Goal: Task Accomplishment & Management: Use online tool/utility

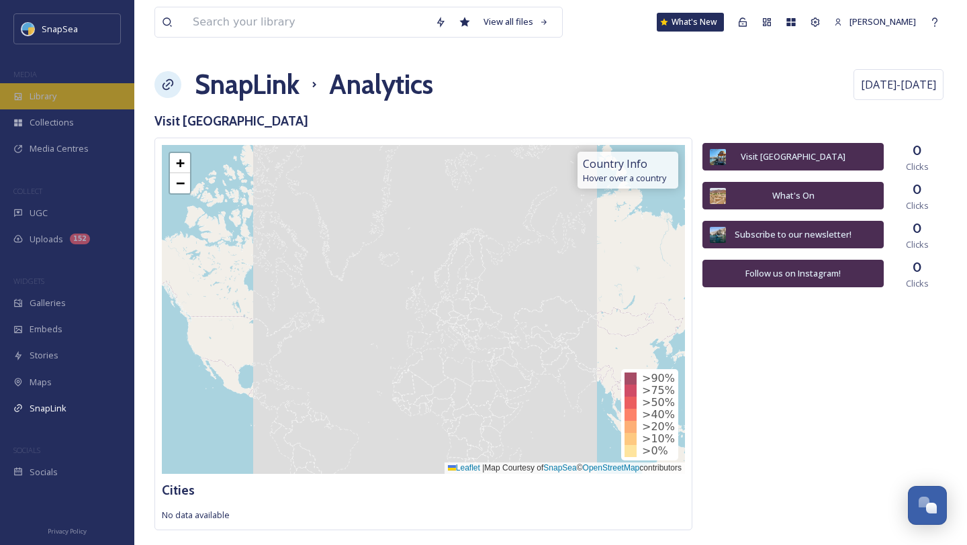
click at [36, 105] on div "Library" at bounding box center [67, 96] width 134 height 26
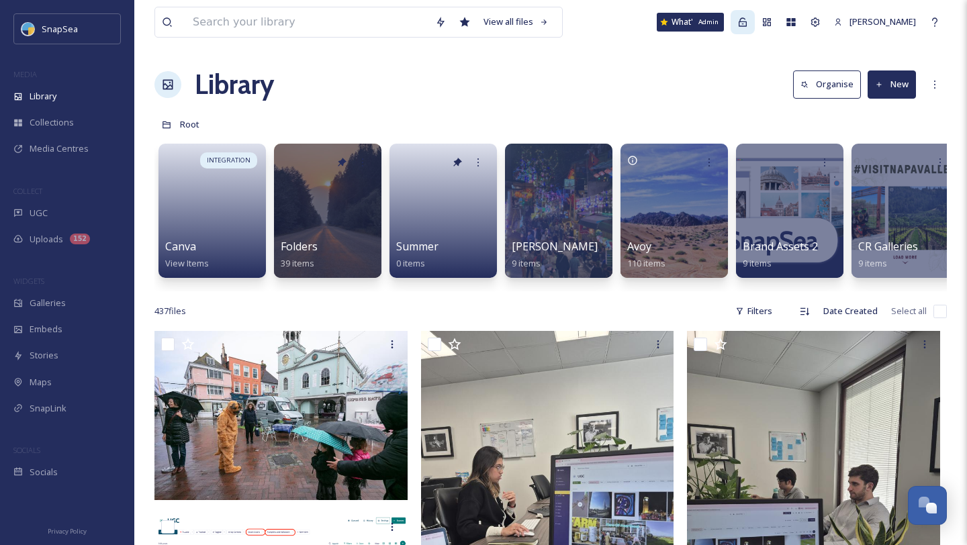
click at [740, 26] on icon at bounding box center [743, 21] width 8 height 9
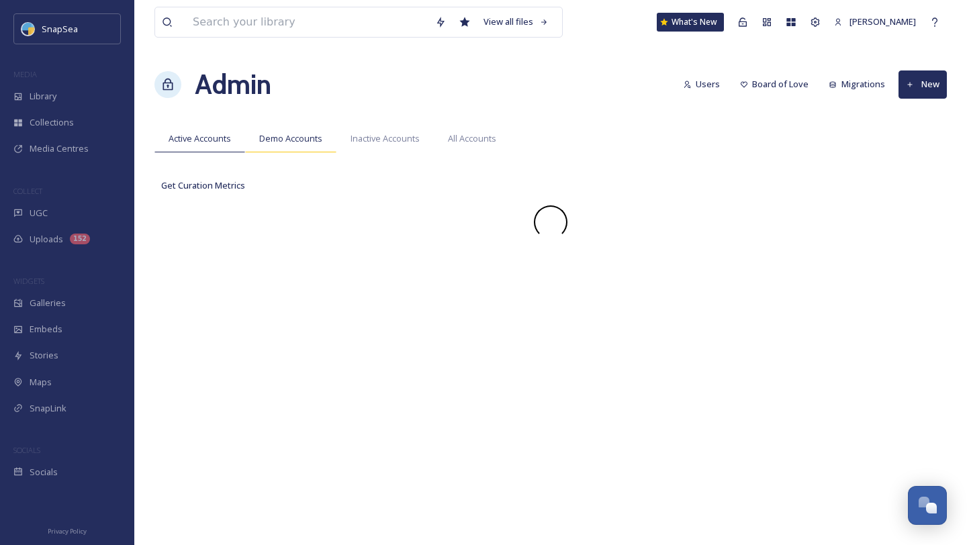
click at [314, 146] on div "Demo Accounts" at bounding box center [290, 139] width 91 height 28
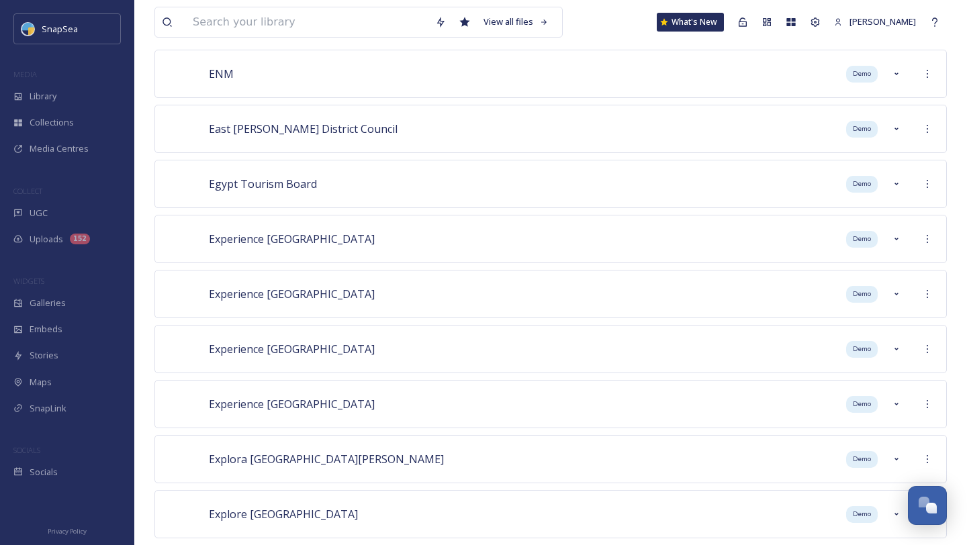
scroll to position [3703, 0]
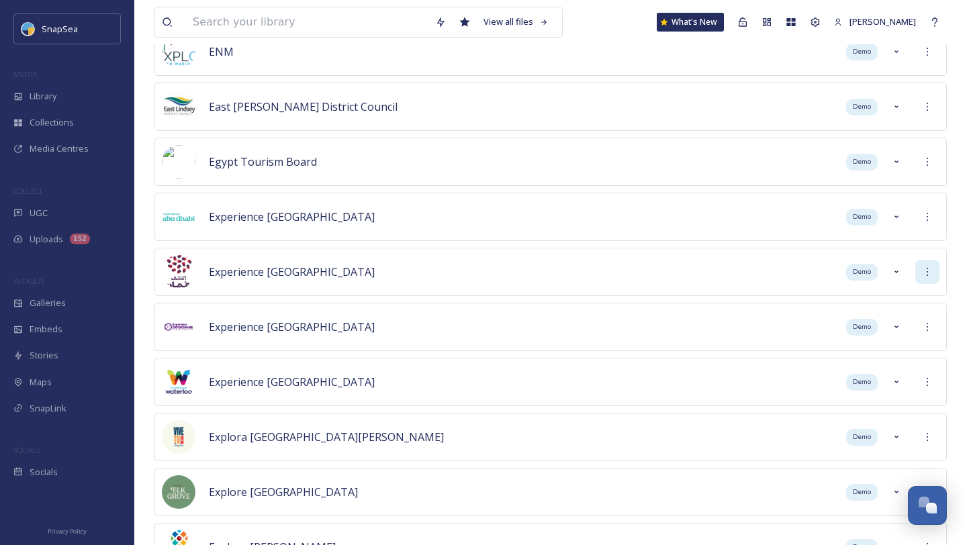
click at [925, 272] on icon at bounding box center [927, 272] width 11 height 11
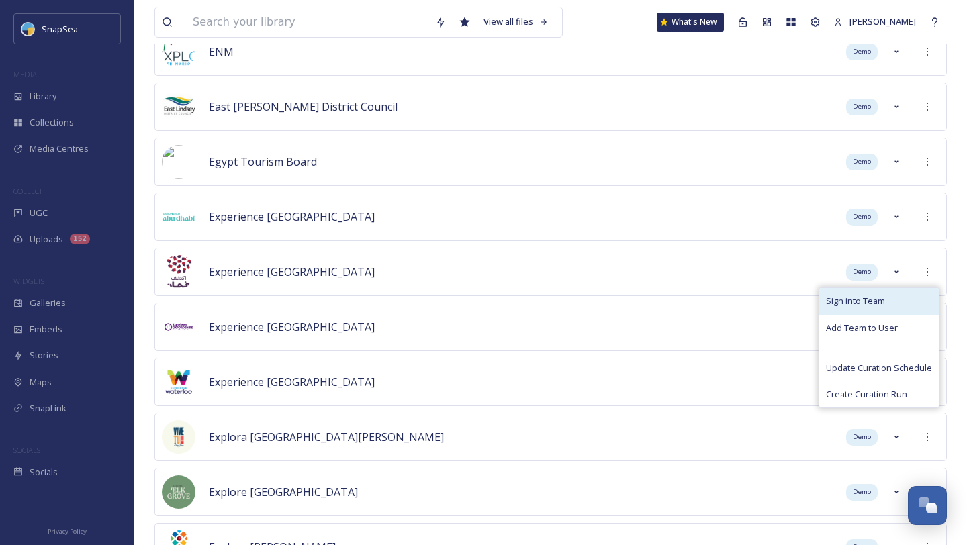
click at [895, 303] on div "Sign into Team" at bounding box center [880, 301] width 120 height 26
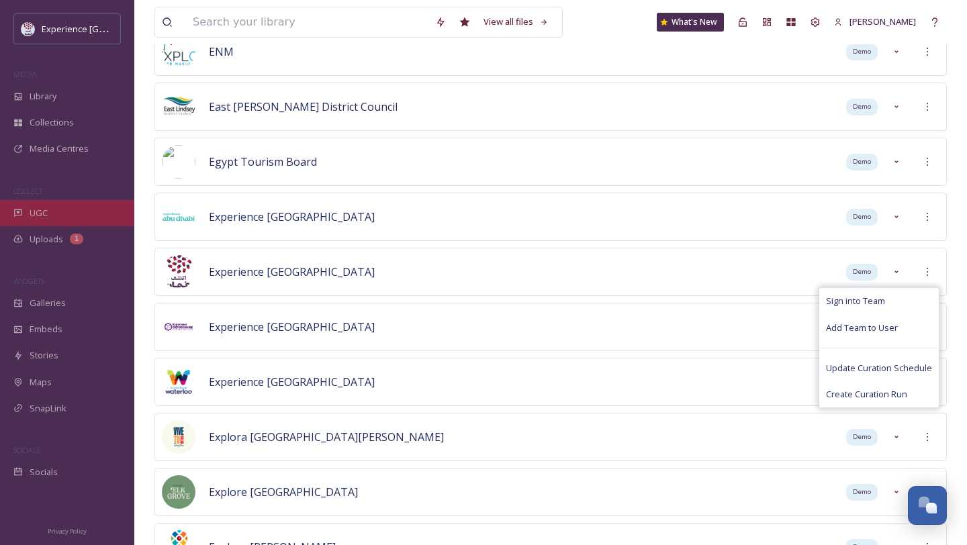
click at [48, 212] on div "UGC" at bounding box center [67, 213] width 134 height 26
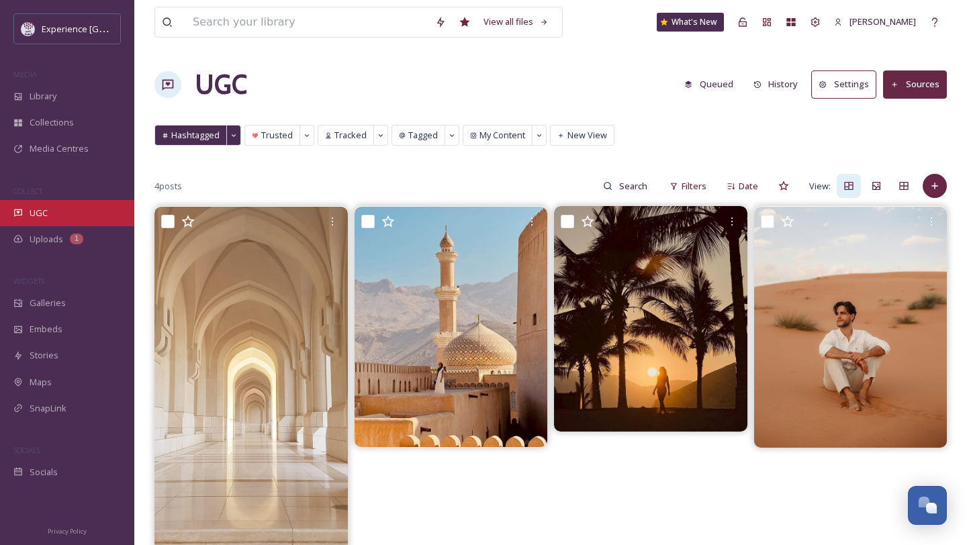
click at [62, 209] on div "UGC" at bounding box center [67, 213] width 134 height 26
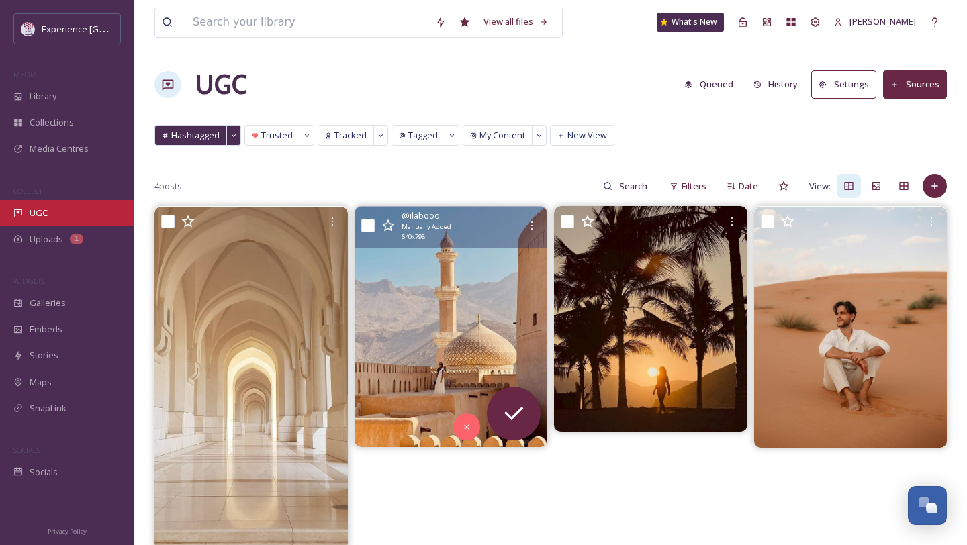
click at [54, 219] on div "UGC" at bounding box center [67, 213] width 134 height 26
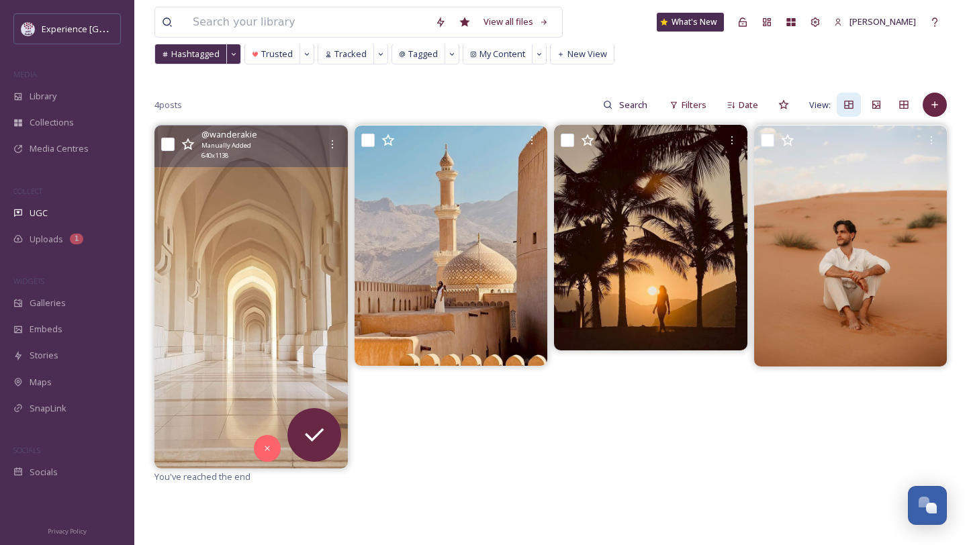
scroll to position [83, 0]
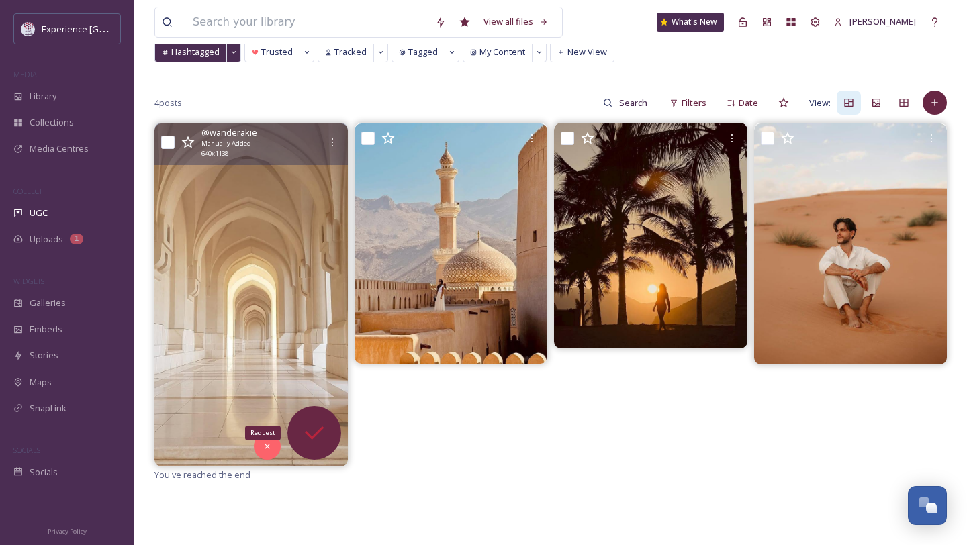
click at [309, 425] on icon at bounding box center [314, 433] width 27 height 27
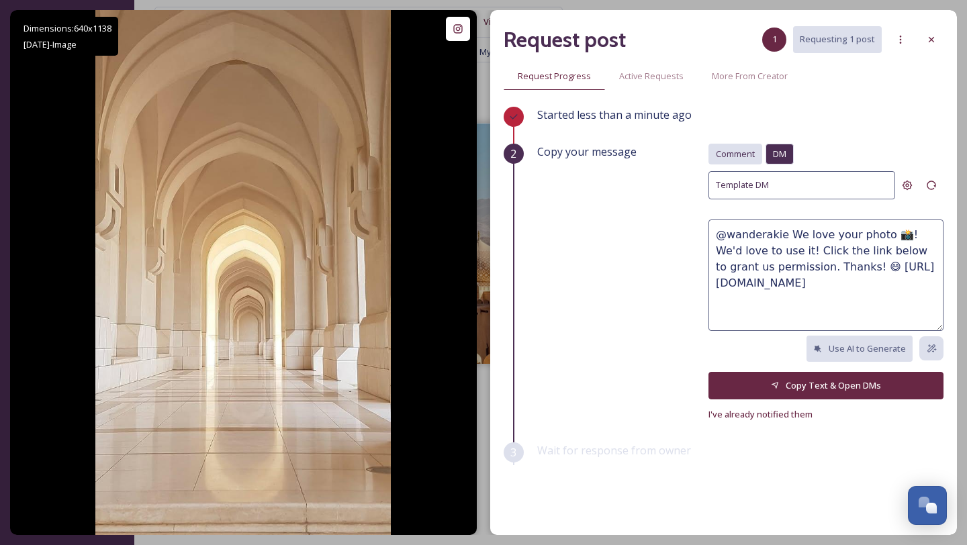
click at [735, 161] on div "Comment" at bounding box center [736, 154] width 54 height 21
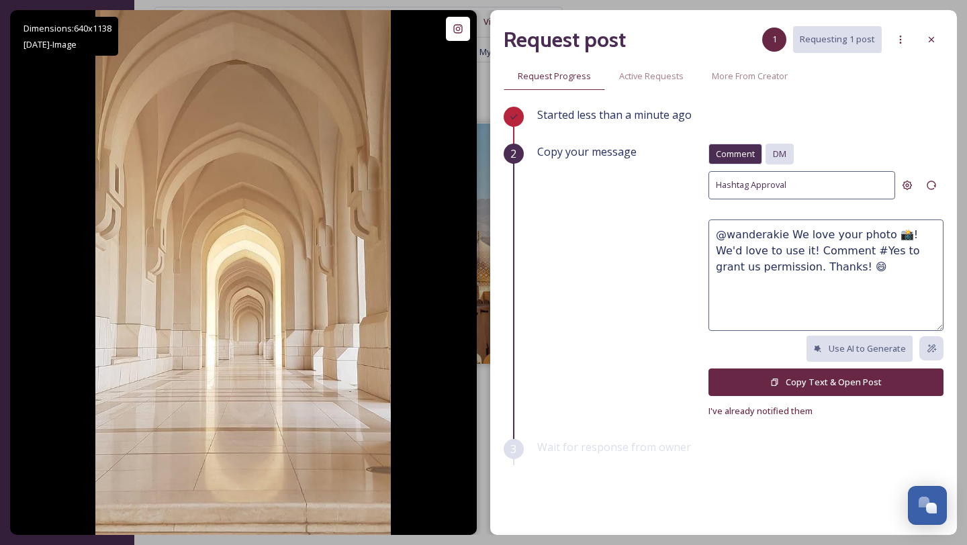
click at [783, 161] on div "DM" at bounding box center [780, 154] width 28 height 21
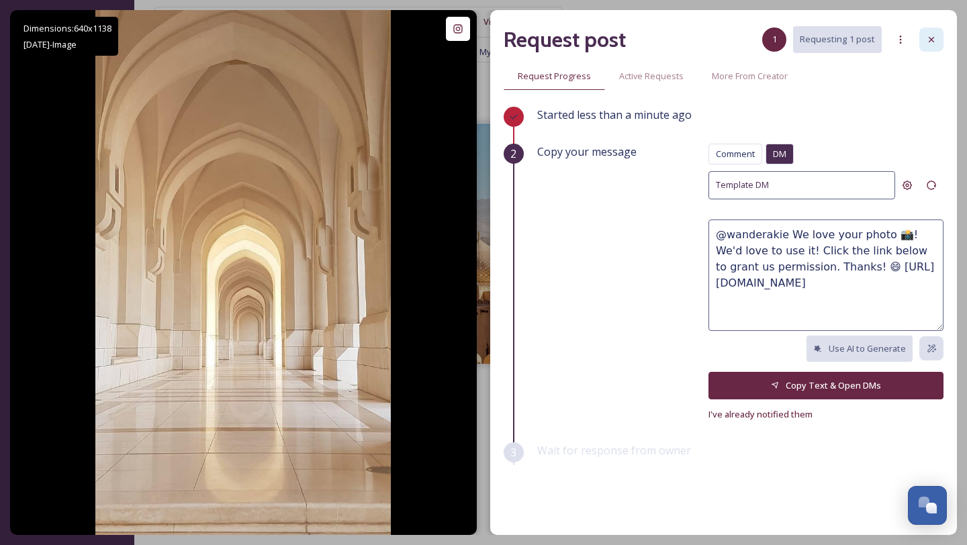
click at [929, 40] on icon at bounding box center [931, 39] width 11 height 11
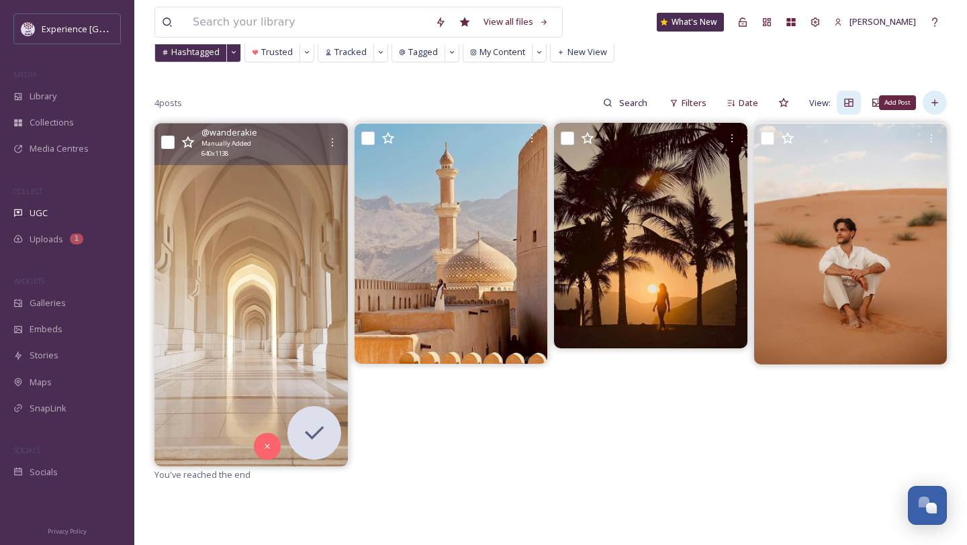
click at [938, 105] on icon at bounding box center [935, 102] width 11 height 11
click at [529, 101] on div "4 posts Filters Date View:" at bounding box center [551, 102] width 793 height 27
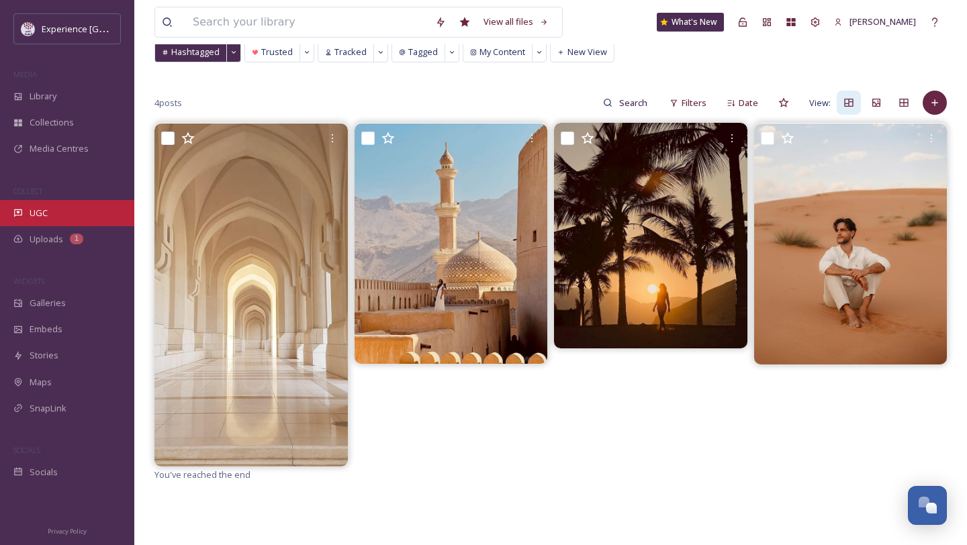
click at [72, 214] on div "UGC" at bounding box center [67, 213] width 134 height 26
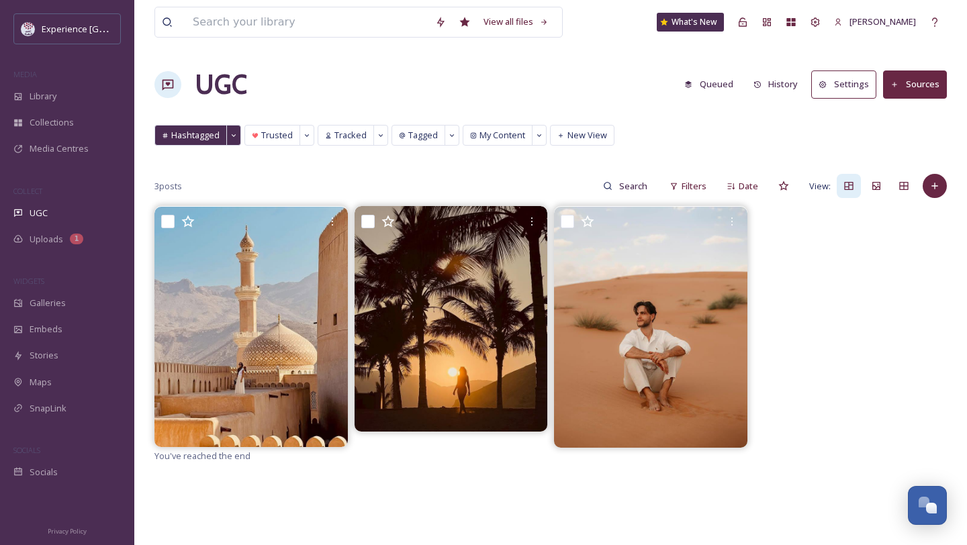
click at [928, 86] on button "Sources" at bounding box center [915, 85] width 64 height 28
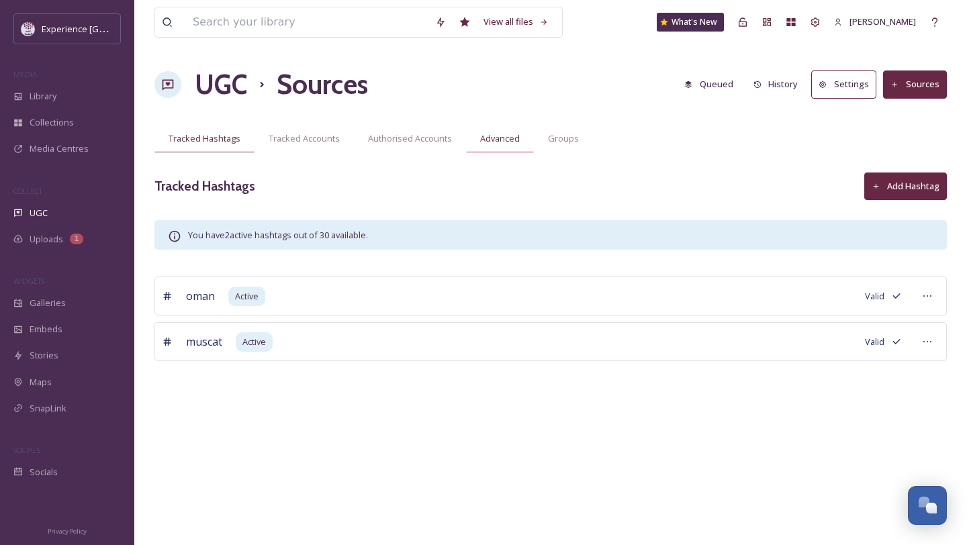
click at [502, 140] on span "Advanced" at bounding box center [500, 138] width 40 height 13
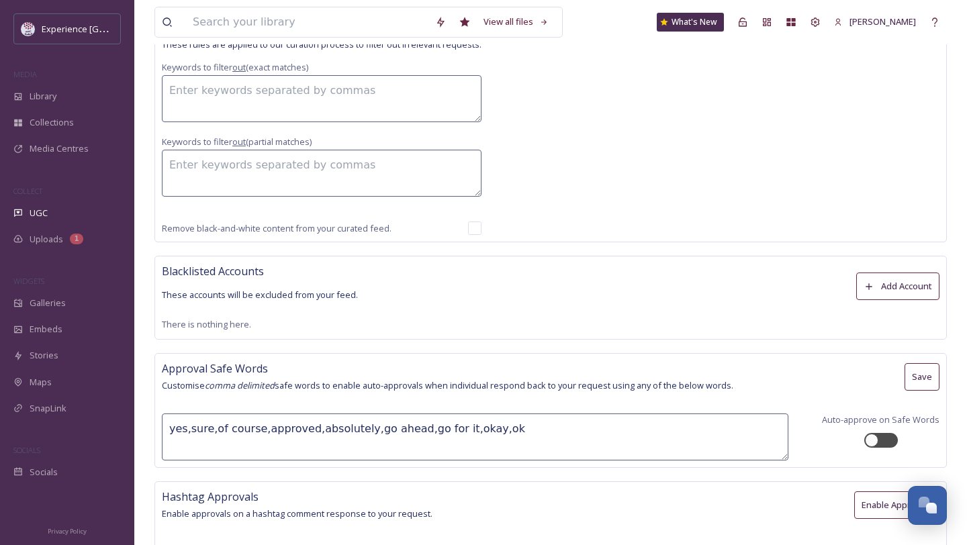
scroll to position [895, 0]
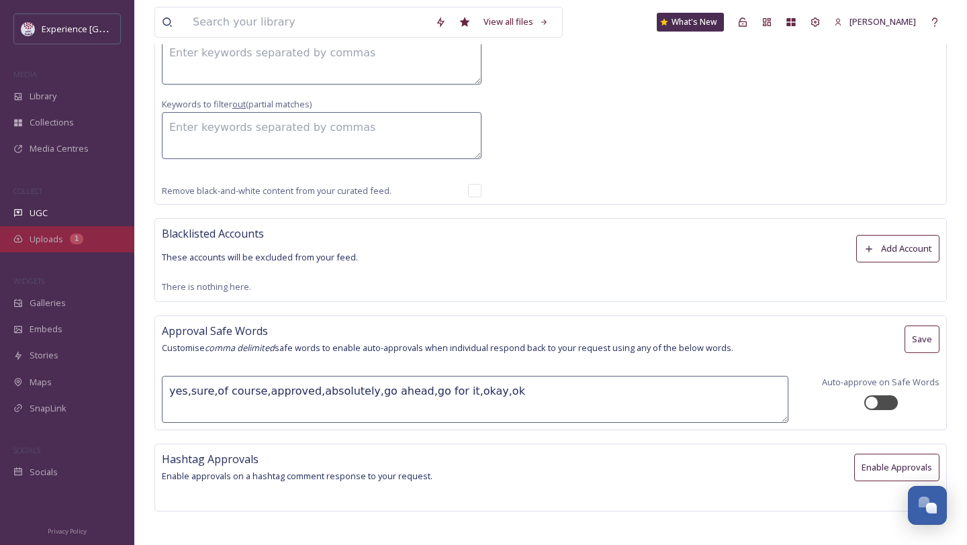
click at [55, 243] on span "Uploads" at bounding box center [47, 239] width 34 height 13
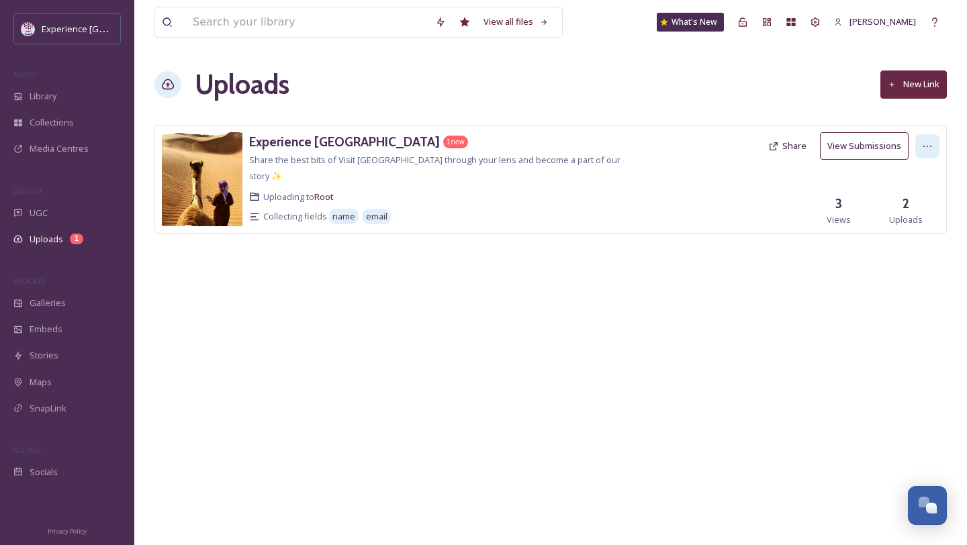
click at [922, 144] on icon at bounding box center [927, 146] width 11 height 11
click at [902, 208] on div "Edit" at bounding box center [913, 202] width 51 height 26
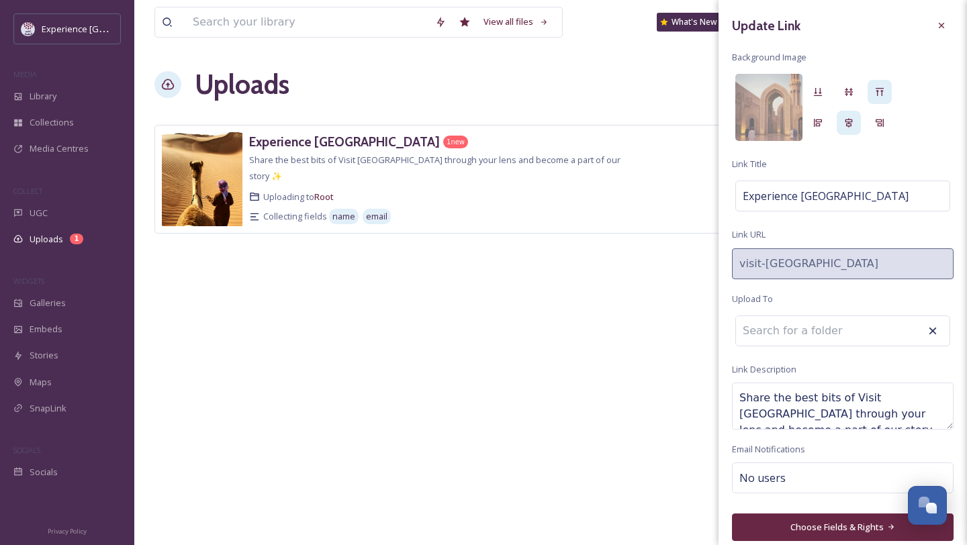
scroll to position [8, 0]
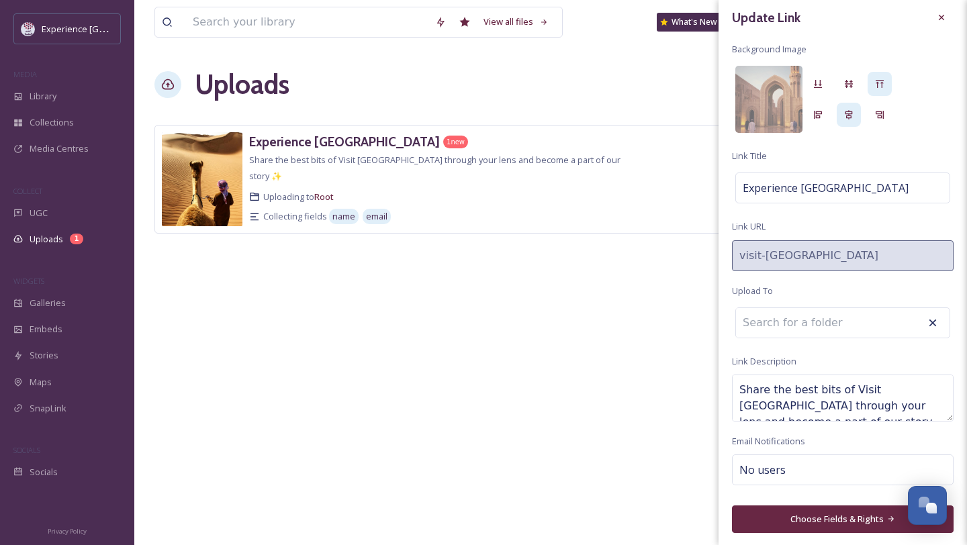
click at [813, 519] on button "Choose Fields & Rights" at bounding box center [843, 520] width 222 height 28
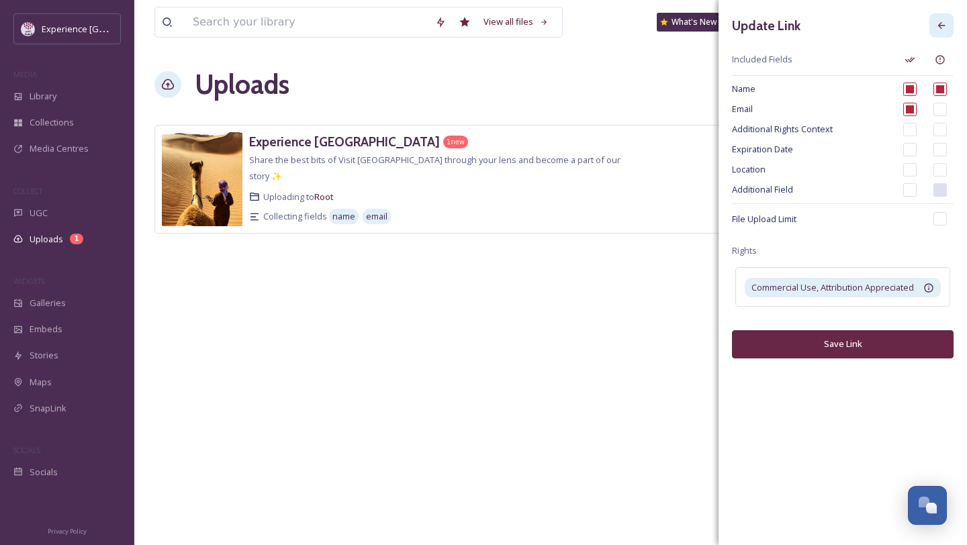
click at [944, 27] on icon at bounding box center [941, 25] width 11 height 11
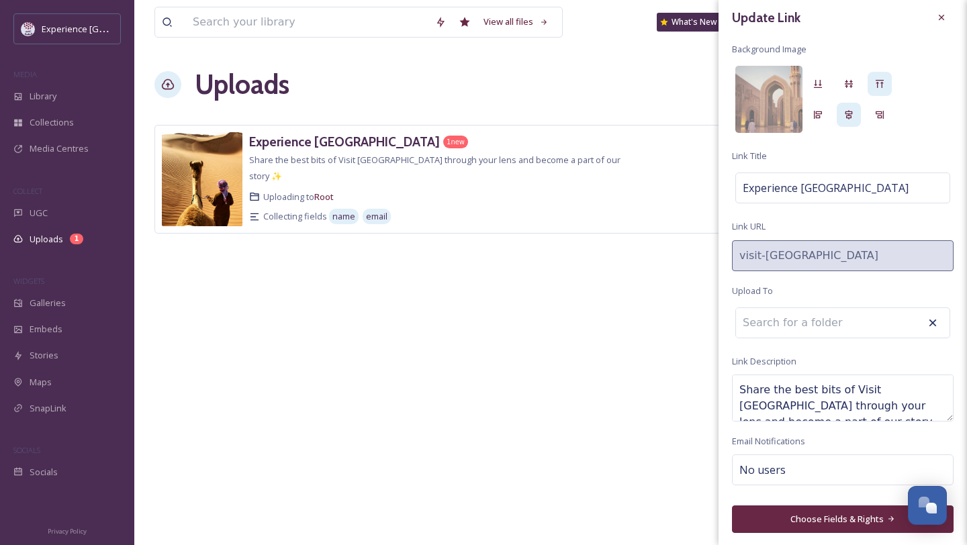
click at [678, 187] on div at bounding box center [700, 179] width 124 height 94
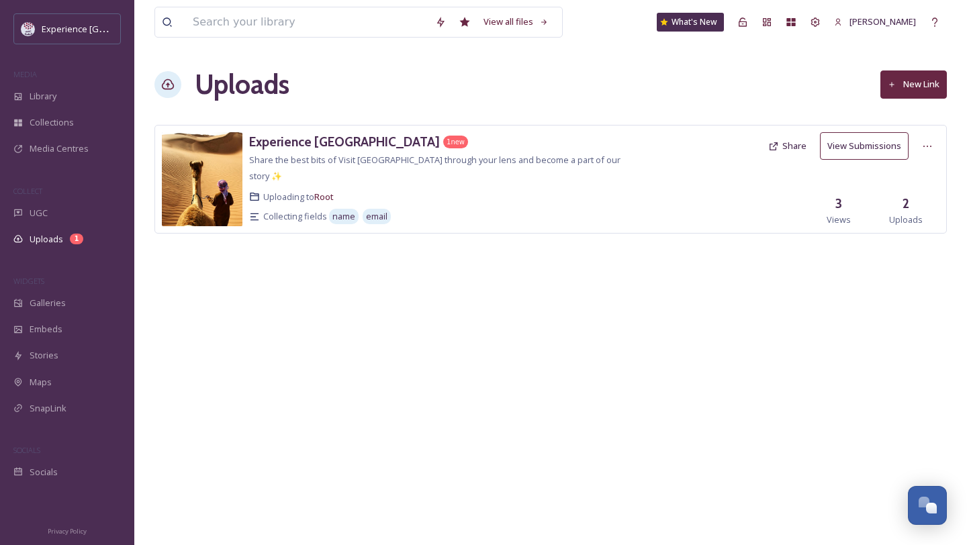
click at [783, 150] on button "Share" at bounding box center [788, 146] width 52 height 26
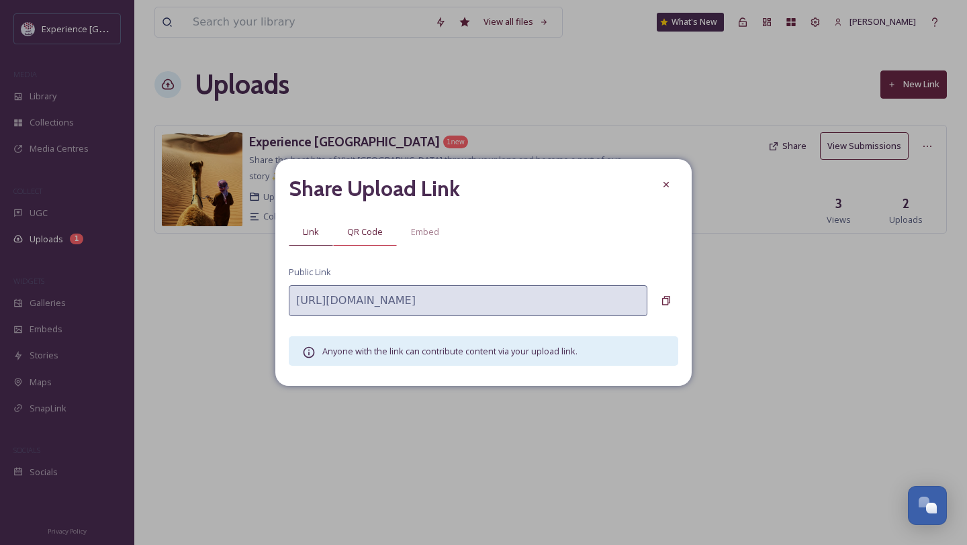
click at [353, 230] on span "QR Code" at bounding box center [365, 232] width 36 height 13
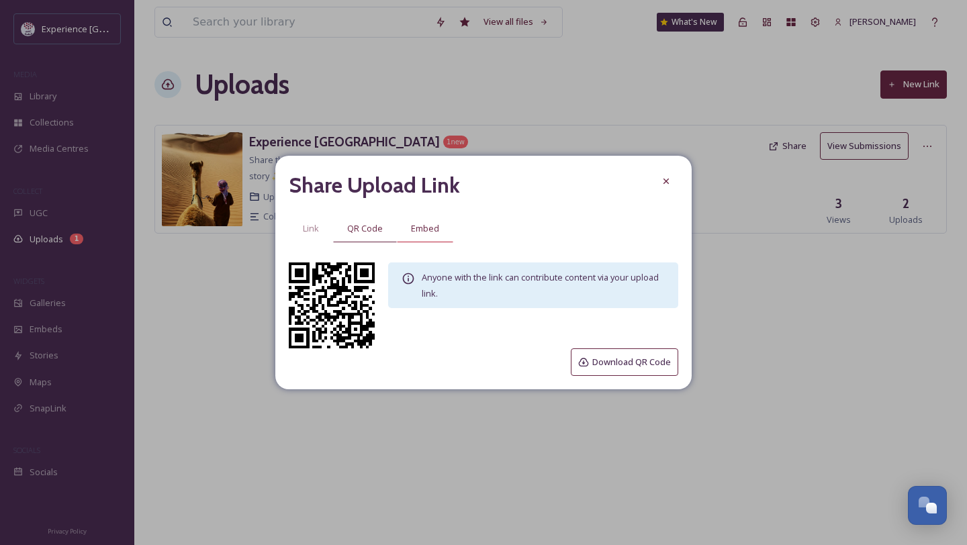
click at [420, 226] on span "Embed" at bounding box center [425, 228] width 28 height 13
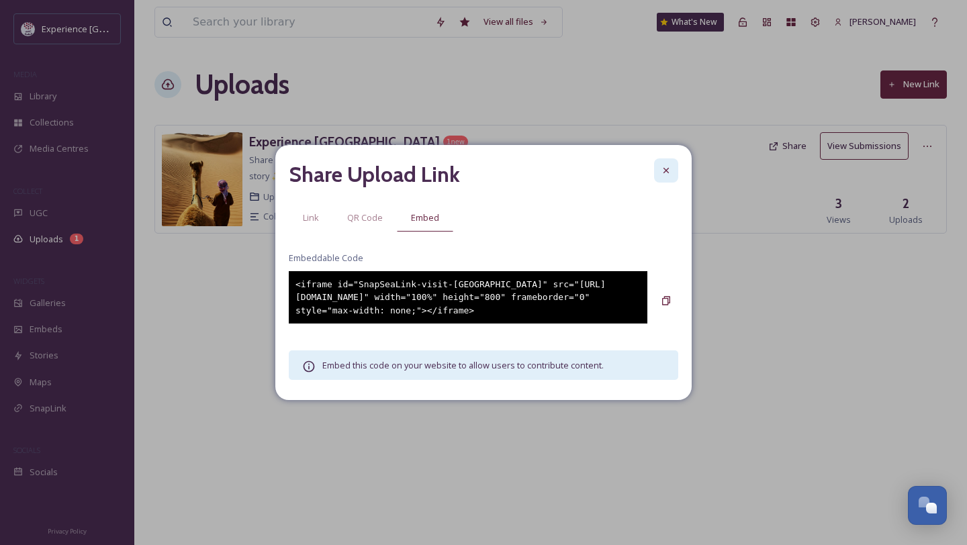
click at [664, 165] on icon at bounding box center [666, 170] width 11 height 11
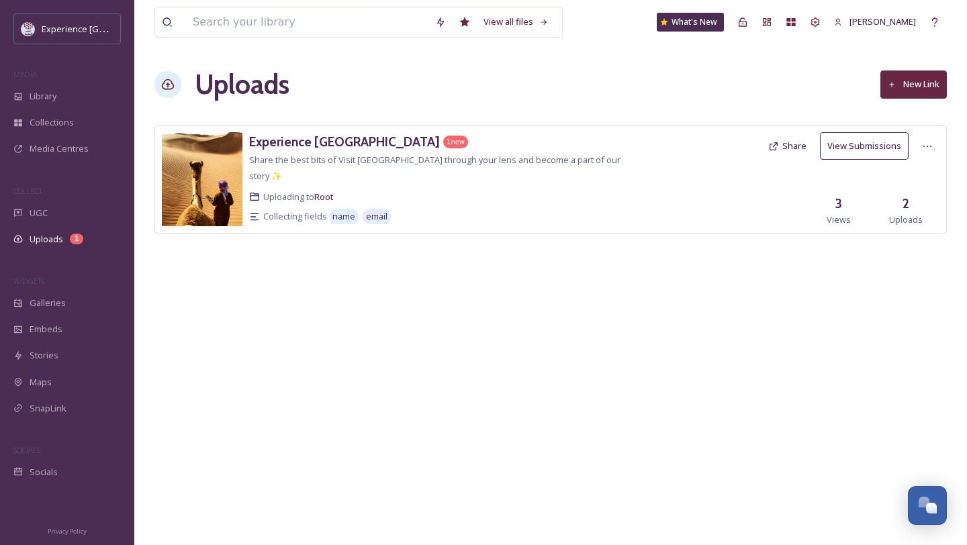
click at [218, 184] on img at bounding box center [202, 179] width 81 height 94
click at [290, 149] on h3 "Experience [GEOGRAPHIC_DATA]" at bounding box center [344, 142] width 191 height 16
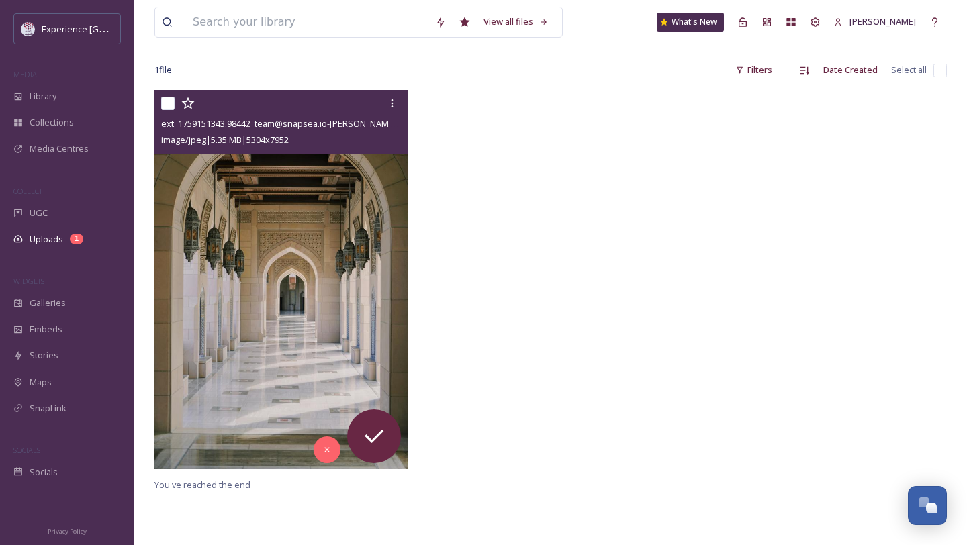
scroll to position [185, 0]
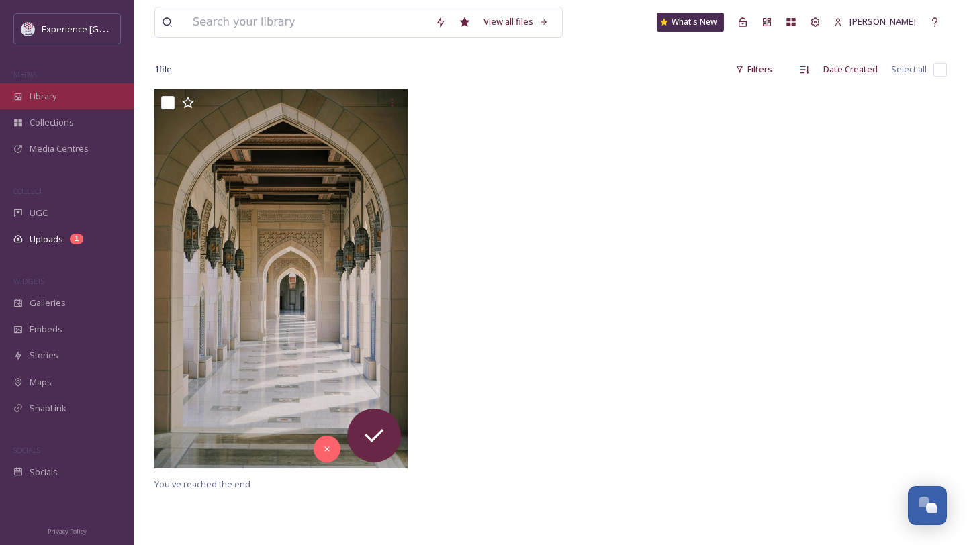
click at [64, 87] on div "Library" at bounding box center [67, 96] width 134 height 26
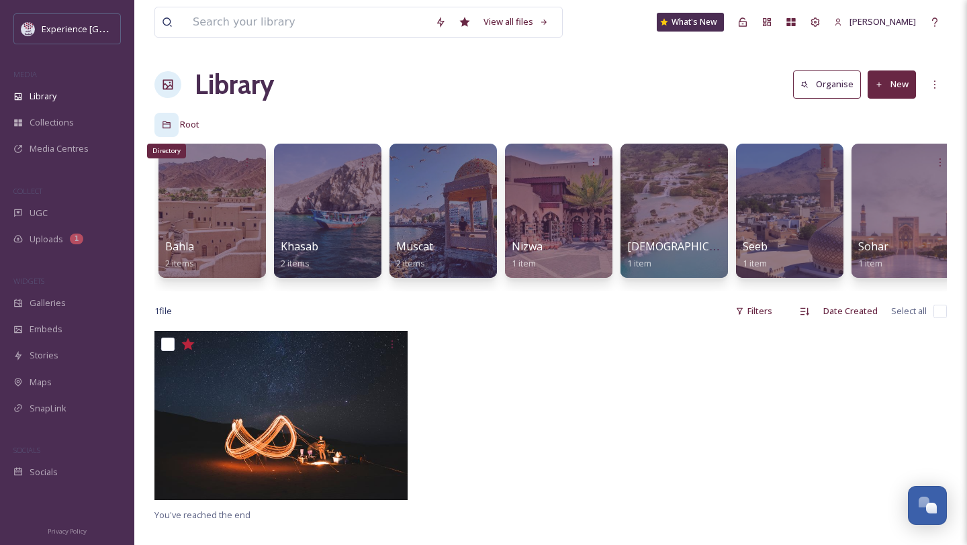
click at [166, 131] on div "Directory" at bounding box center [167, 125] width 24 height 24
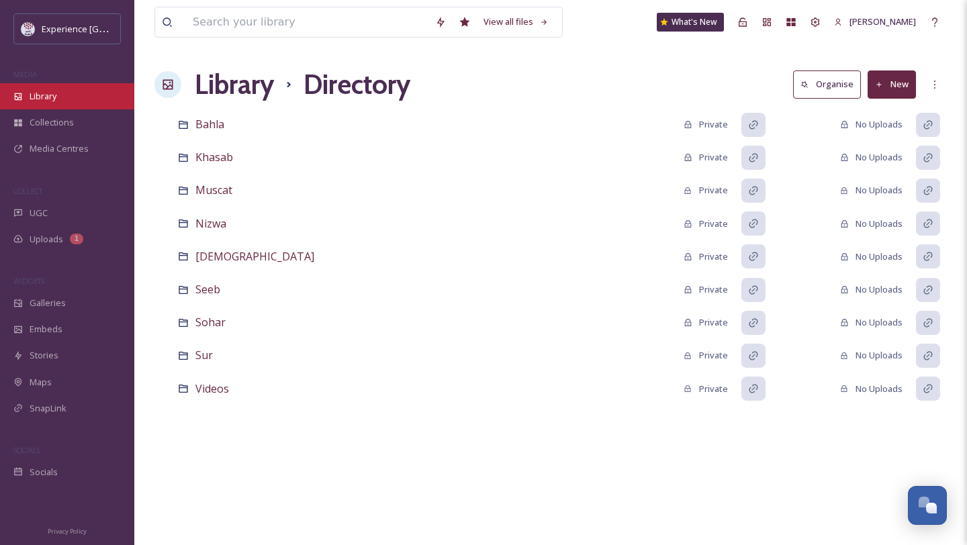
click at [70, 101] on div "Library" at bounding box center [67, 96] width 134 height 26
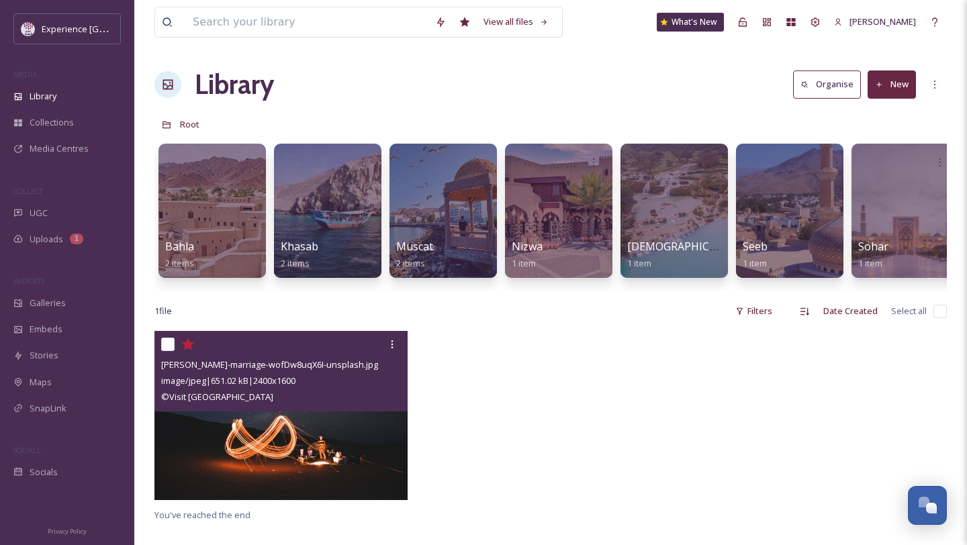
click at [308, 459] on img at bounding box center [281, 415] width 253 height 169
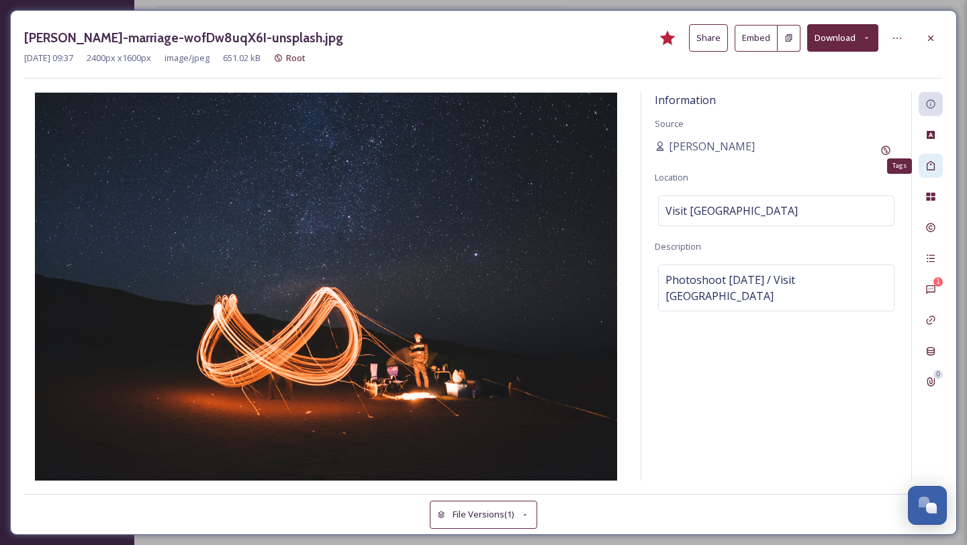
click at [930, 170] on icon at bounding box center [931, 166] width 11 height 11
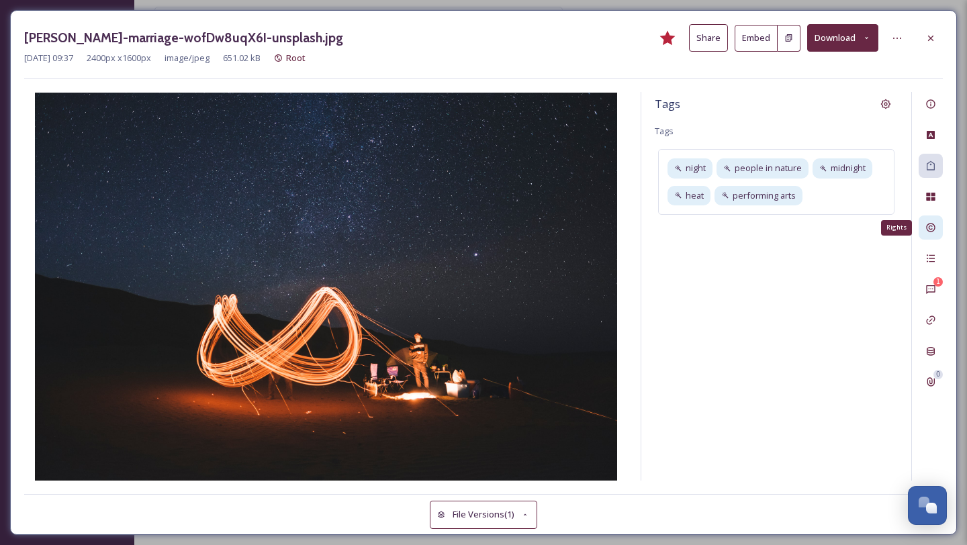
click at [936, 229] on icon at bounding box center [931, 227] width 11 height 11
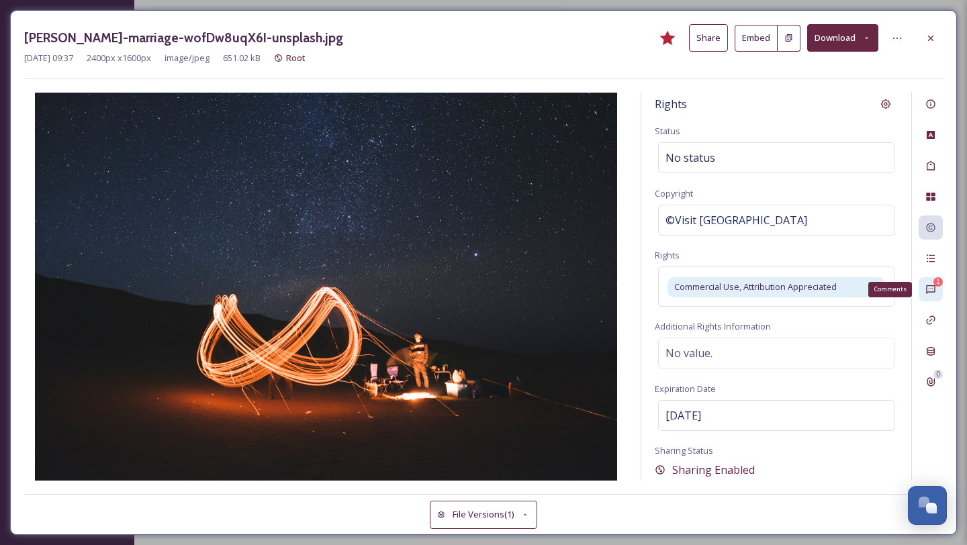
click at [936, 288] on div "1 Comments" at bounding box center [931, 289] width 24 height 24
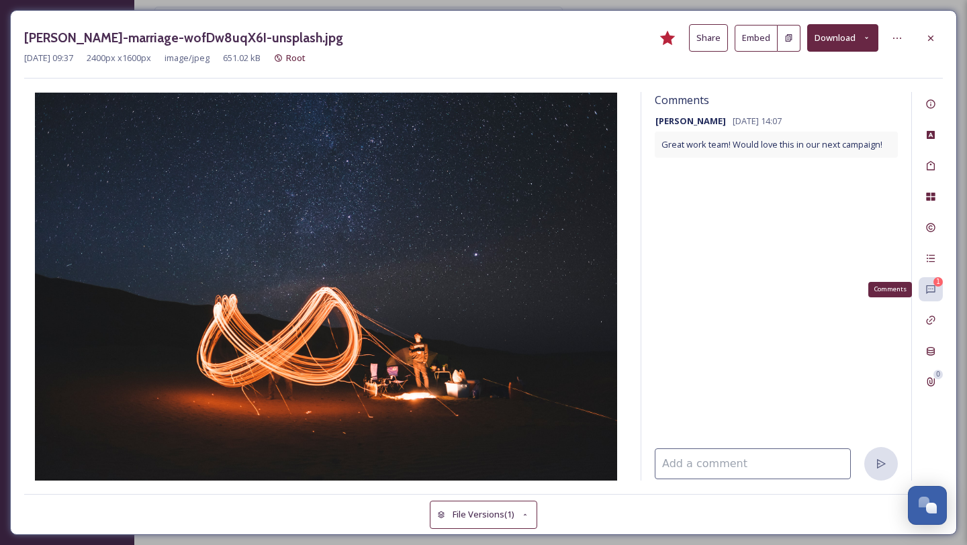
click at [923, 292] on div "1 Comments" at bounding box center [931, 289] width 24 height 24
click at [935, 288] on icon at bounding box center [931, 289] width 11 height 11
click at [934, 204] on div "File Usage" at bounding box center [931, 197] width 24 height 24
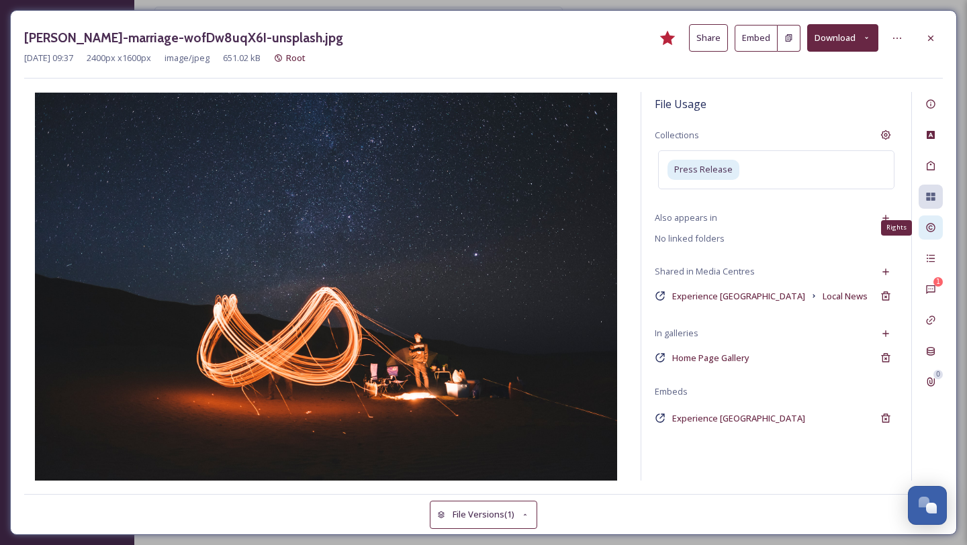
click at [934, 220] on div "Rights" at bounding box center [931, 228] width 24 height 24
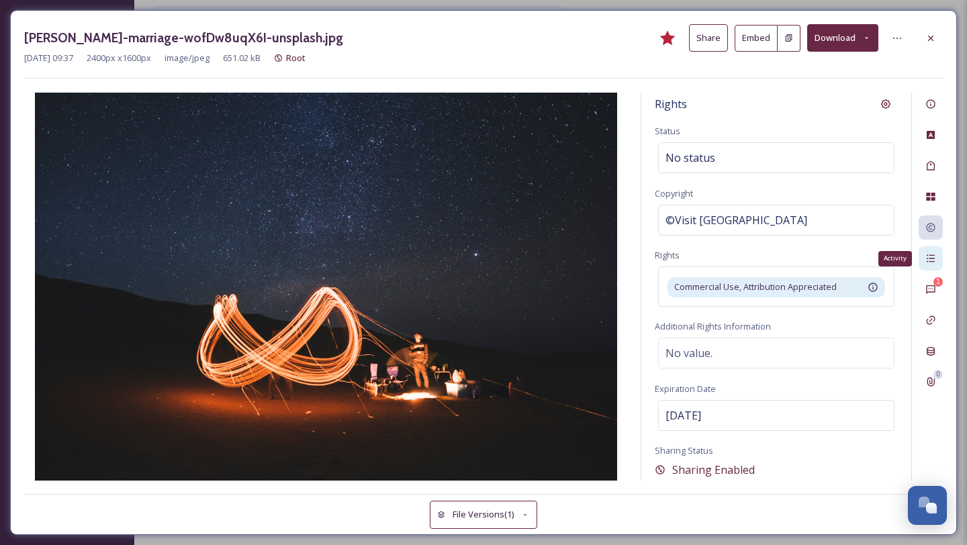
click at [934, 251] on div "Activity" at bounding box center [931, 259] width 24 height 24
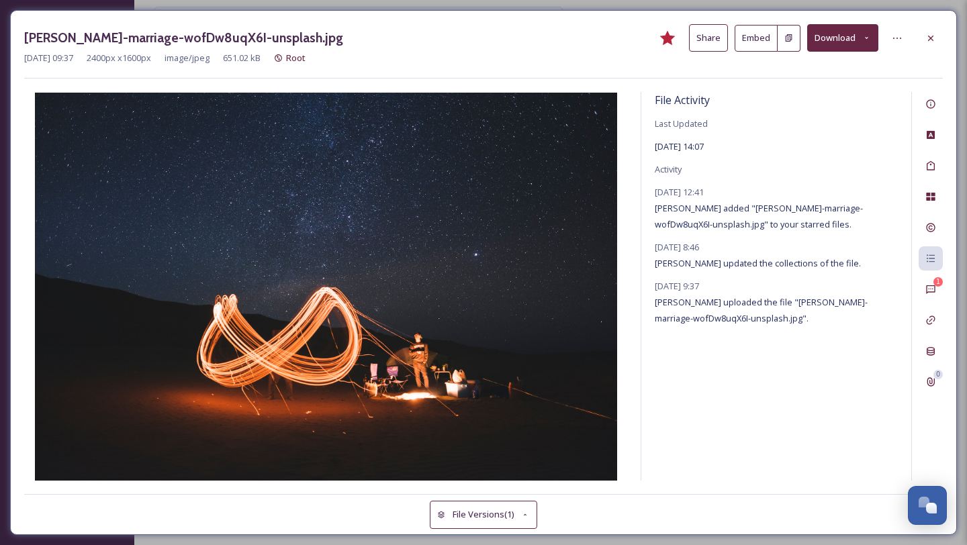
click at [934, 275] on div "1 0" at bounding box center [928, 286] width 32 height 389
click at [934, 288] on icon at bounding box center [931, 289] width 11 height 11
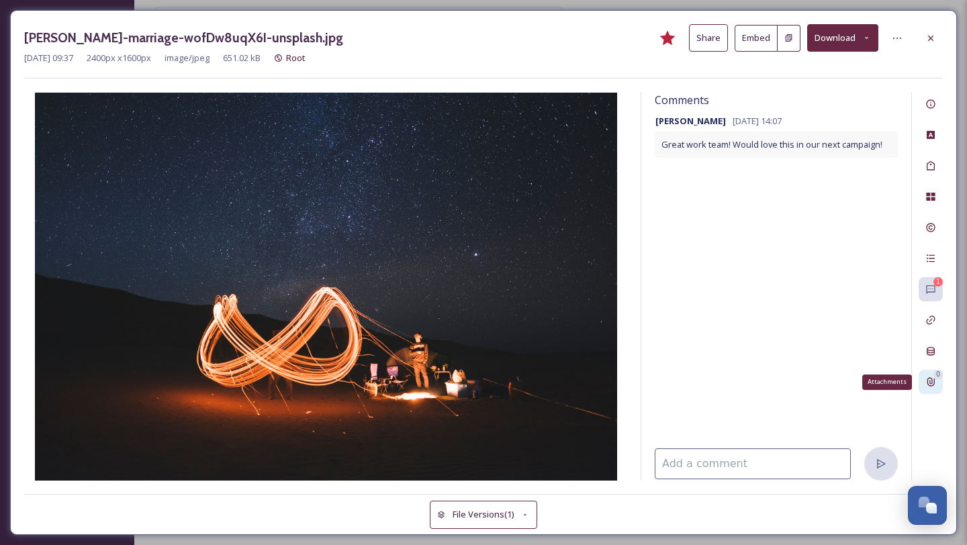
click at [932, 377] on icon at bounding box center [931, 382] width 11 height 11
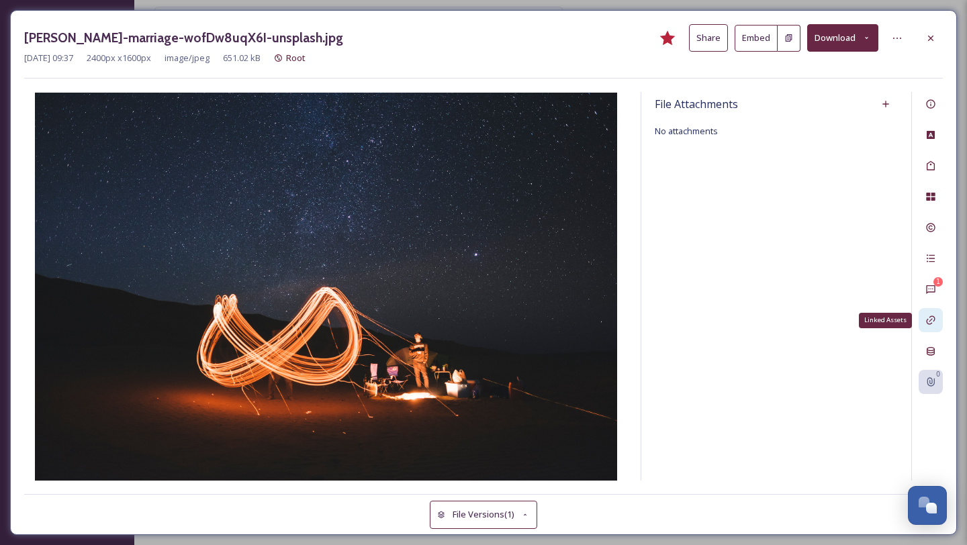
click at [928, 319] on icon at bounding box center [931, 320] width 11 height 11
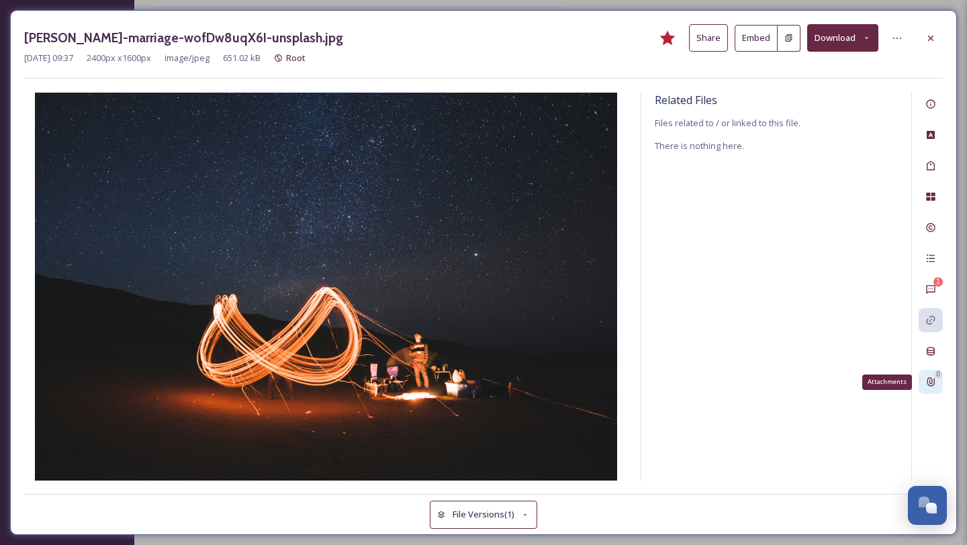
click at [939, 380] on div "0 Attachments" at bounding box center [931, 382] width 24 height 24
click at [502, 519] on button "File Versions (1)" at bounding box center [483, 515] width 107 height 28
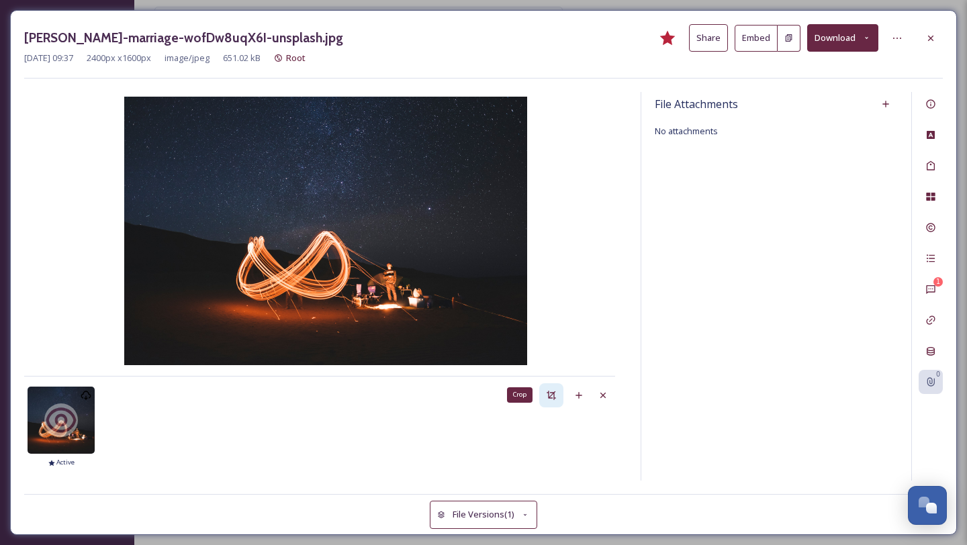
click at [558, 398] on div "Crop" at bounding box center [551, 396] width 24 height 24
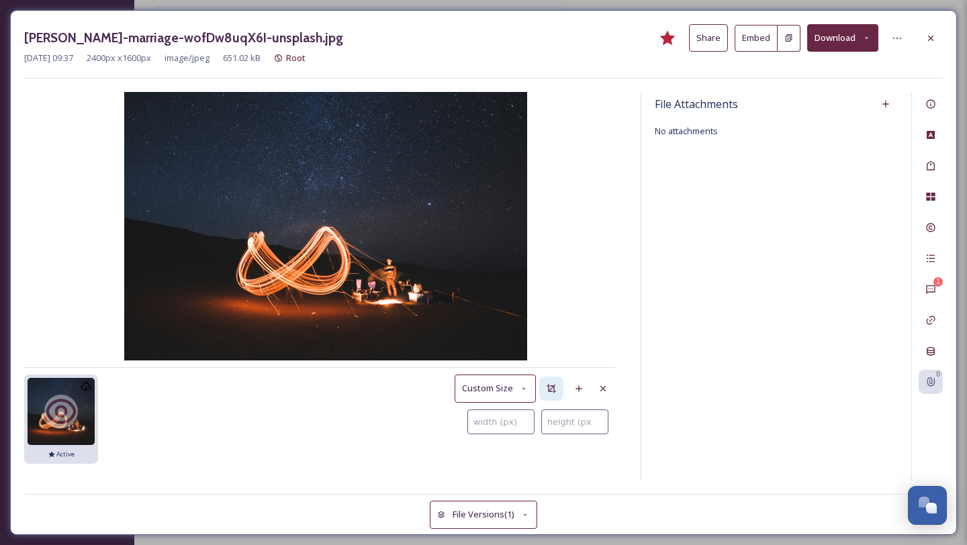
type input "0"
type input "675"
type input "9"
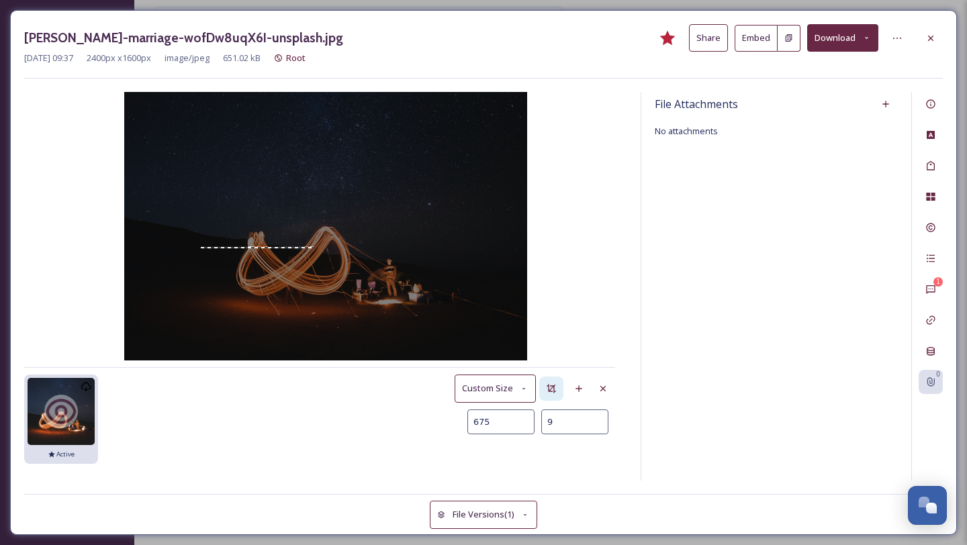
type input "754"
type input "30"
type input "822"
type input "52"
type input "885"
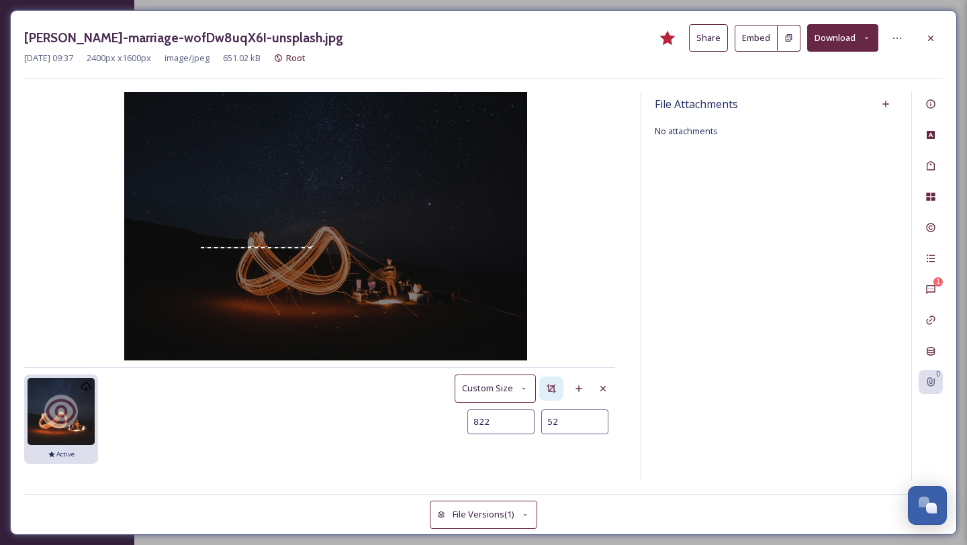
type input "78"
type input "946"
type input "109"
type input "997"
type input "145"
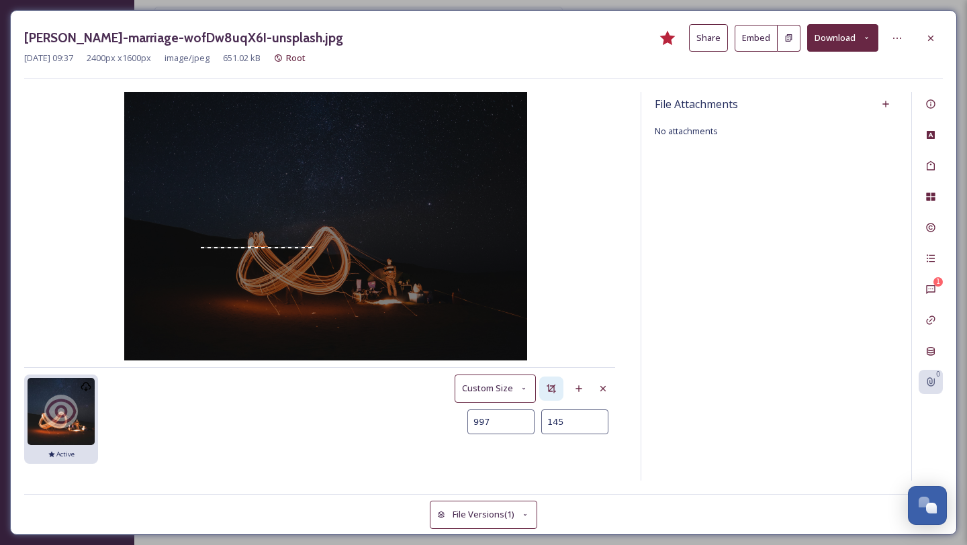
type input "1037"
type input "186"
type input "1065"
type input "225"
type input "1081"
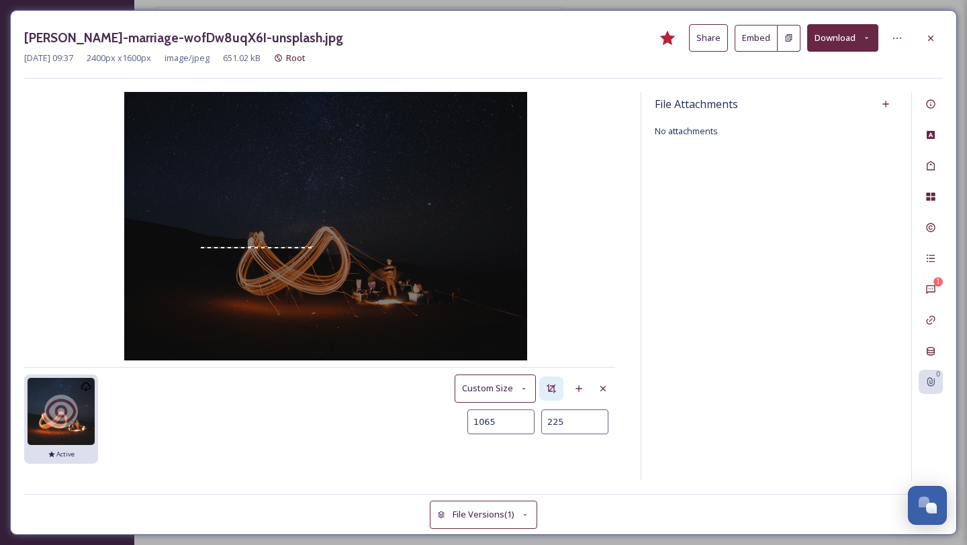
type input "255"
type input "1091"
type input "279"
type input "1100"
type input "301"
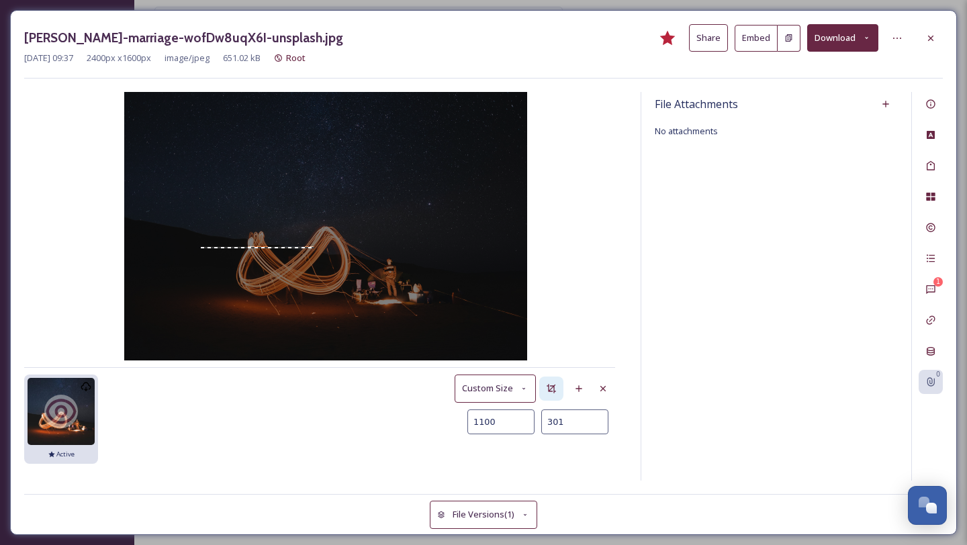
type input "1107"
type input "321"
type input "1114"
type input "342"
type input "1120"
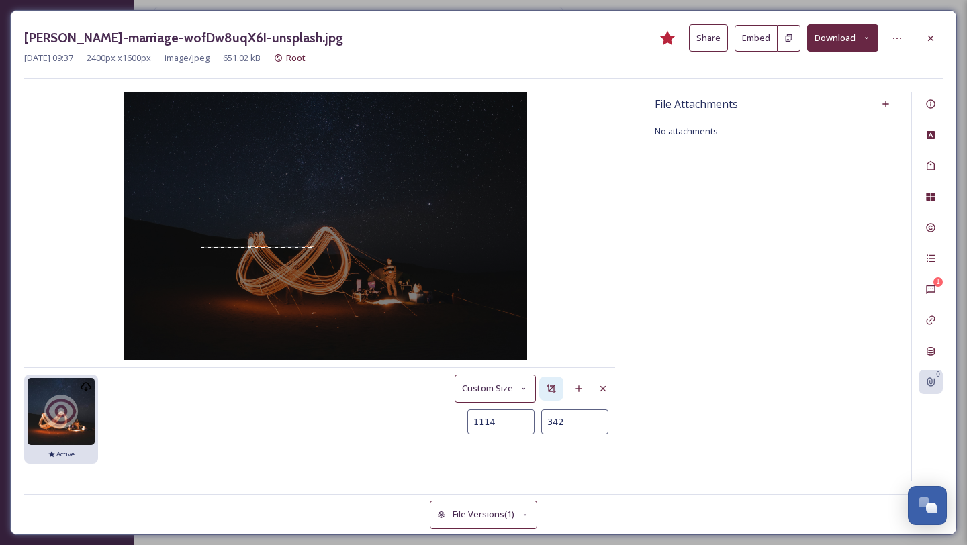
type input "361"
type input "1126"
type input "382"
type input "1131"
type input "402"
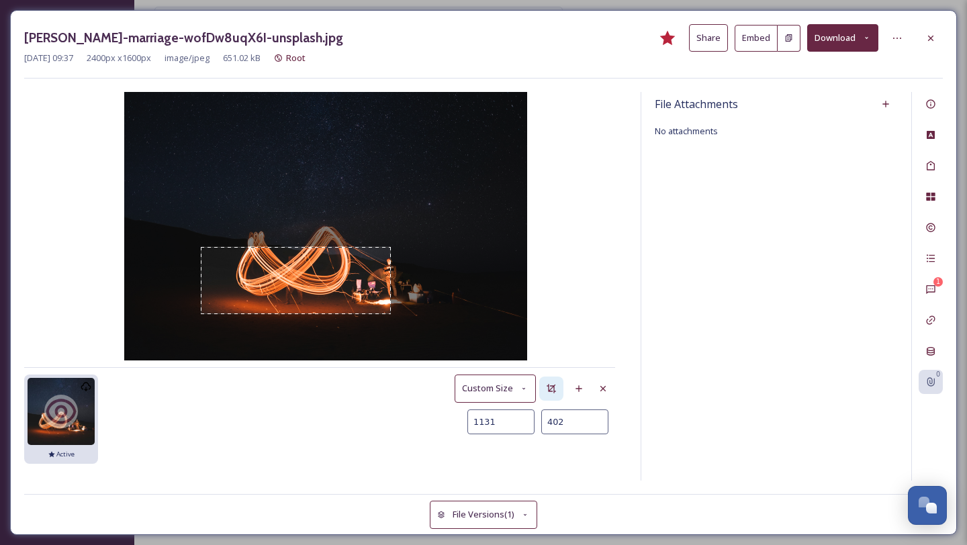
type input "1135"
type input "417"
type input "1138"
type input "429"
type input "1140"
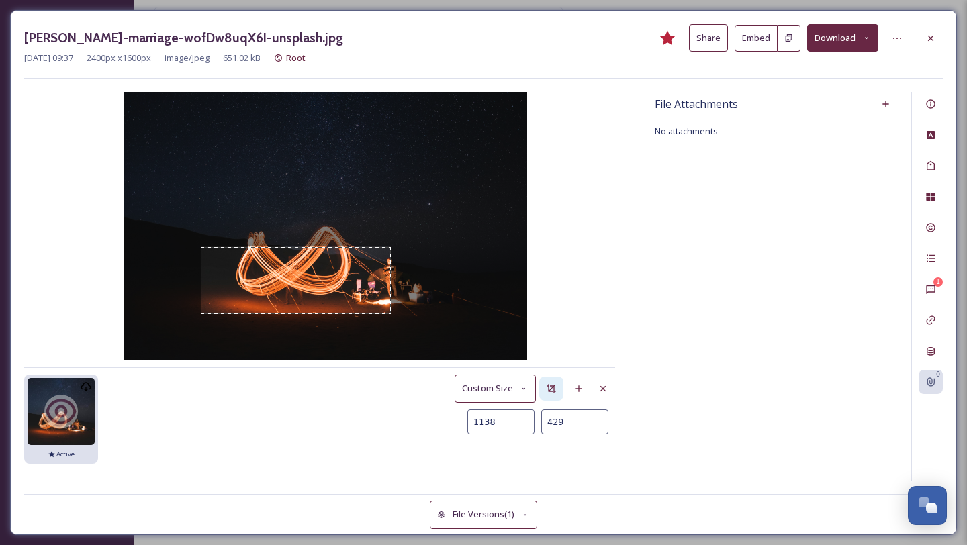
type input "436"
type input "1141"
click at [392, 318] on img at bounding box center [325, 226] width 403 height 269
type input "430"
click at [601, 269] on div "Dec 05 09:37 image/jpeg 2400 x 1600 Active Custom Size 1141 430 Save as new Ver…" at bounding box center [325, 286] width 603 height 389
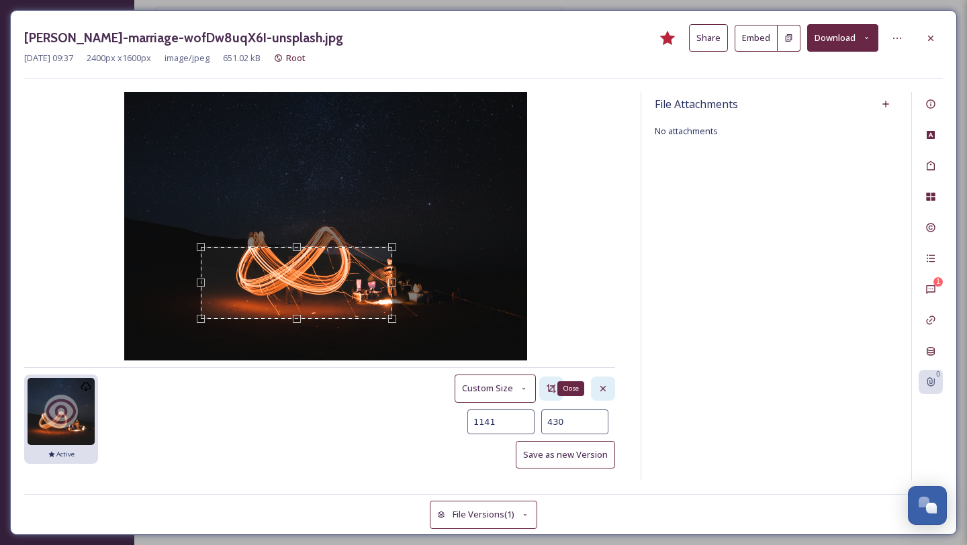
click at [605, 390] on icon at bounding box center [603, 388] width 5 height 5
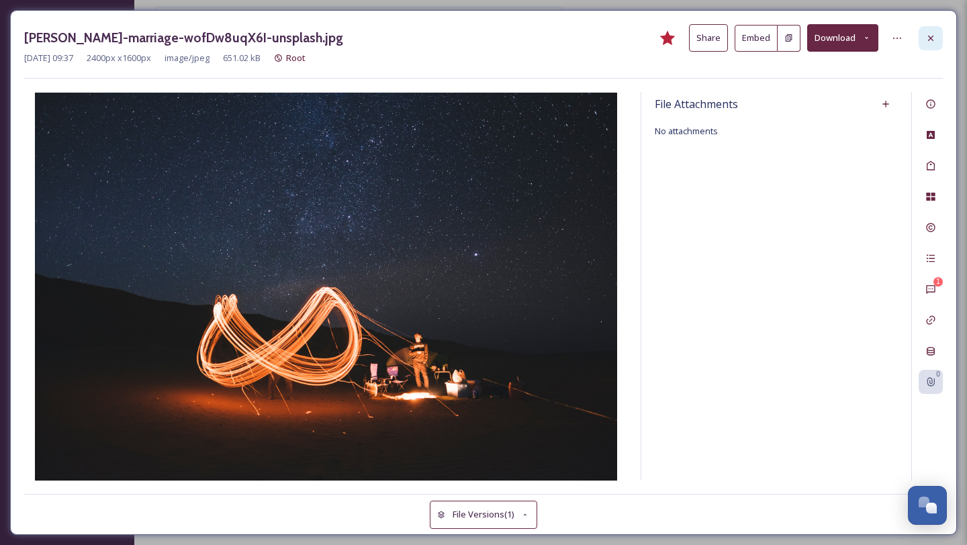
click at [934, 35] on icon at bounding box center [931, 38] width 11 height 11
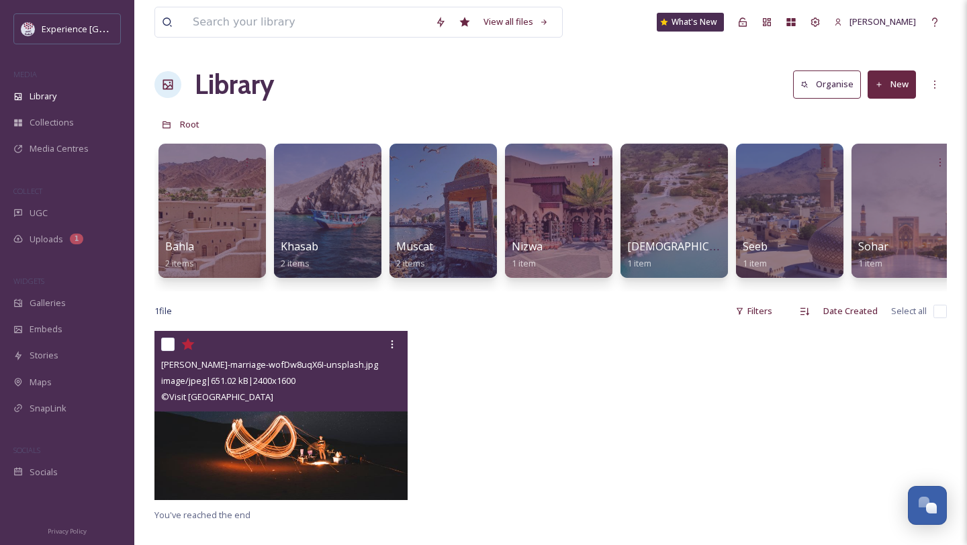
click at [940, 308] on input "checkbox" at bounding box center [940, 311] width 13 height 13
checkbox input "true"
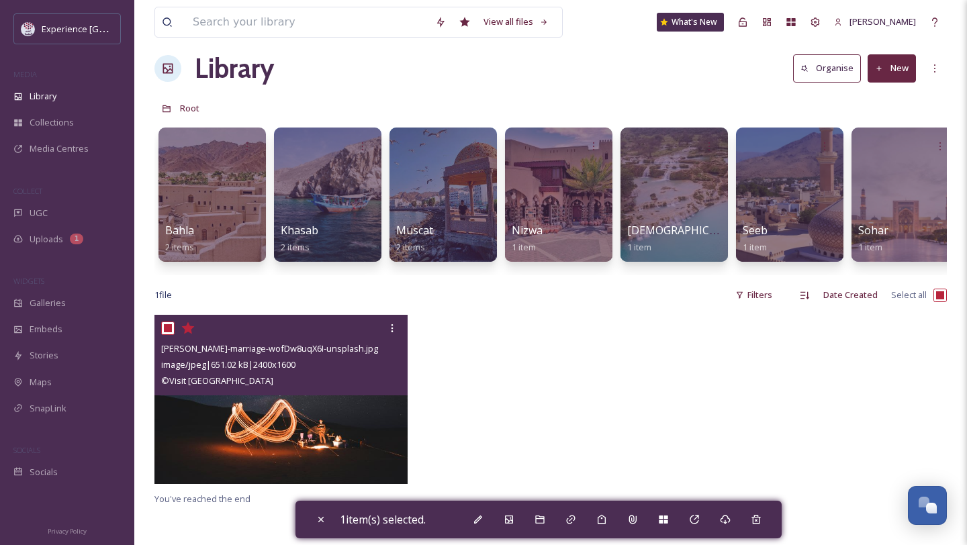
scroll to position [13, 0]
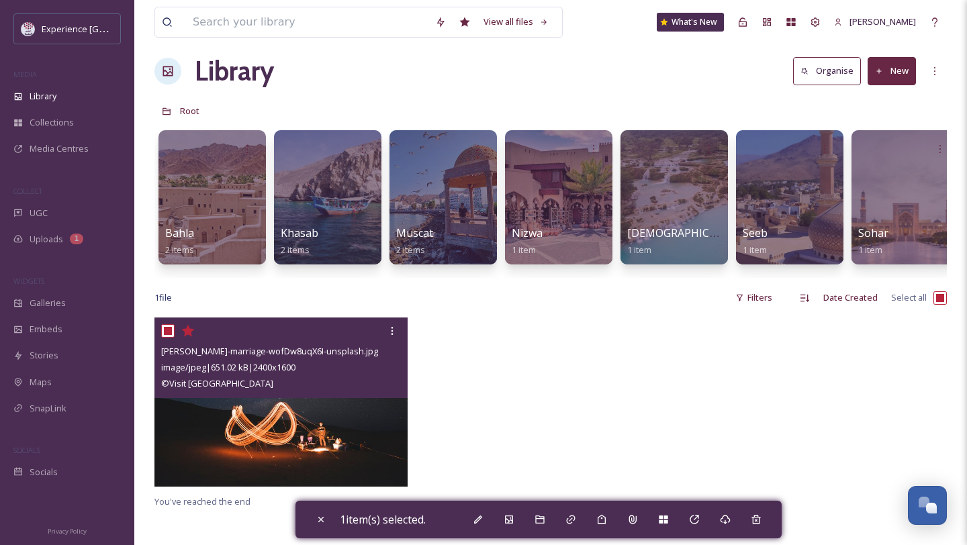
click at [936, 302] on input "checkbox" at bounding box center [940, 298] width 13 height 13
checkbox input "false"
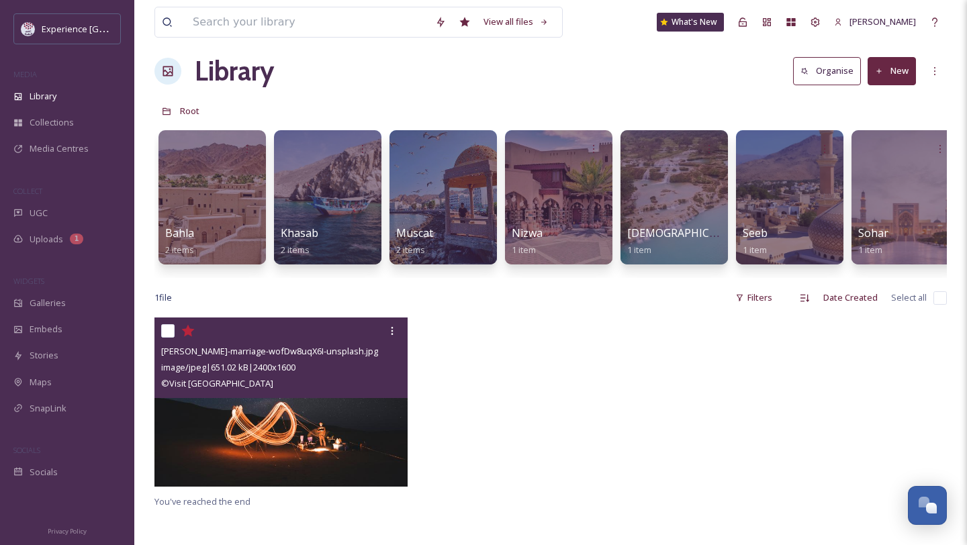
click at [901, 80] on button "New" at bounding box center [892, 71] width 48 height 28
click at [893, 102] on span "File Upload" at bounding box center [886, 102] width 44 height 13
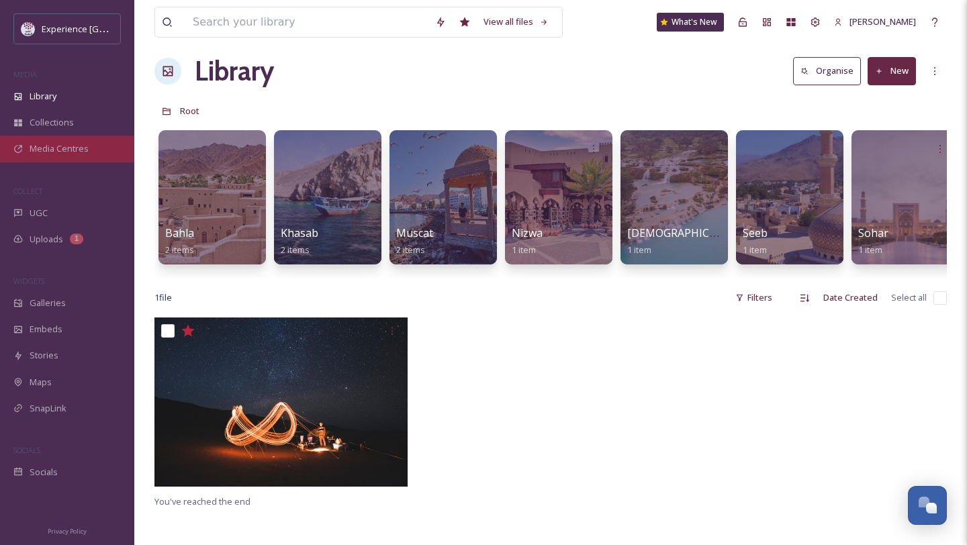
click at [81, 152] on span "Media Centres" at bounding box center [59, 148] width 59 height 13
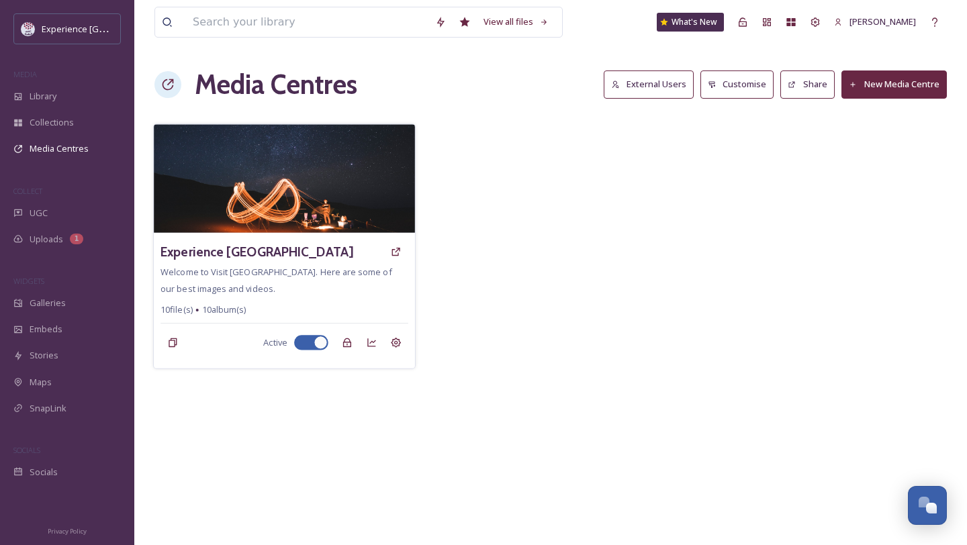
click at [279, 185] on img at bounding box center [284, 178] width 261 height 109
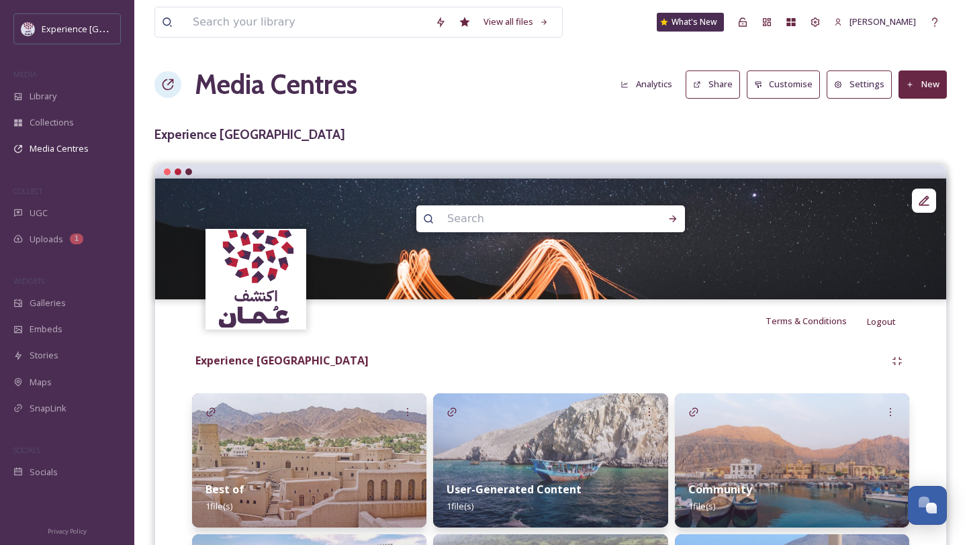
click at [648, 76] on button "Analytics" at bounding box center [646, 84] width 65 height 26
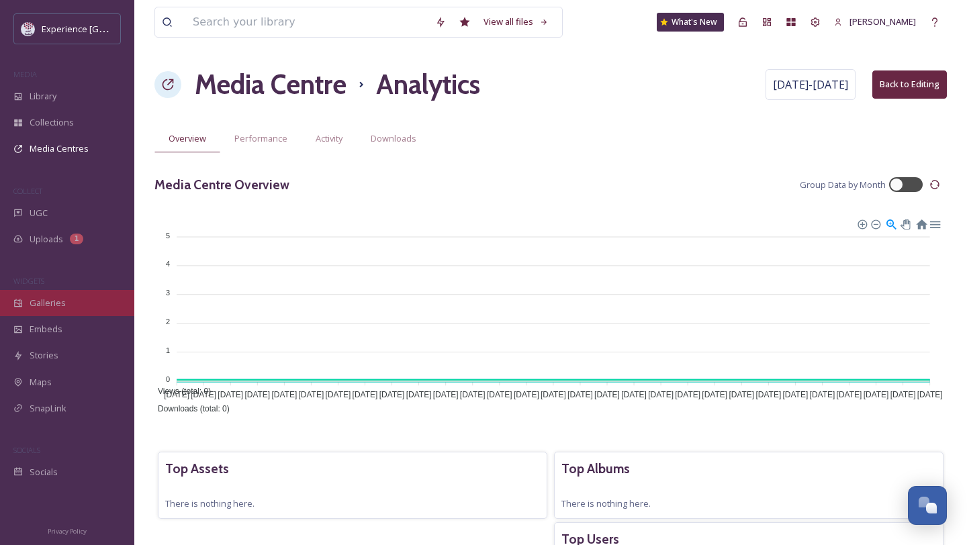
click at [54, 290] on div "Galleries" at bounding box center [67, 303] width 134 height 26
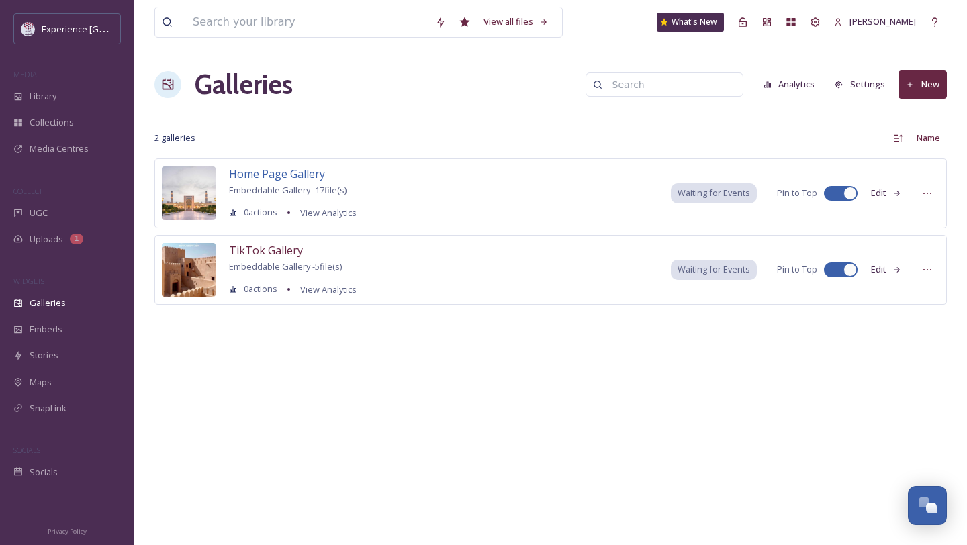
click at [249, 174] on span "Home Page Gallery" at bounding box center [277, 174] width 96 height 15
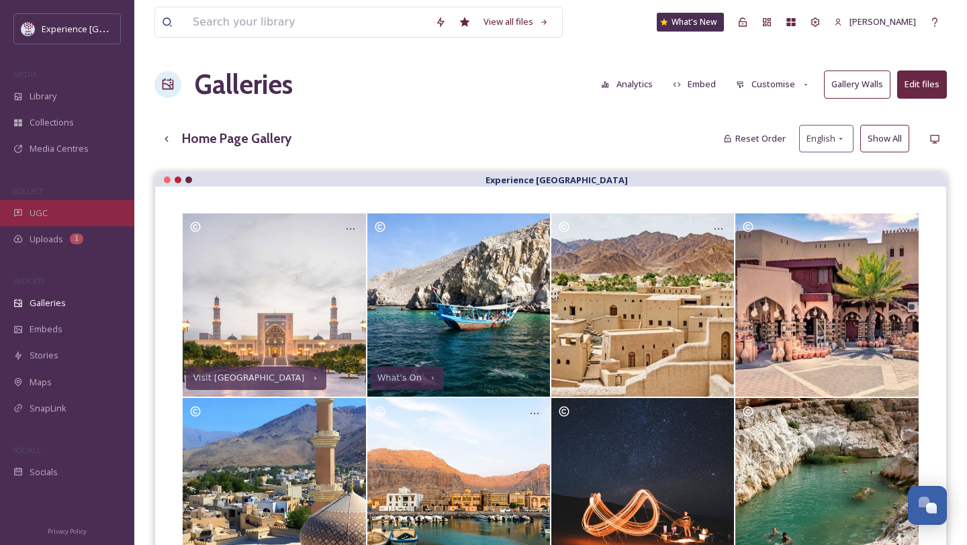
click at [32, 220] on div "UGC" at bounding box center [67, 213] width 134 height 26
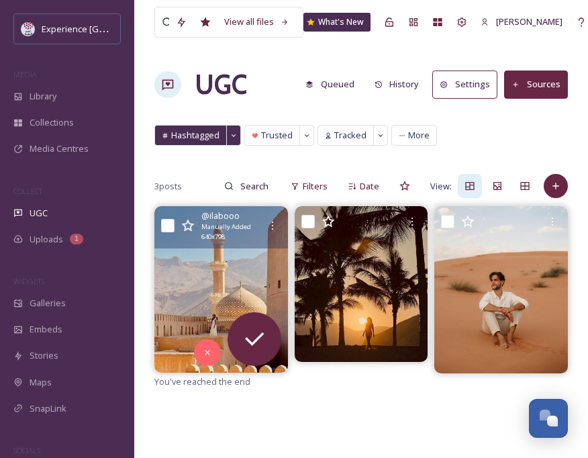
click at [218, 281] on img at bounding box center [222, 289] width 134 height 167
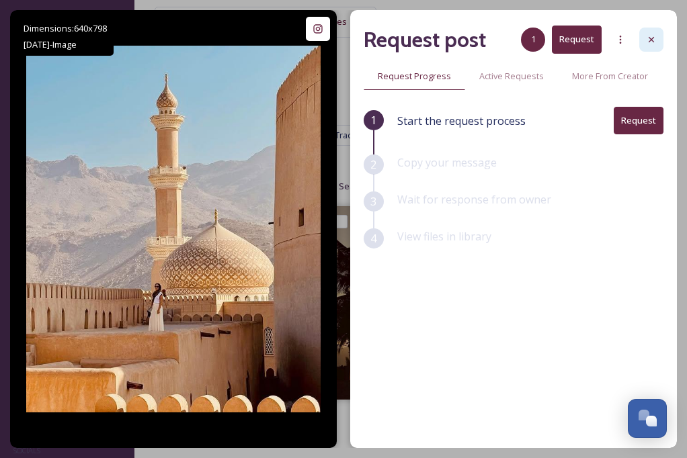
click at [655, 40] on icon at bounding box center [651, 39] width 11 height 11
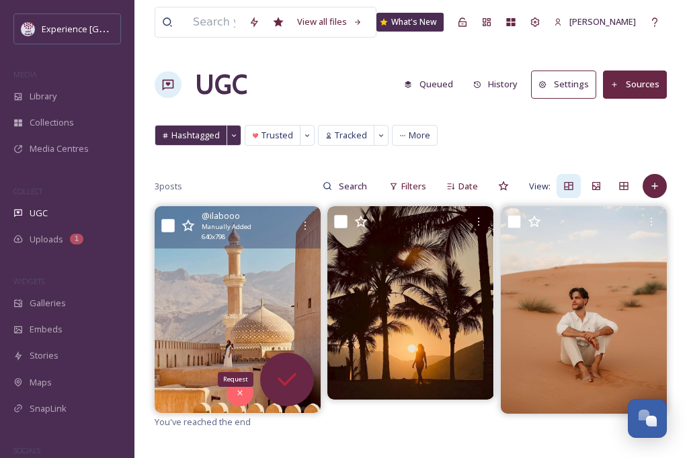
click at [282, 378] on icon at bounding box center [286, 379] width 27 height 27
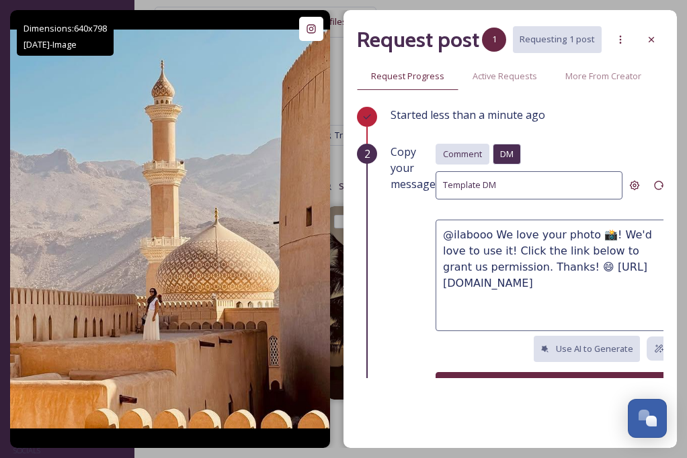
click at [470, 156] on span "Comment" at bounding box center [462, 154] width 39 height 13
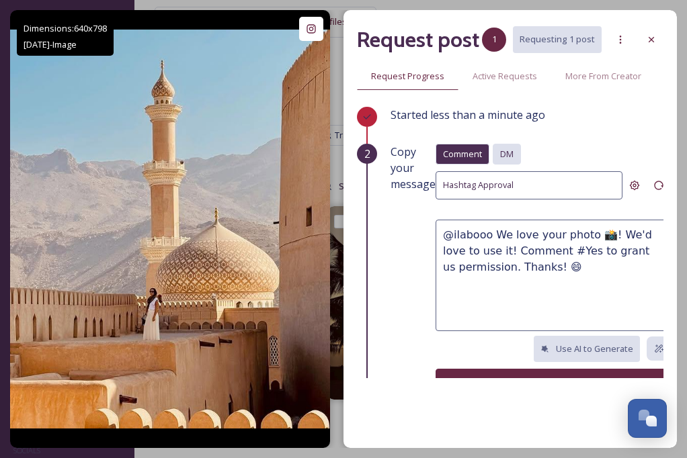
click at [500, 152] on span "DM" at bounding box center [506, 154] width 13 height 13
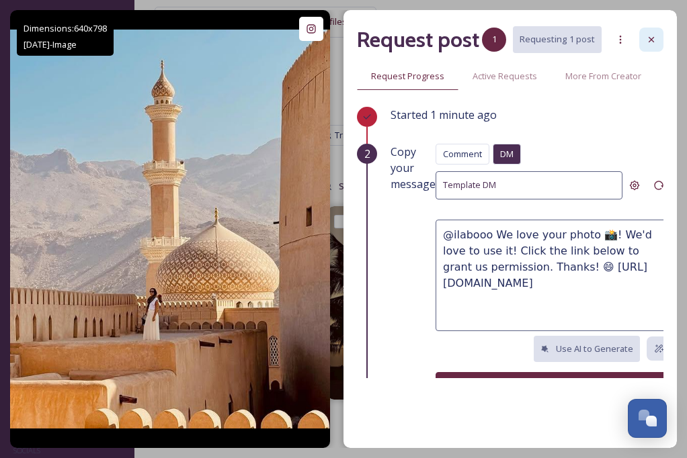
click at [649, 37] on icon at bounding box center [650, 39] width 5 height 5
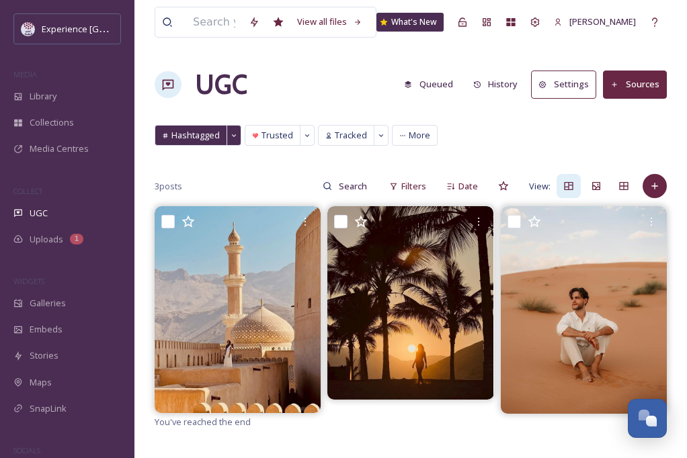
click at [637, 81] on button "Sources" at bounding box center [635, 85] width 64 height 28
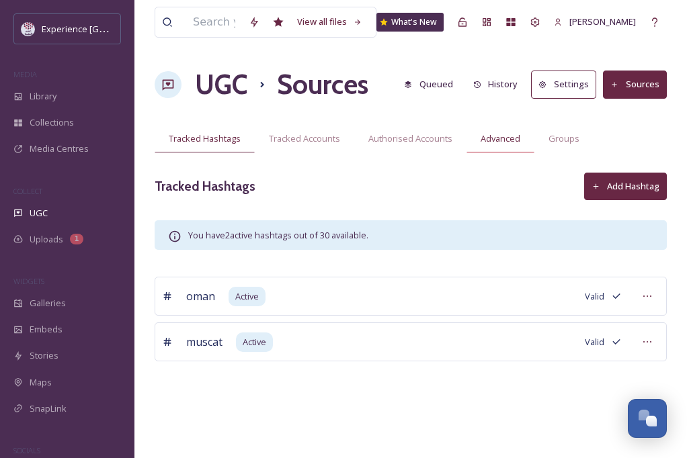
click at [515, 144] on span "Advanced" at bounding box center [500, 138] width 40 height 13
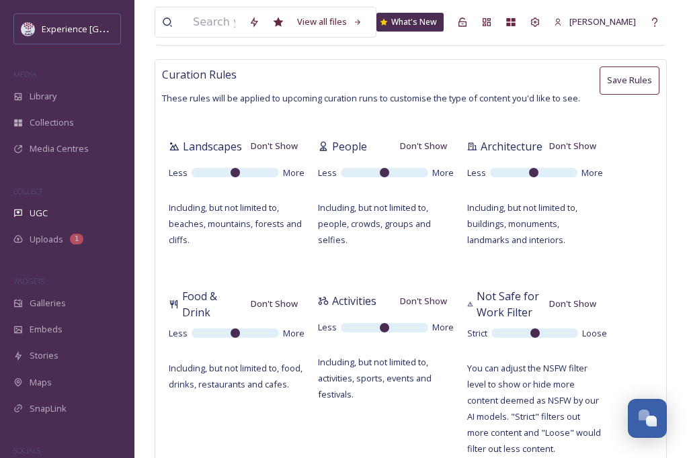
scroll to position [314, 0]
drag, startPoint x: 233, startPoint y: 331, endPoint x: 265, endPoint y: 333, distance: 31.6
type input "9"
click at [265, 334] on input "range" at bounding box center [234, 333] width 87 height 9
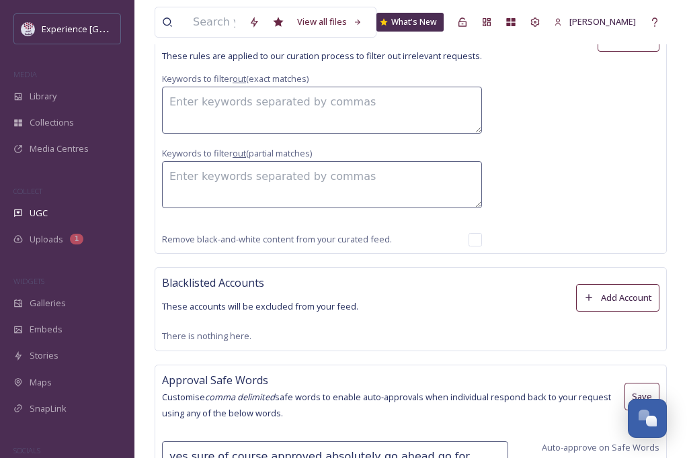
scroll to position [902, 0]
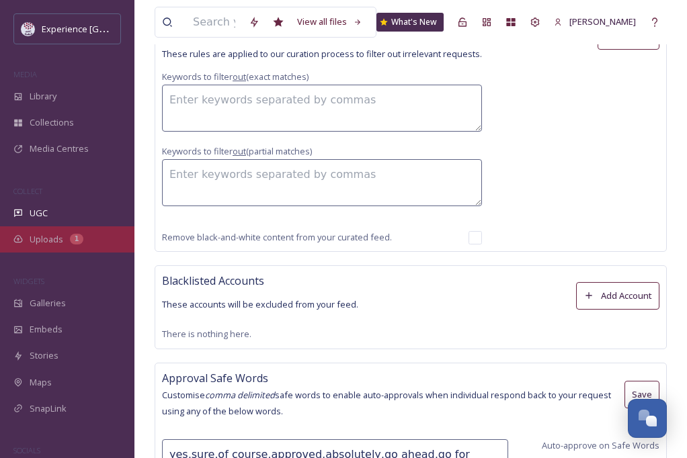
click at [64, 239] on div "Uploads 1" at bounding box center [67, 239] width 134 height 26
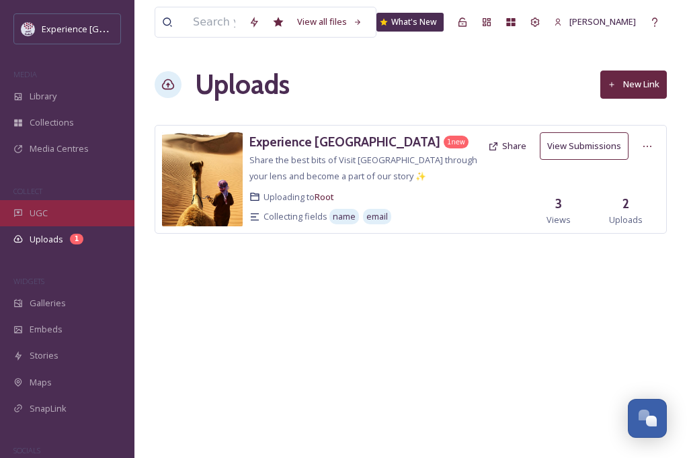
click at [56, 214] on div "UGC" at bounding box center [67, 213] width 134 height 26
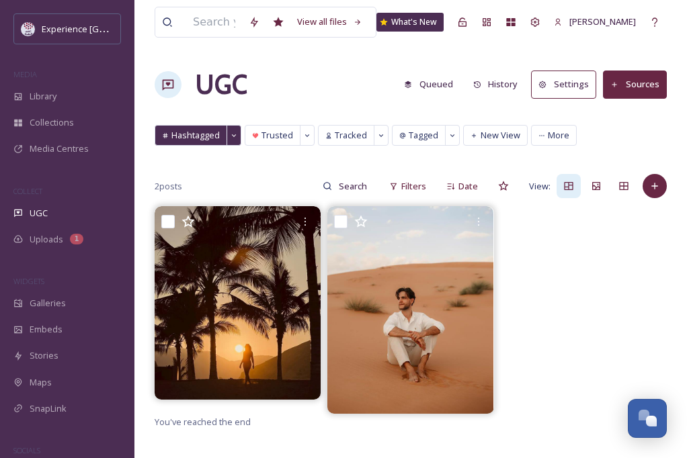
click at [646, 87] on button "Sources" at bounding box center [635, 85] width 64 height 28
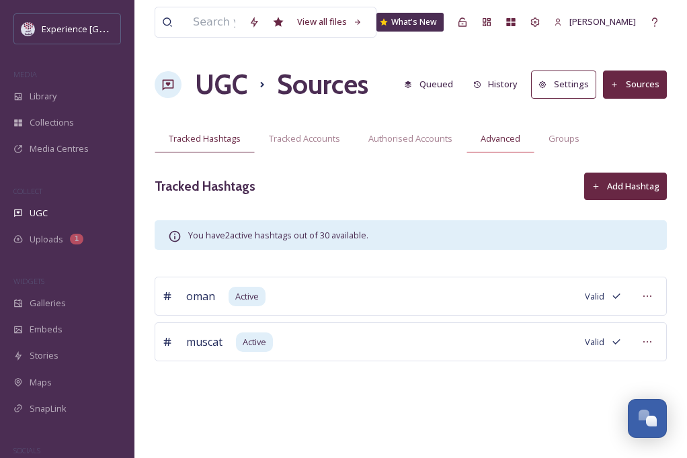
click at [509, 128] on div "Advanced" at bounding box center [500, 139] width 68 height 28
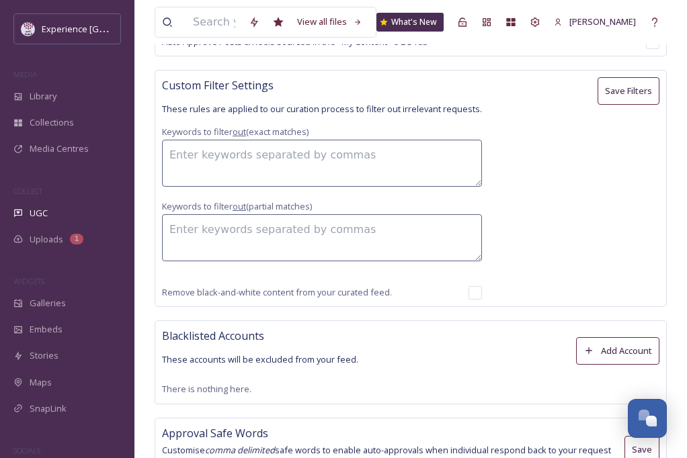
scroll to position [1053, 0]
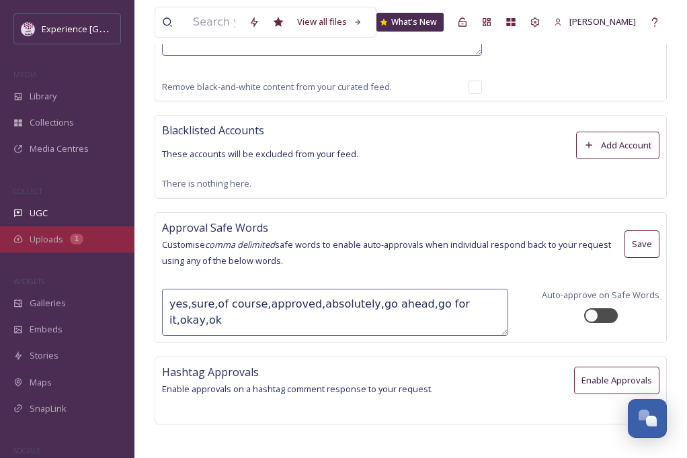
click at [58, 234] on span "Uploads" at bounding box center [47, 239] width 34 height 13
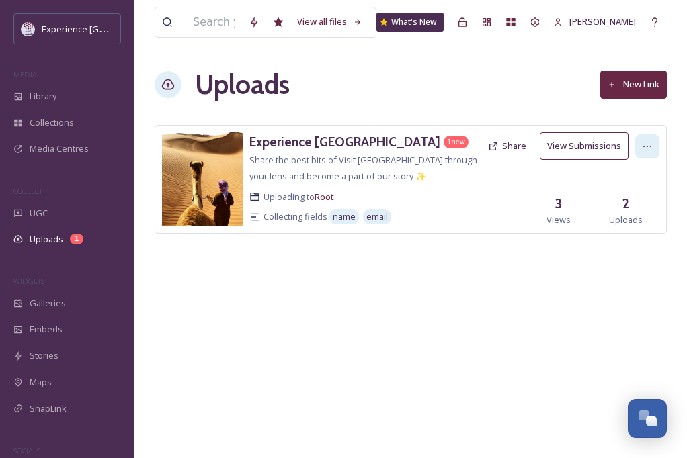
click at [648, 139] on div at bounding box center [647, 146] width 24 height 24
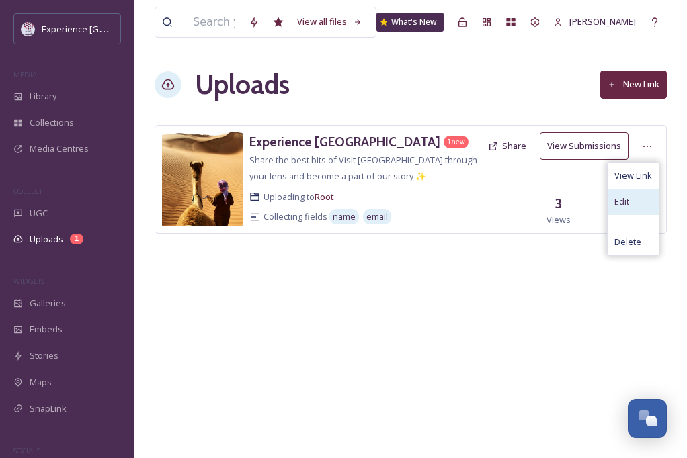
click at [641, 204] on div "Edit" at bounding box center [632, 202] width 51 height 26
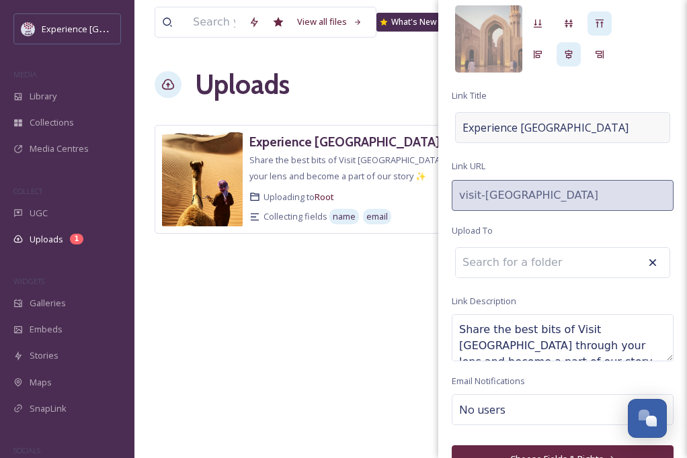
scroll to position [95, 0]
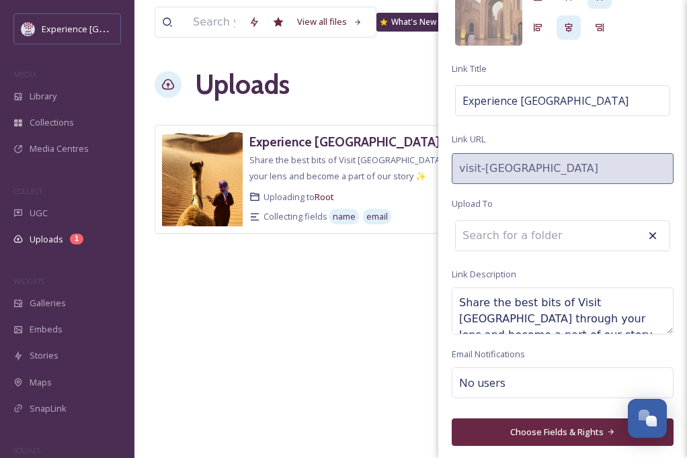
click at [565, 431] on button "Choose Fields & Rights" at bounding box center [562, 433] width 222 height 28
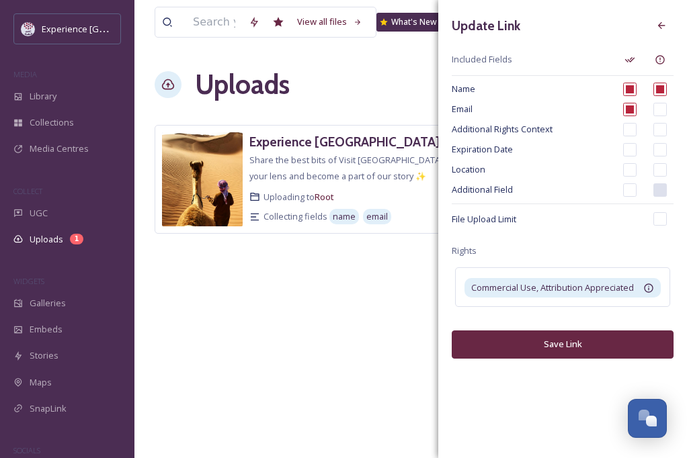
click at [384, 383] on div "View all files What's New Vandana Chawda Uploads New Link Experience Oman 1 new…" at bounding box center [410, 229] width 552 height 458
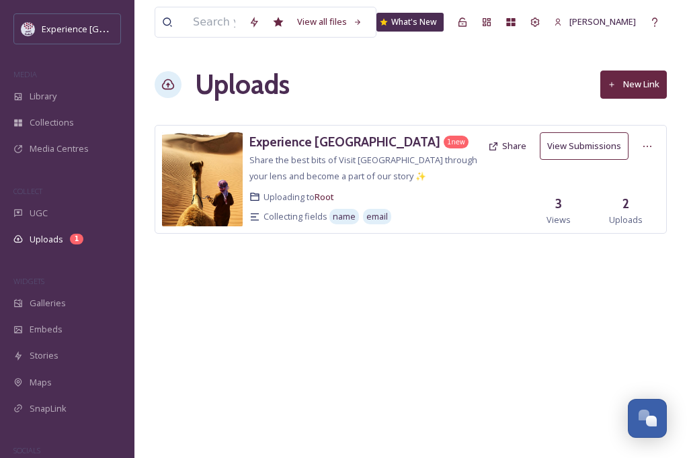
click at [515, 142] on button "Share" at bounding box center [507, 146] width 52 height 26
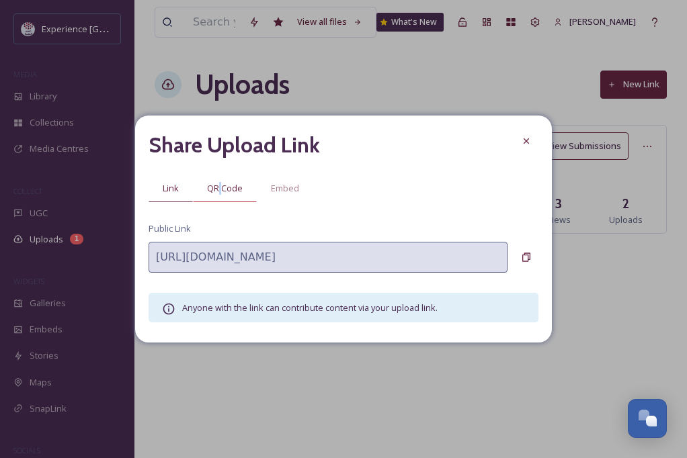
click at [220, 191] on span "QR Code" at bounding box center [225, 188] width 36 height 13
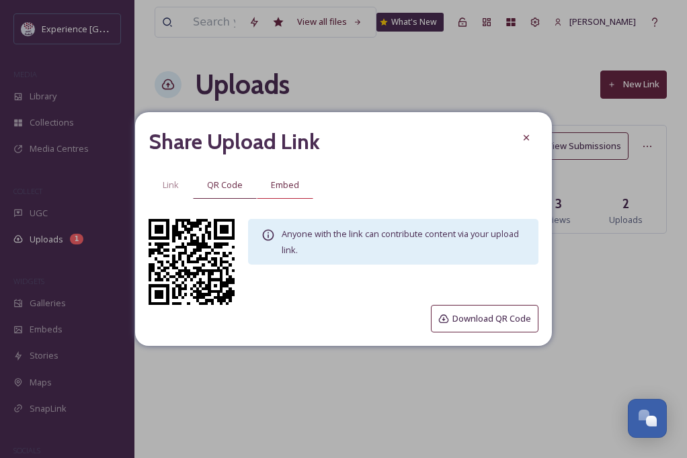
click at [288, 178] on div "Embed" at bounding box center [285, 185] width 56 height 28
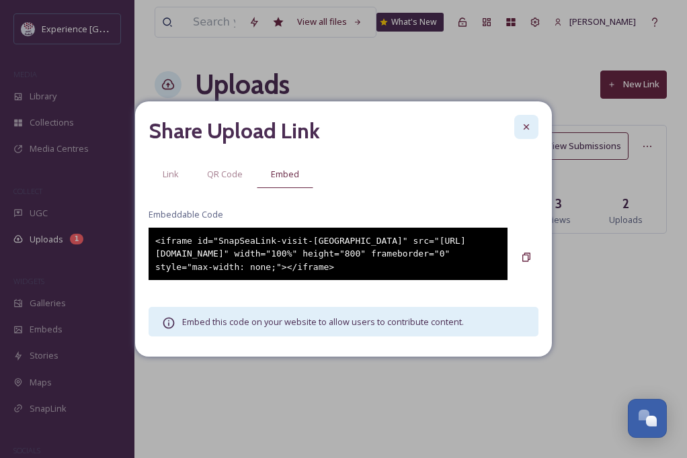
click at [531, 120] on div at bounding box center [526, 127] width 24 height 24
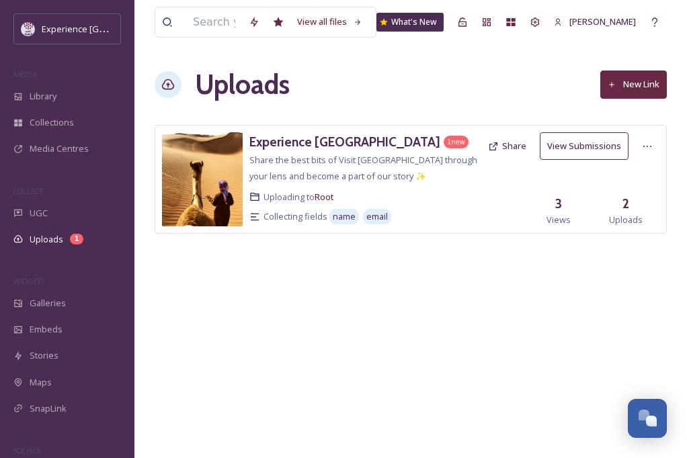
click at [527, 144] on button "Share" at bounding box center [507, 146] width 52 height 26
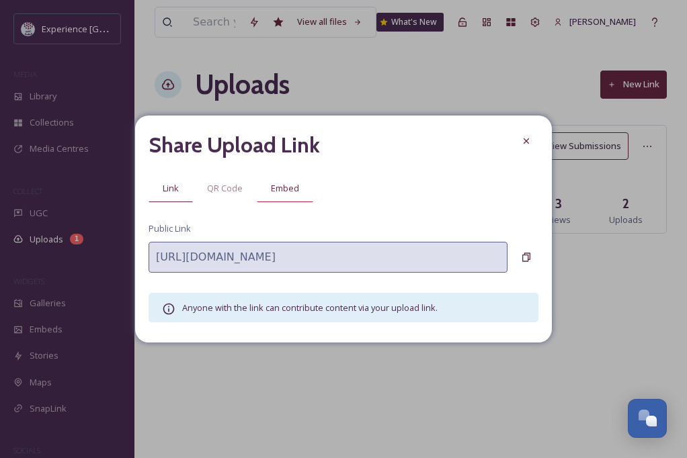
click at [297, 186] on span "Embed" at bounding box center [285, 188] width 28 height 13
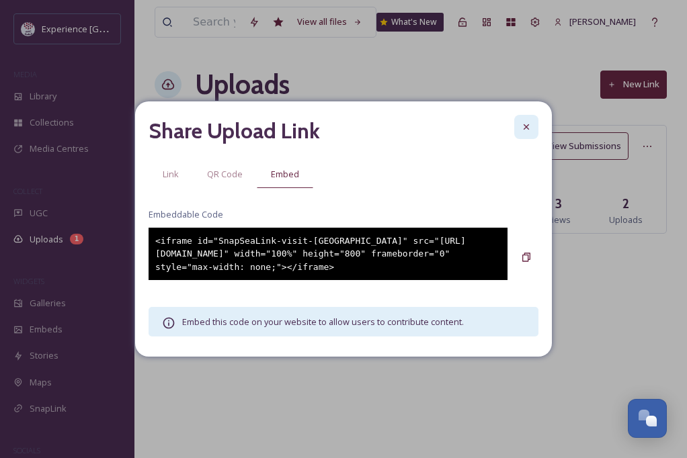
click at [527, 124] on icon at bounding box center [525, 126] width 5 height 5
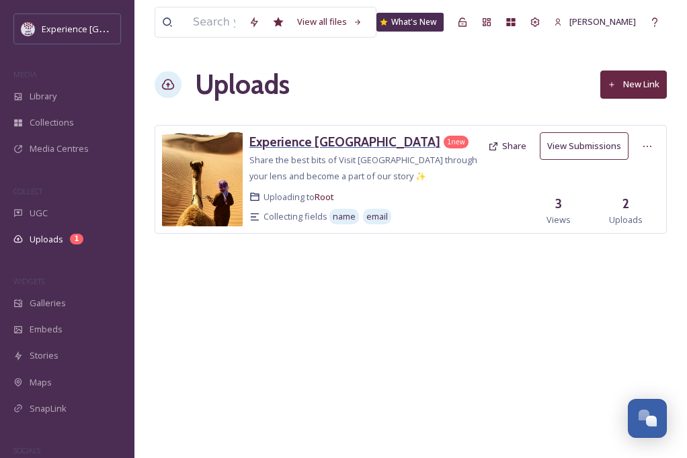
click at [316, 150] on div "Experience [GEOGRAPHIC_DATA]" at bounding box center [344, 141] width 191 height 19
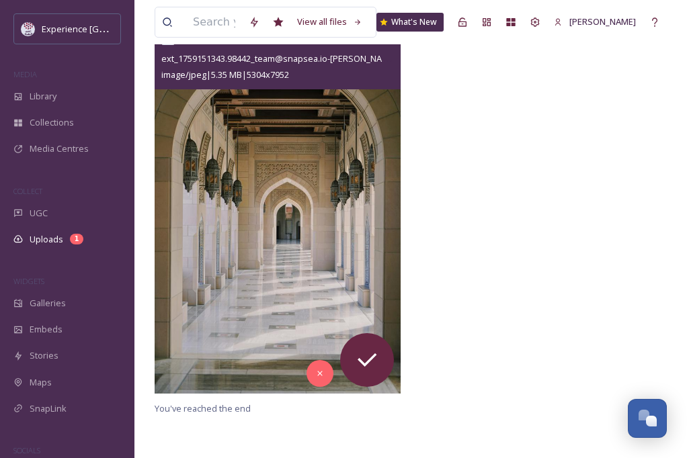
scroll to position [252, 0]
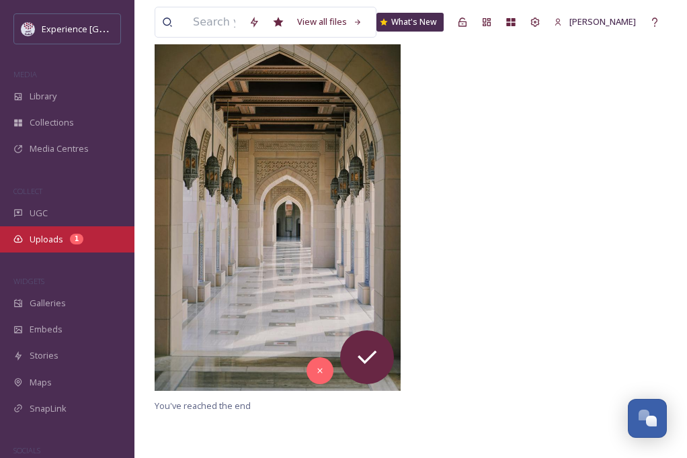
click at [48, 236] on span "Uploads" at bounding box center [47, 239] width 34 height 13
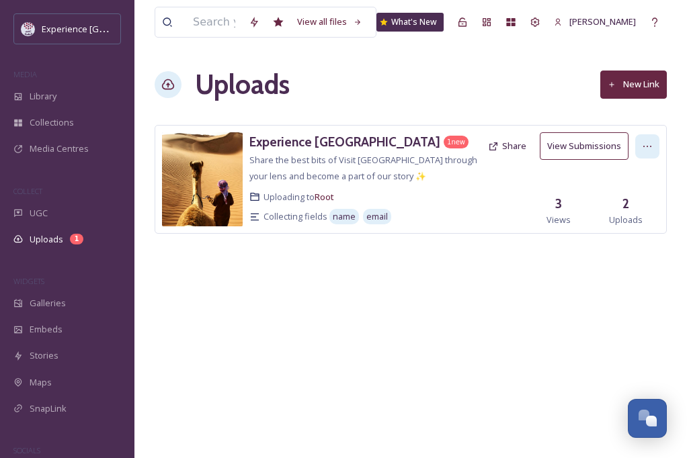
click at [650, 144] on icon at bounding box center [647, 146] width 11 height 11
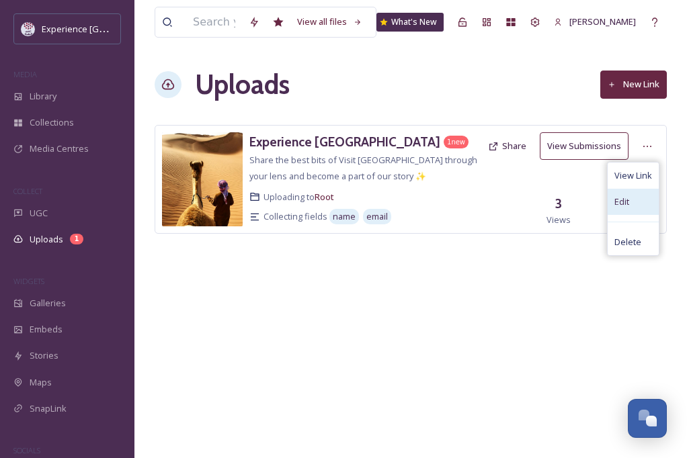
click at [633, 210] on div "Edit" at bounding box center [632, 202] width 51 height 26
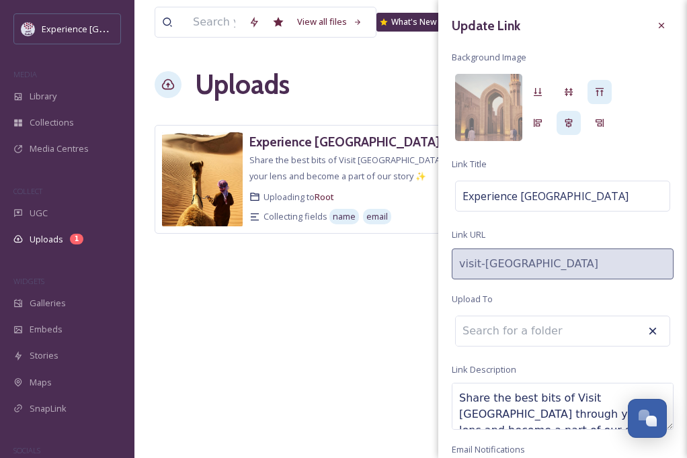
scroll to position [95, 0]
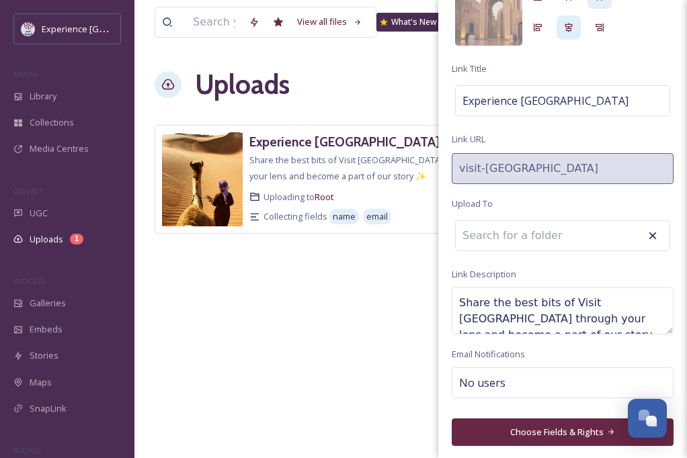
click at [545, 425] on button "Choose Fields & Rights" at bounding box center [562, 433] width 222 height 28
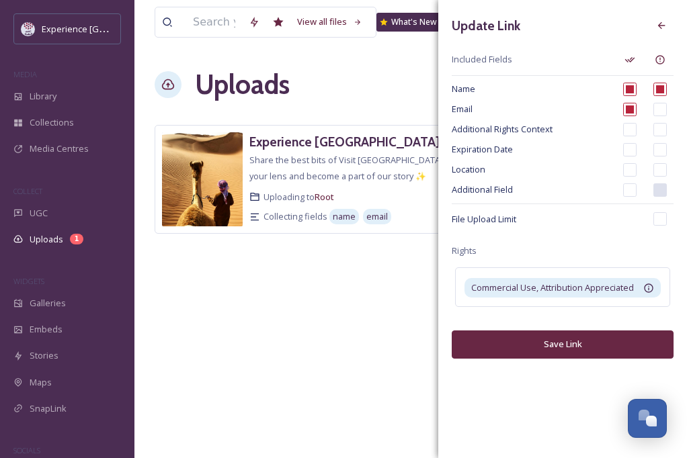
click at [362, 366] on div "View all files What's New Vandana Chawda Uploads New Link Experience Oman 1 new…" at bounding box center [410, 229] width 552 height 458
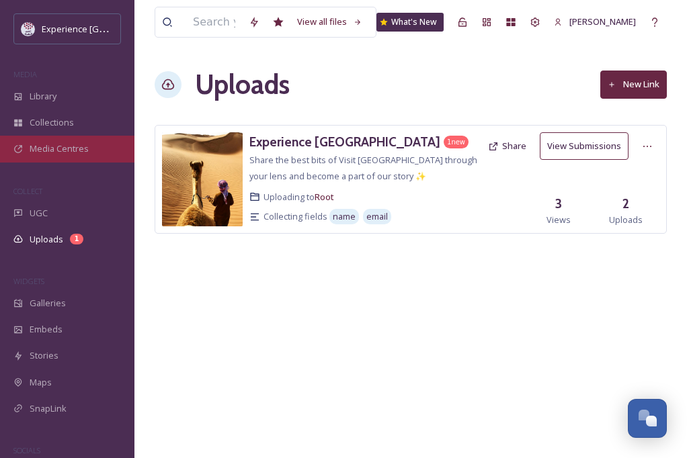
click at [58, 149] on span "Media Centres" at bounding box center [59, 148] width 59 height 13
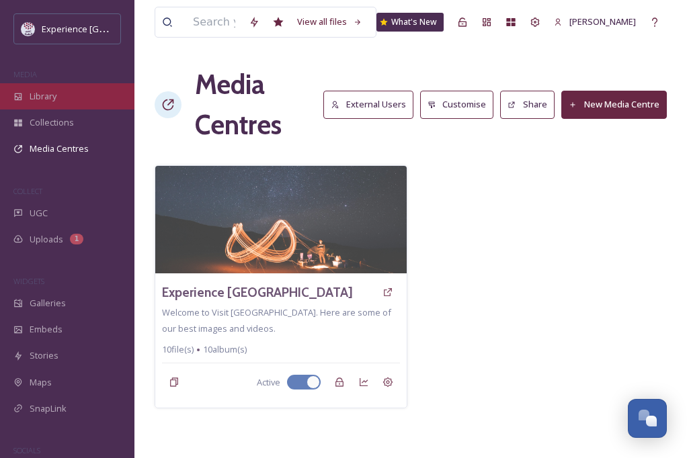
click at [45, 86] on div "Library" at bounding box center [67, 96] width 134 height 26
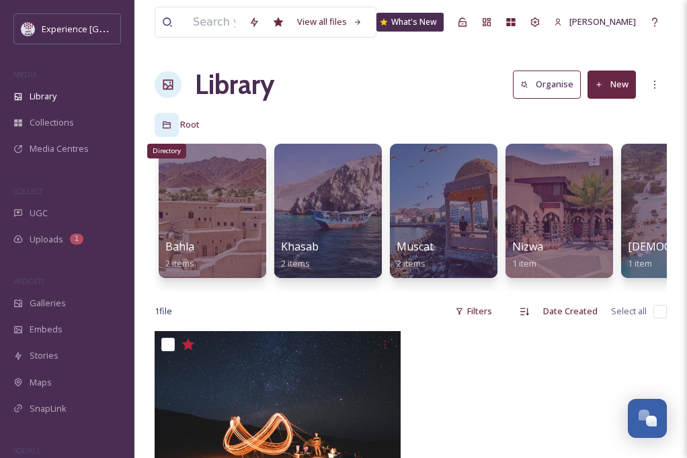
click at [166, 122] on icon at bounding box center [167, 125] width 8 height 7
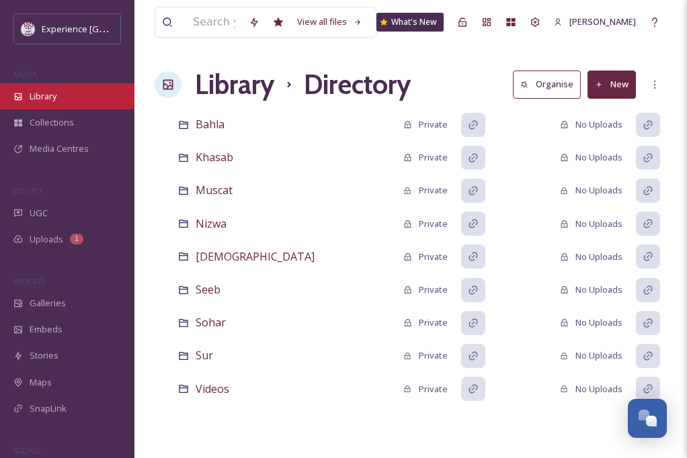
click at [56, 98] on span "Library" at bounding box center [43, 96] width 27 height 13
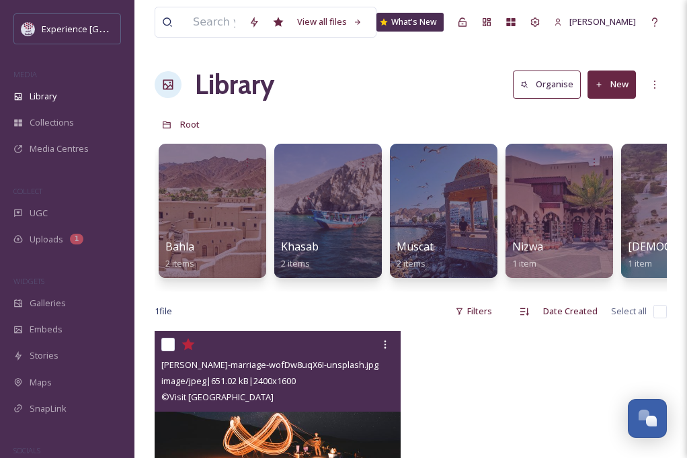
click at [322, 369] on span "[PERSON_NAME]-marriage-wofDw8uqX6I-unsplash.jpg" at bounding box center [269, 365] width 217 height 12
click at [324, 399] on div "© Visit Oman" at bounding box center [279, 397] width 236 height 16
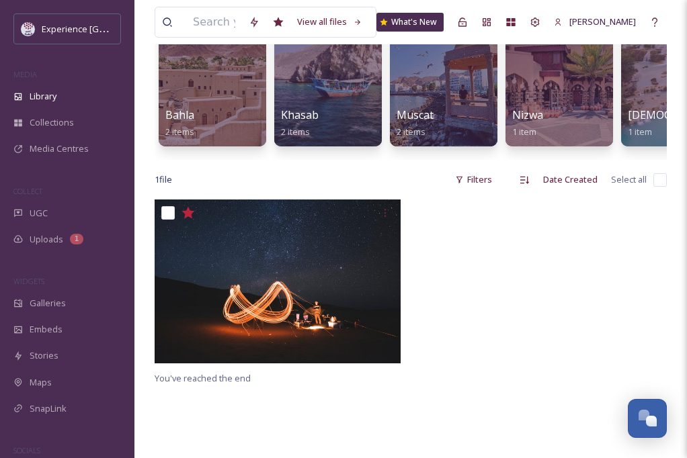
scroll to position [150, 0]
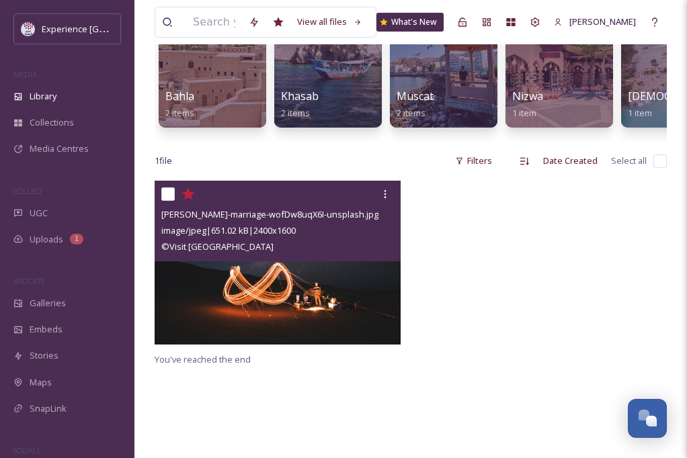
click at [347, 305] on img at bounding box center [278, 263] width 246 height 164
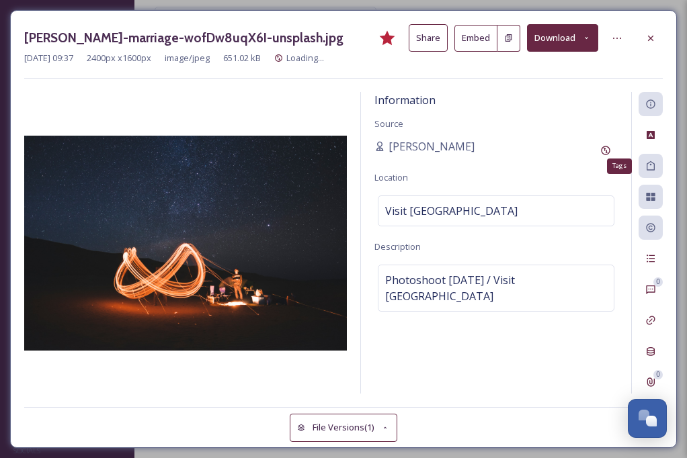
click at [654, 173] on div "Tags" at bounding box center [650, 166] width 24 height 24
click at [652, 161] on icon at bounding box center [650, 166] width 11 height 11
click at [646, 167] on icon at bounding box center [650, 165] width 8 height 9
click at [645, 169] on icon at bounding box center [650, 166] width 11 height 11
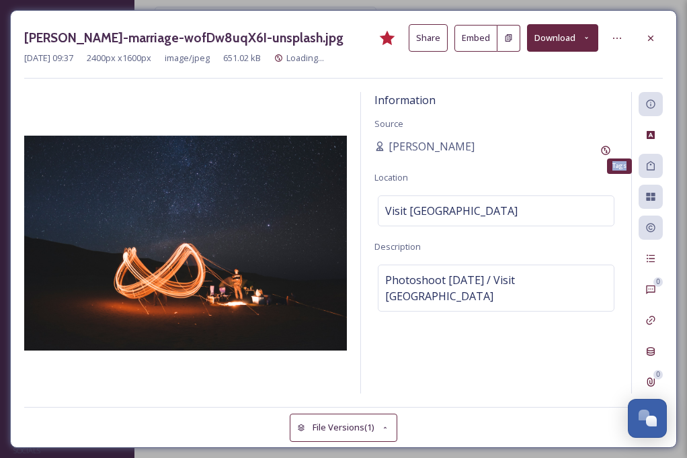
click at [645, 169] on icon at bounding box center [650, 166] width 11 height 11
click at [439, 383] on div "Information Source Cody Dillabough Location Visit Oman Description Photoshoot J…" at bounding box center [496, 243] width 270 height 302
click at [465, 175] on div "Information Source Cody Dillabough Location Visit Oman Description Photoshoot J…" at bounding box center [496, 243] width 270 height 302
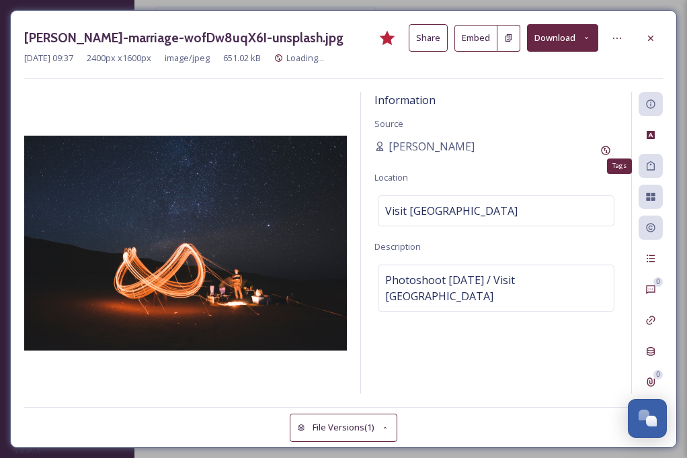
click at [651, 161] on icon at bounding box center [650, 166] width 11 height 11
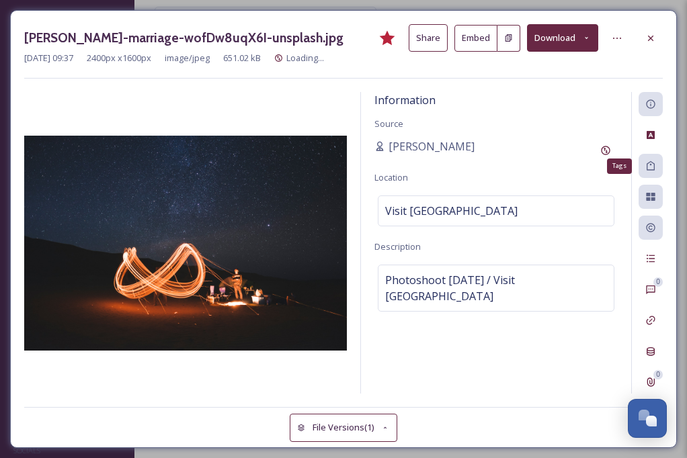
click at [649, 162] on icon at bounding box center [650, 166] width 11 height 11
click at [649, 162] on icon at bounding box center [650, 165] width 8 height 9
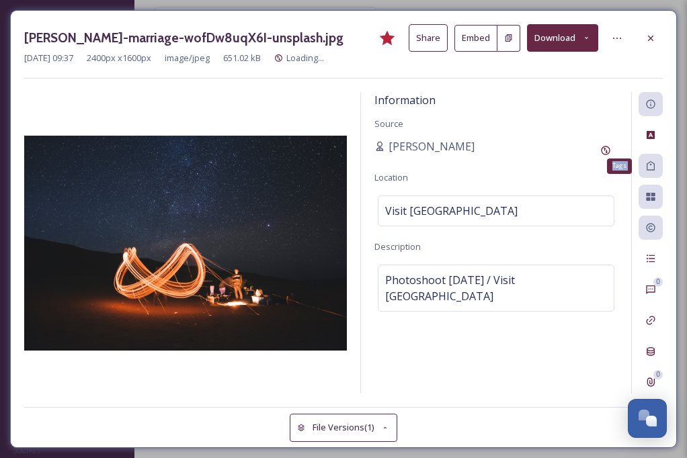
click at [649, 162] on icon at bounding box center [650, 165] width 8 height 9
click at [532, 116] on div "Information Source Cody Dillabough Location Visit Oman Description Photoshoot J…" at bounding box center [496, 243] width 270 height 302
click at [646, 202] on div "File Usage" at bounding box center [650, 197] width 24 height 24
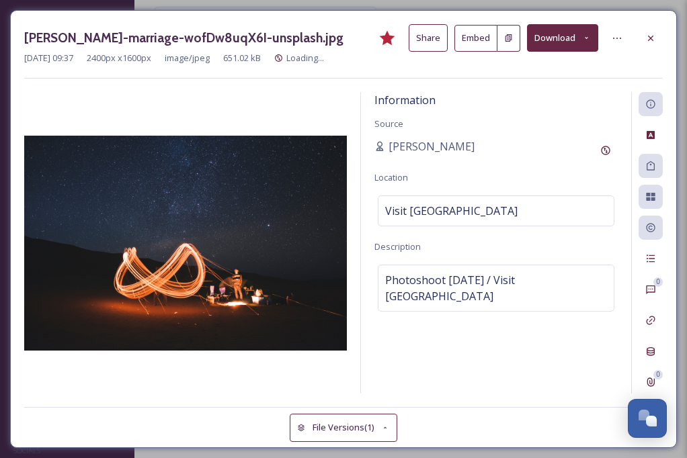
click at [662, 150] on div "0 0" at bounding box center [647, 243] width 32 height 302
click at [649, 169] on icon at bounding box center [650, 165] width 8 height 9
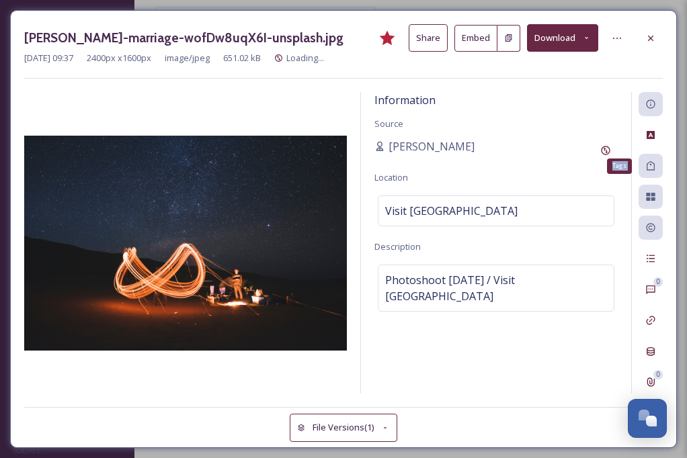
click at [649, 169] on icon at bounding box center [650, 165] width 8 height 9
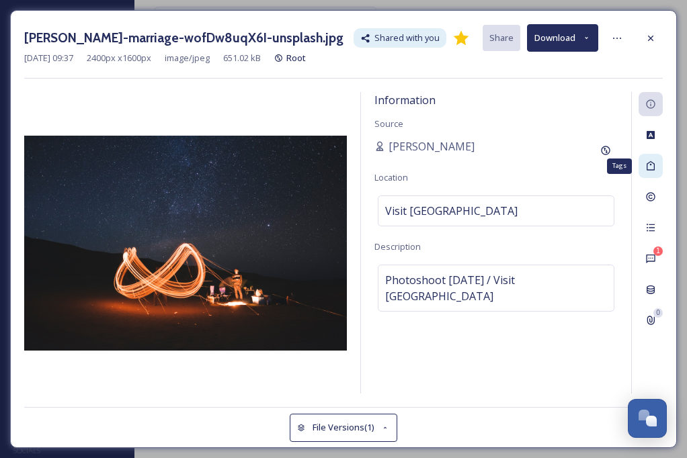
click at [646, 162] on icon at bounding box center [650, 166] width 11 height 11
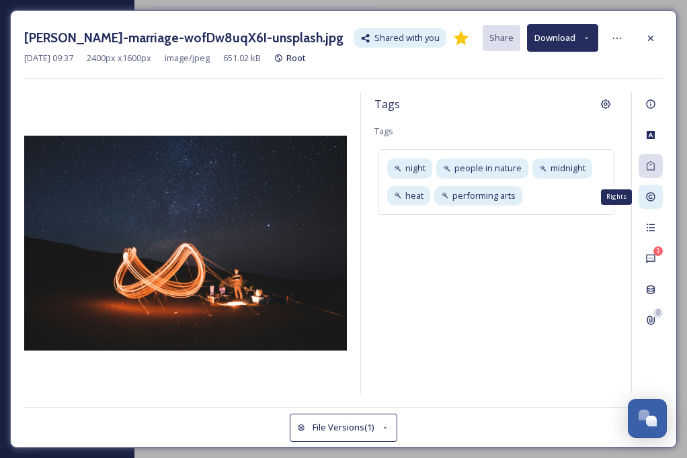
click at [650, 207] on div "Rights" at bounding box center [650, 197] width 24 height 24
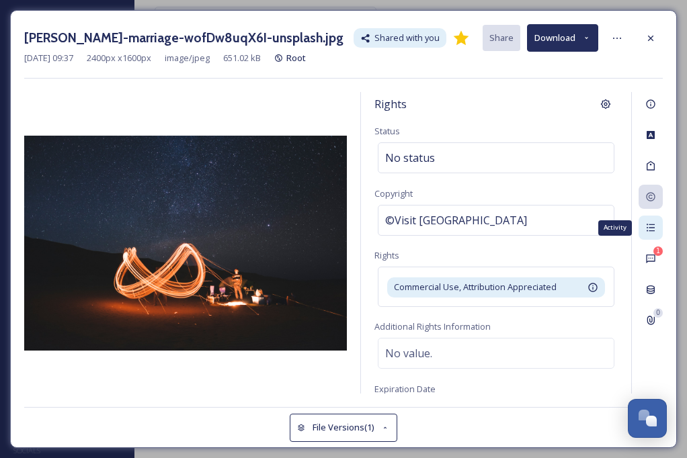
click at [650, 232] on div "Activity" at bounding box center [650, 228] width 24 height 24
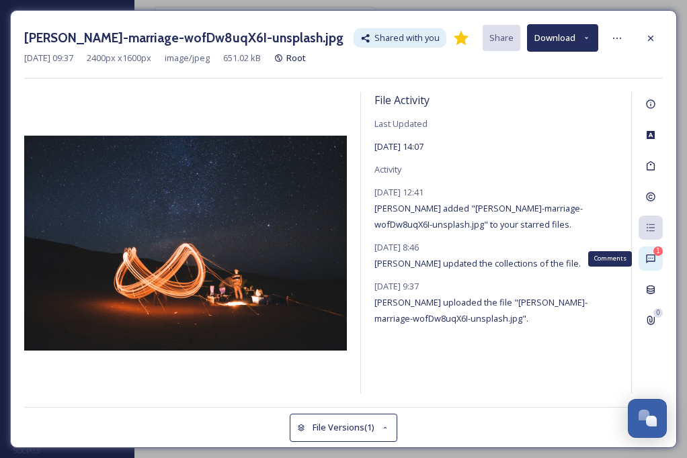
click at [650, 258] on icon at bounding box center [650, 258] width 11 height 11
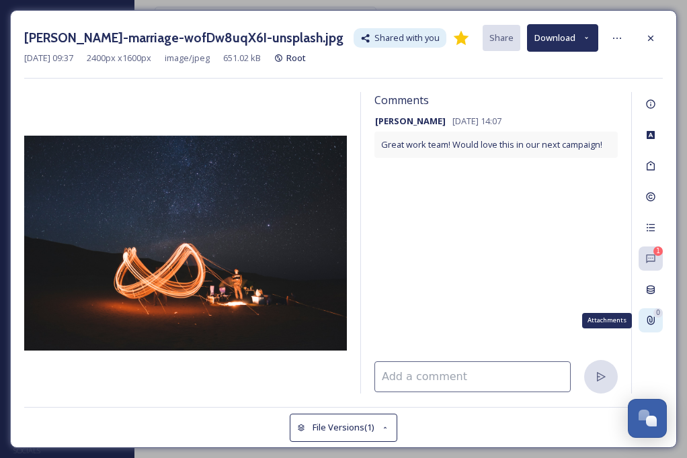
click at [651, 321] on icon at bounding box center [650, 320] width 7 height 9
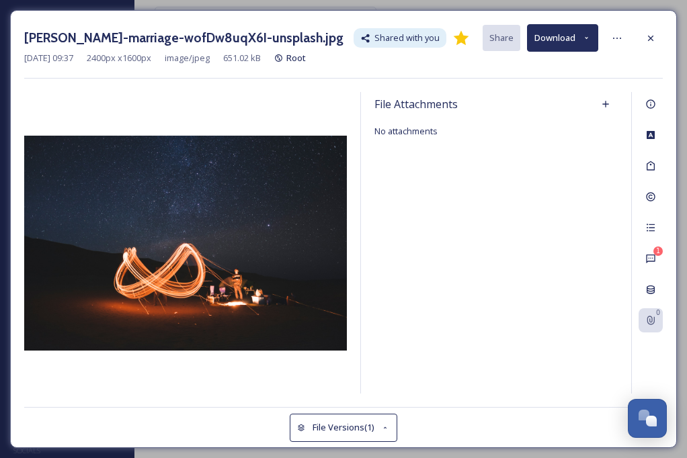
click at [338, 431] on button "File Versions (1)" at bounding box center [343, 428] width 107 height 28
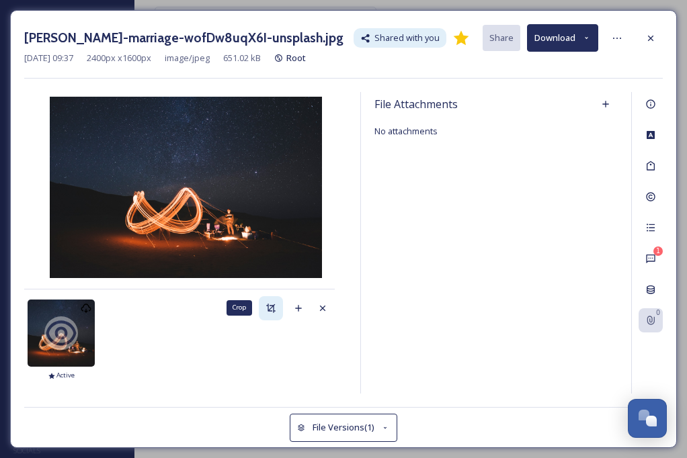
click at [273, 310] on icon at bounding box center [270, 308] width 9 height 9
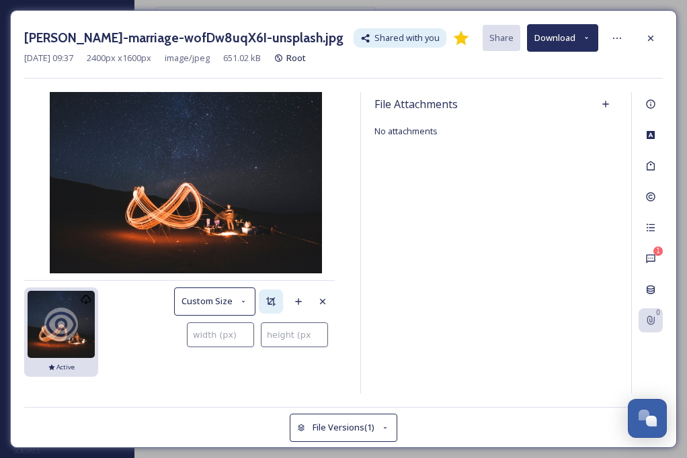
type input "0"
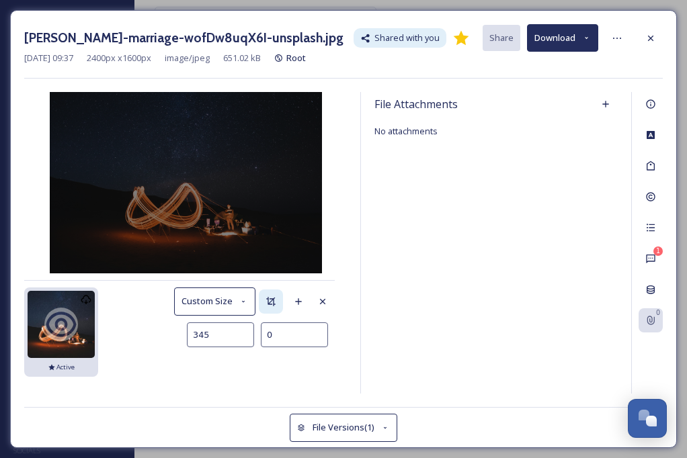
type input "446"
type input "2"
type input "618"
type input "15"
type input "708"
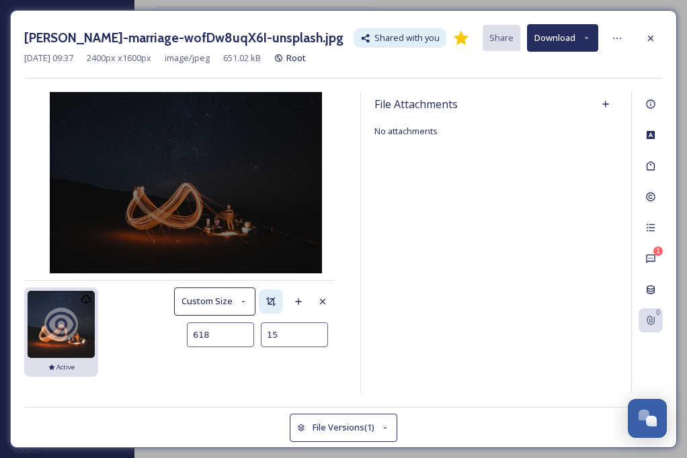
type input "34"
type input "792"
type input "61"
type input "871"
type input "95"
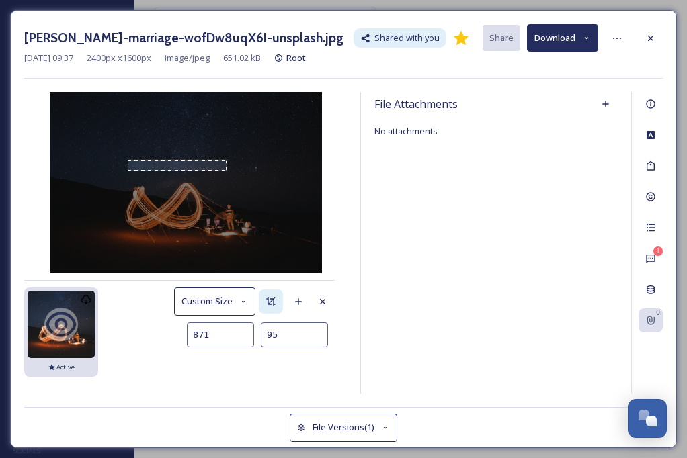
type input "948"
type input "137"
type input "1025"
type input "190"
type input "1098"
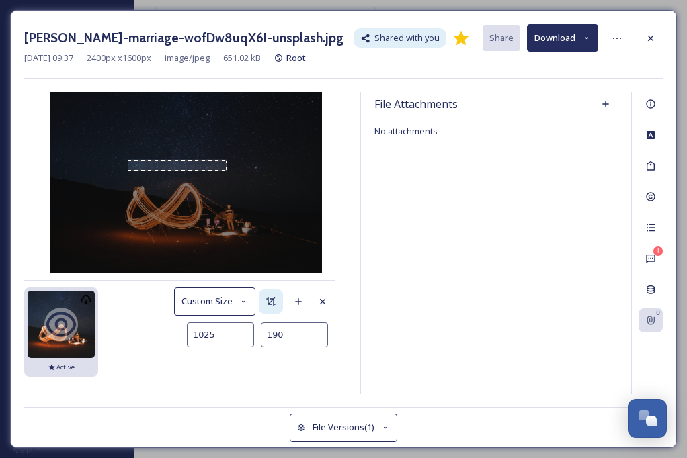
type input "247"
type input "1160"
type input "305"
type input "1209"
type input "357"
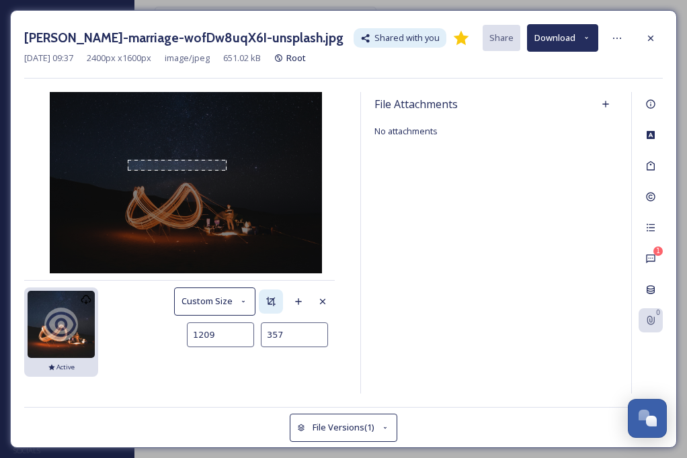
type input "1248"
type input "399"
type input "1278"
type input "438"
type input "1304"
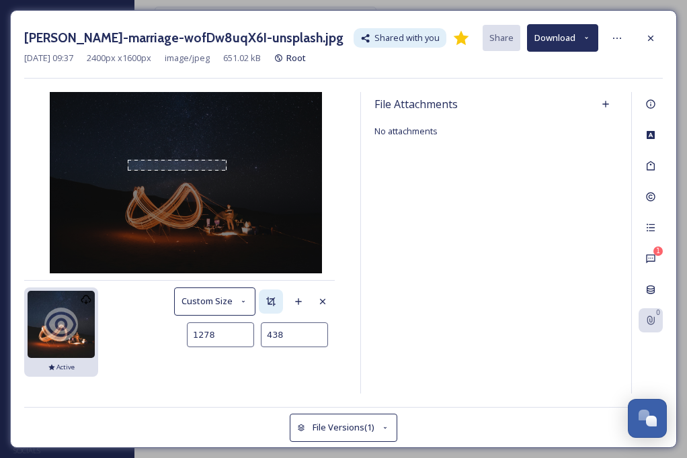
type input "478"
type input "1327"
type input "518"
type input "1345"
type input "555"
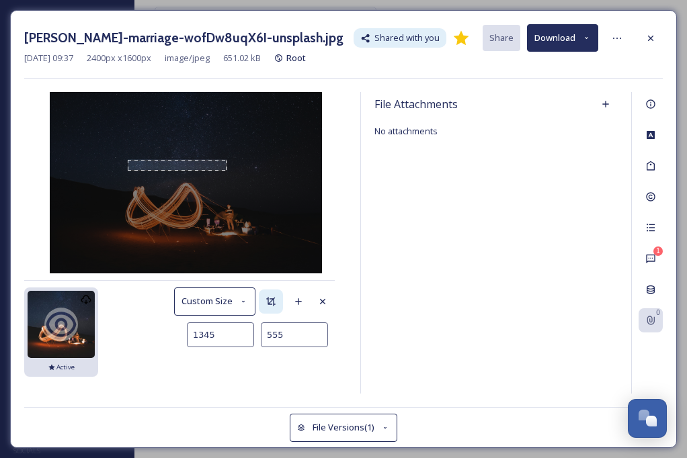
type input "1360"
type input "591"
type input "1370"
type input "622"
type input "1378"
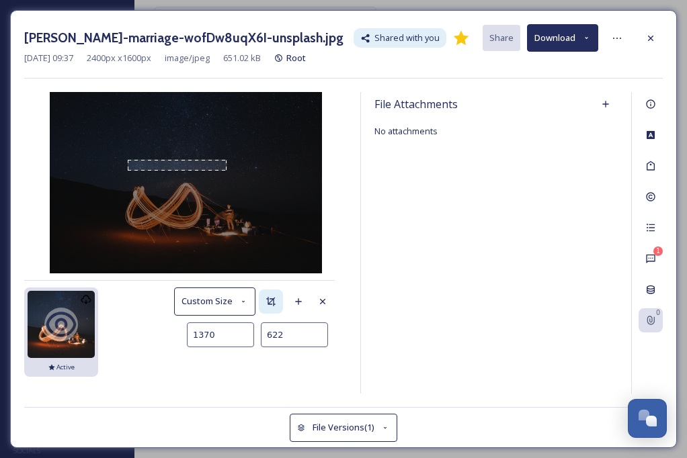
type input "644"
type input "1384"
type input "661"
type input "1388"
type input "672"
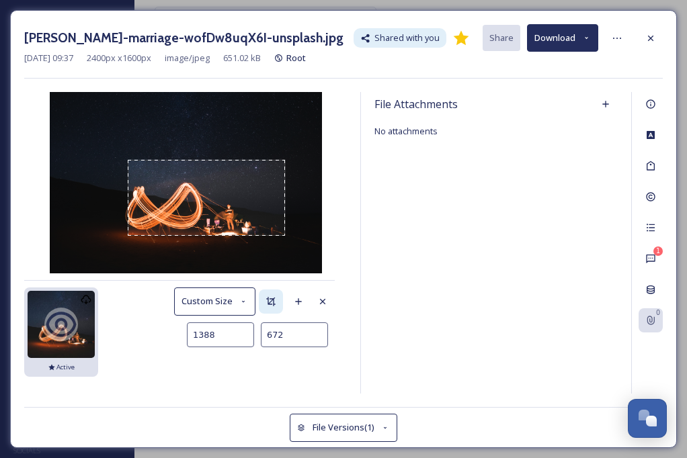
type input "1391"
type input "679"
type input "1393"
type input "683"
type input "1394"
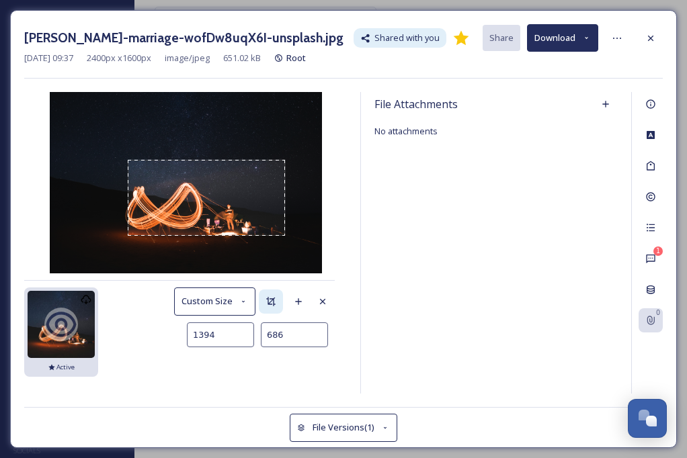
type input "689"
type input "1397"
type input "698"
type input "1403"
type input "711"
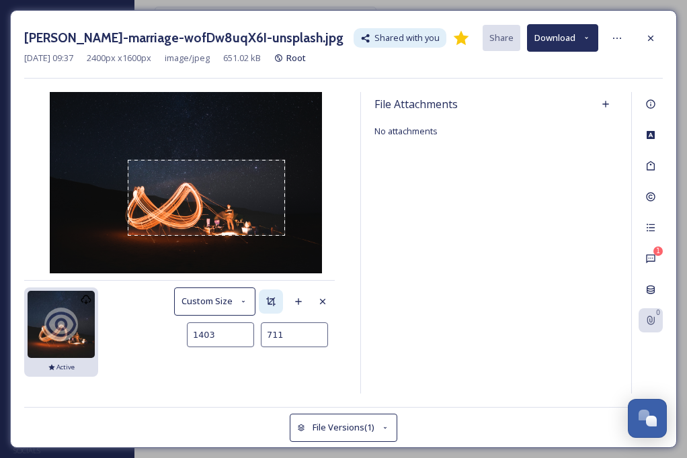
type input "1408"
type input "723"
type input "1412"
type input "732"
type input "1416"
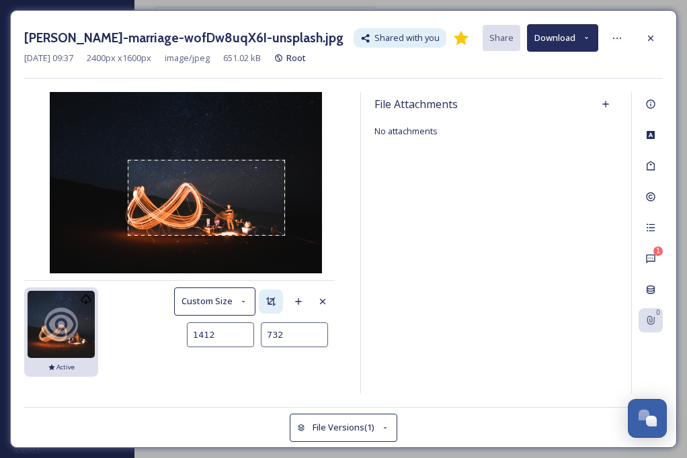
type input "737"
type input "1417"
click at [288, 240] on img at bounding box center [186, 182] width 272 height 181
type input "720"
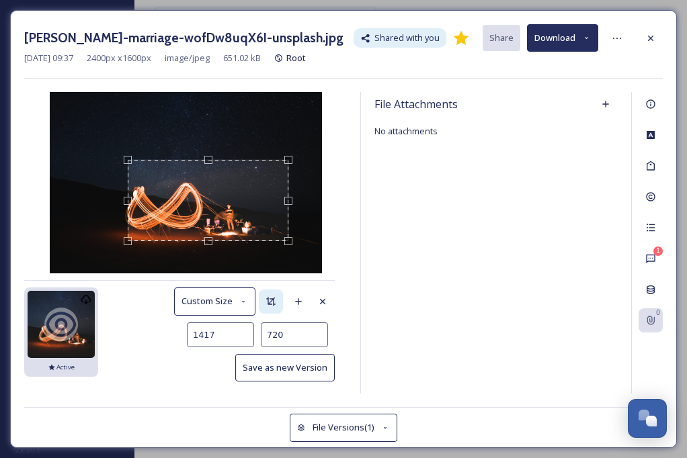
click at [183, 390] on div "[DATE] 09:37 image/jpeg 2400 x 1600 Active Custom Size 1417 720 Save as new Ver…" at bounding box center [179, 341] width 310 height 106
click at [208, 398] on div "[PERSON_NAME]-marriage-wofDw8uqX6I-unsplash.jpg Shared with you Share Download …" at bounding box center [343, 229] width 666 height 438
click at [654, 38] on icon at bounding box center [650, 38] width 11 height 11
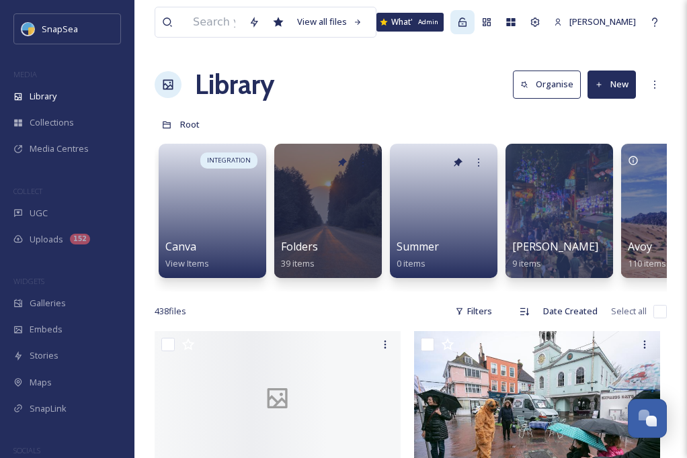
click at [457, 24] on icon at bounding box center [462, 22] width 11 height 11
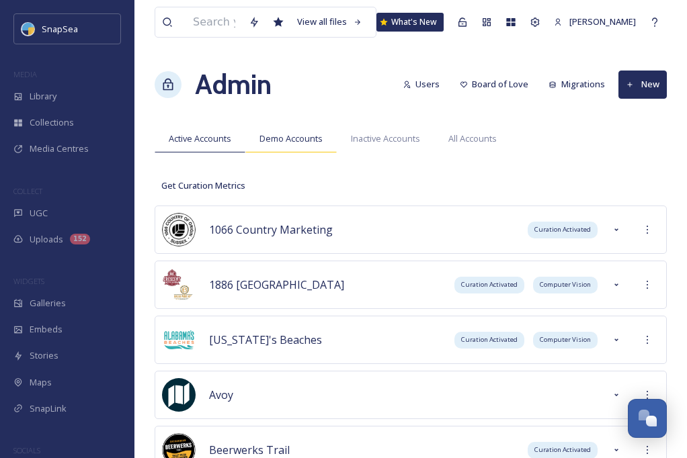
click at [308, 133] on span "Demo Accounts" at bounding box center [290, 138] width 63 height 13
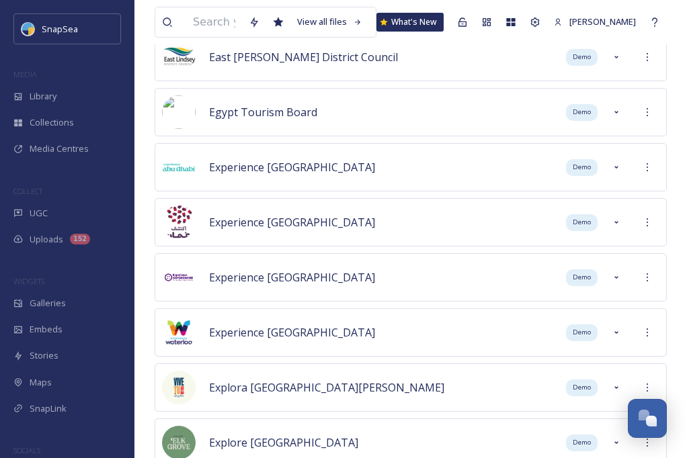
scroll to position [3759, 0]
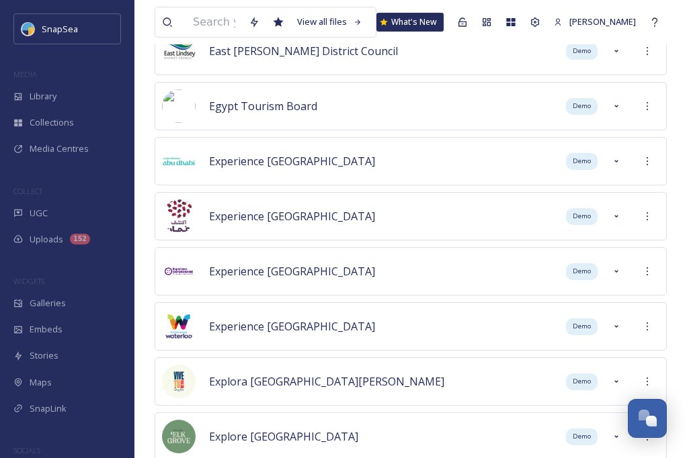
click at [278, 217] on span "Experience [GEOGRAPHIC_DATA]" at bounding box center [292, 216] width 166 height 15
click at [648, 213] on icon at bounding box center [647, 216] width 11 height 11
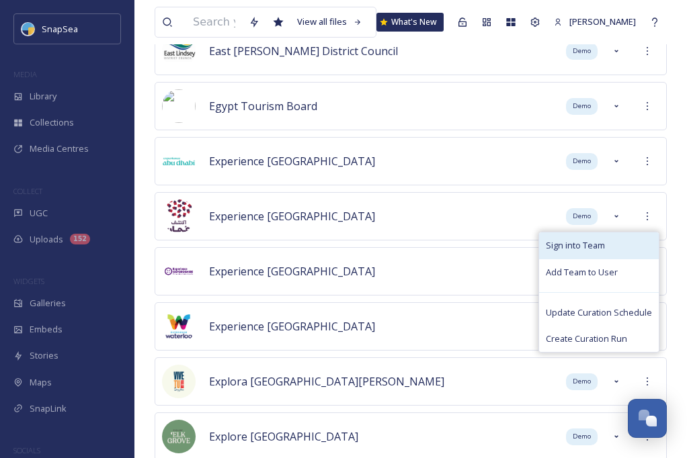
click at [589, 244] on span "Sign into Team" at bounding box center [574, 245] width 59 height 13
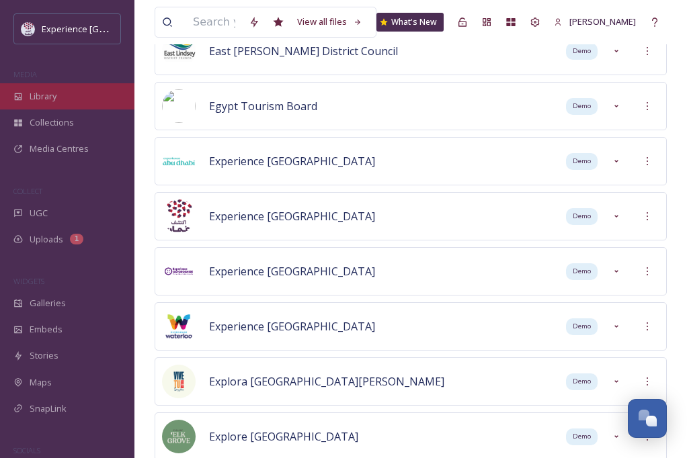
click at [40, 99] on span "Library" at bounding box center [43, 96] width 27 height 13
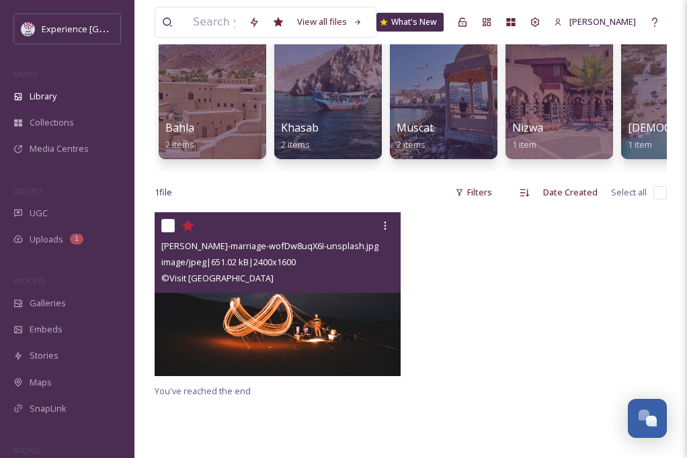
scroll to position [125, 0]
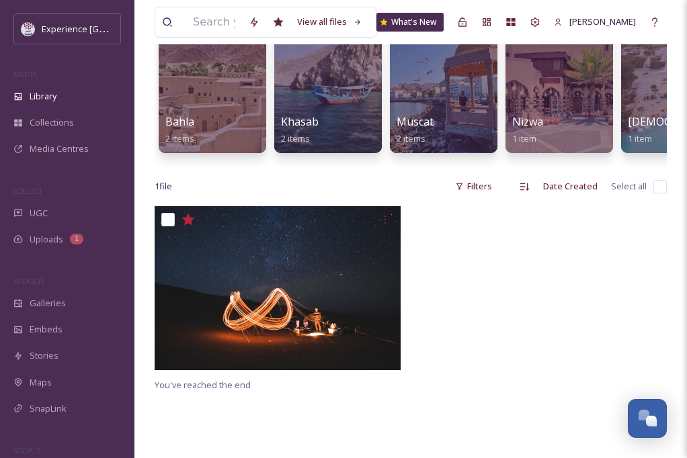
click at [656, 185] on input "checkbox" at bounding box center [659, 186] width 13 height 13
checkbox input "true"
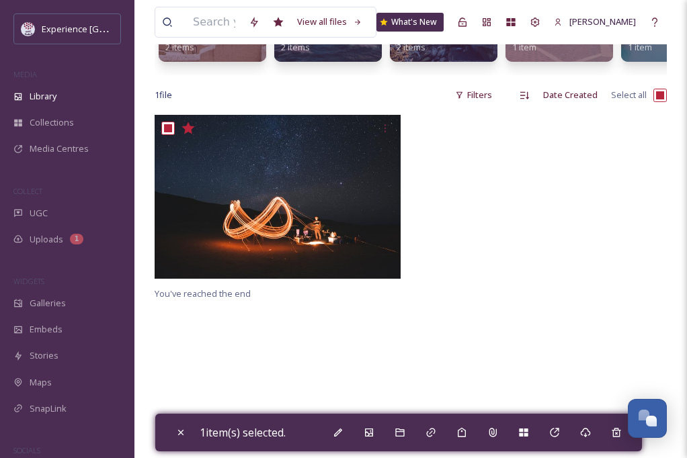
scroll to position [232, 0]
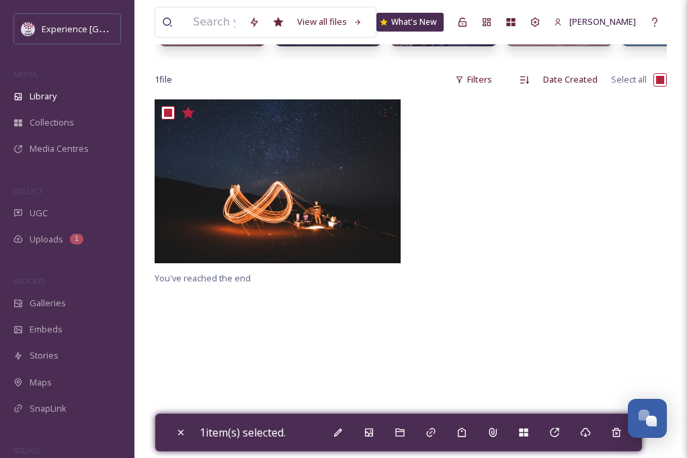
click at [660, 80] on input "checkbox" at bounding box center [659, 79] width 13 height 13
checkbox input "false"
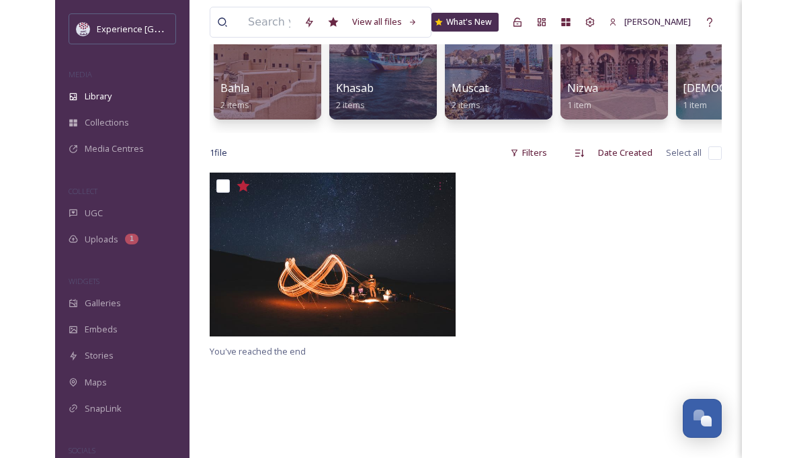
scroll to position [0, 0]
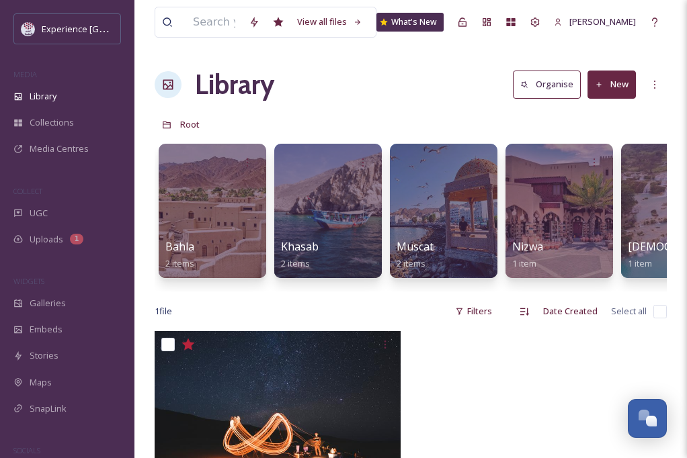
click at [624, 83] on button "New" at bounding box center [611, 85] width 48 height 28
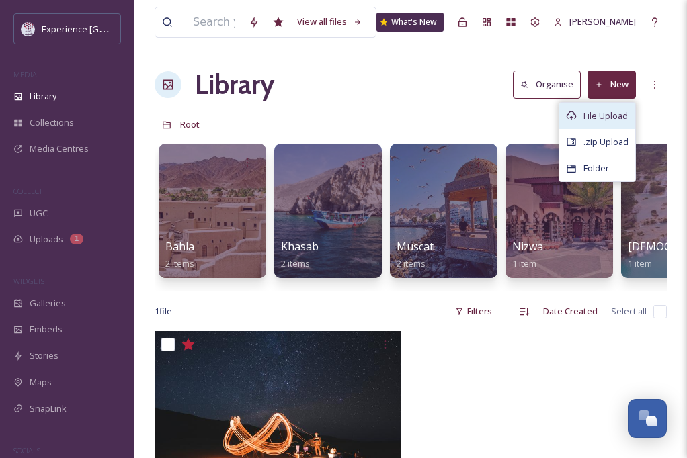
click at [615, 112] on span "File Upload" at bounding box center [605, 115] width 44 height 13
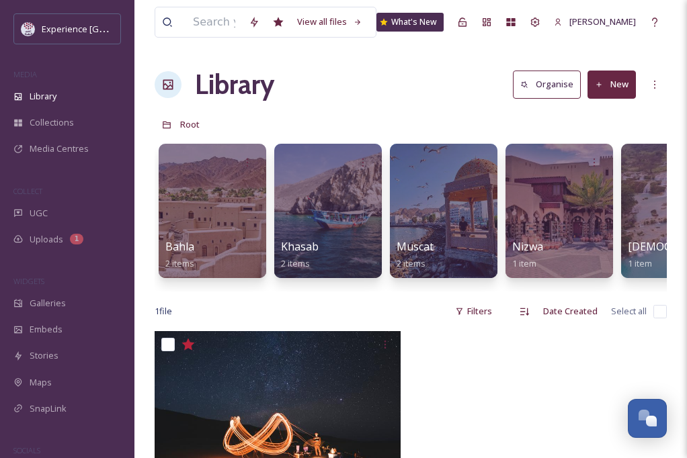
click at [348, 108] on div "View all files What's New [PERSON_NAME] Library Organise New Root Your Selectio…" at bounding box center [410, 394] width 552 height 789
click at [227, 25] on input at bounding box center [214, 22] width 56 height 30
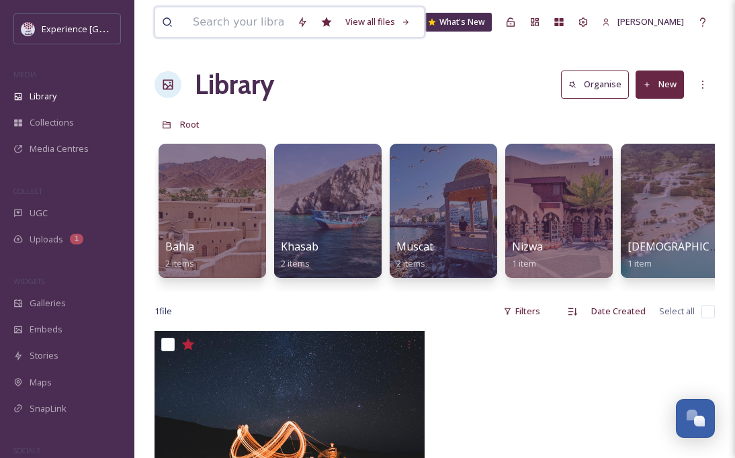
click at [257, 27] on input at bounding box center [238, 22] width 104 height 30
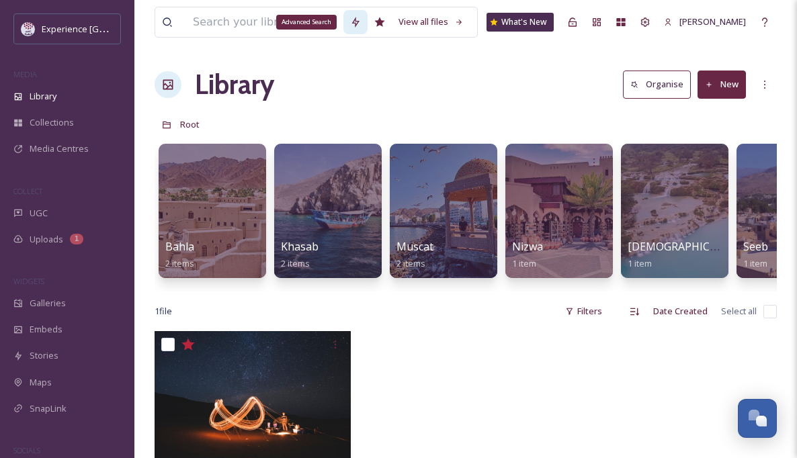
click at [350, 21] on icon at bounding box center [355, 22] width 11 height 11
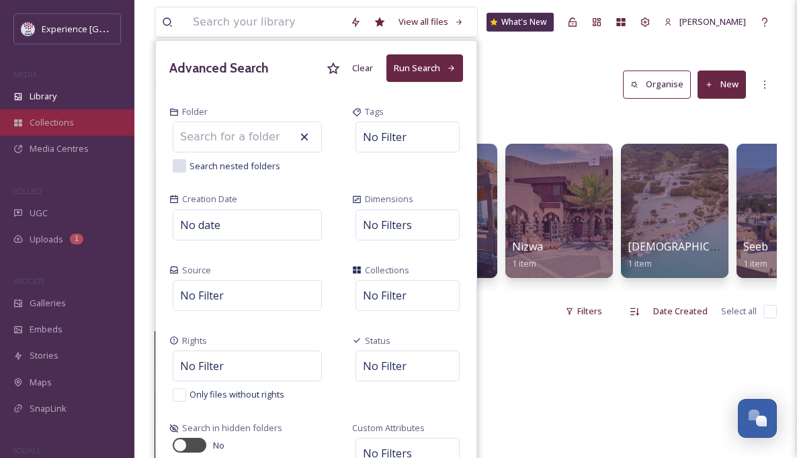
click at [43, 124] on span "Collections" at bounding box center [52, 122] width 44 height 13
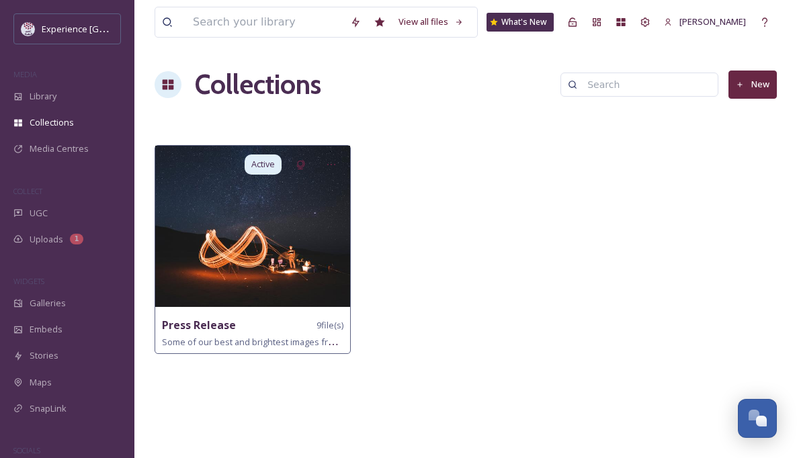
click at [315, 250] on img at bounding box center [252, 226] width 195 height 161
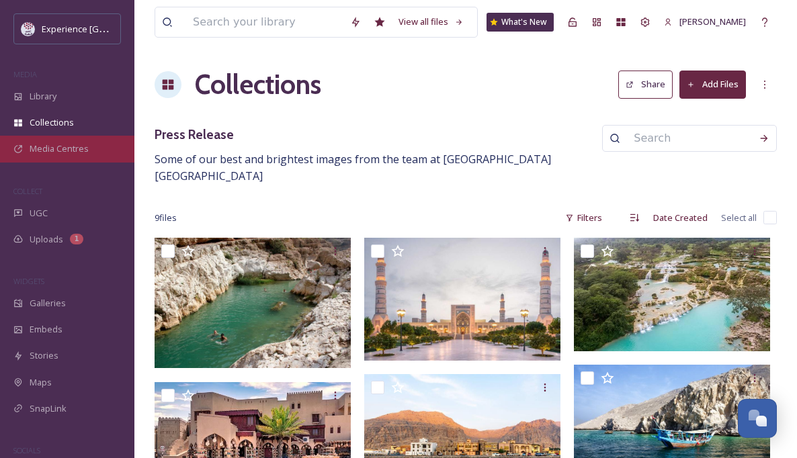
click at [44, 142] on div "Media Centres" at bounding box center [67, 149] width 134 height 26
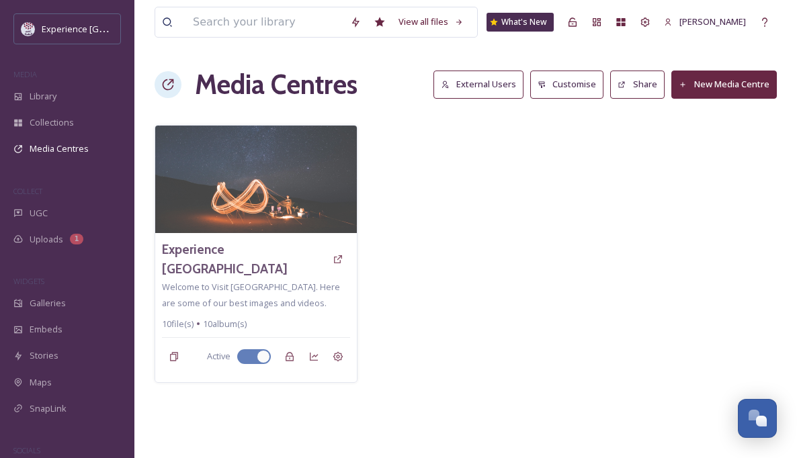
click at [44, 142] on span "Media Centres" at bounding box center [59, 148] width 59 height 13
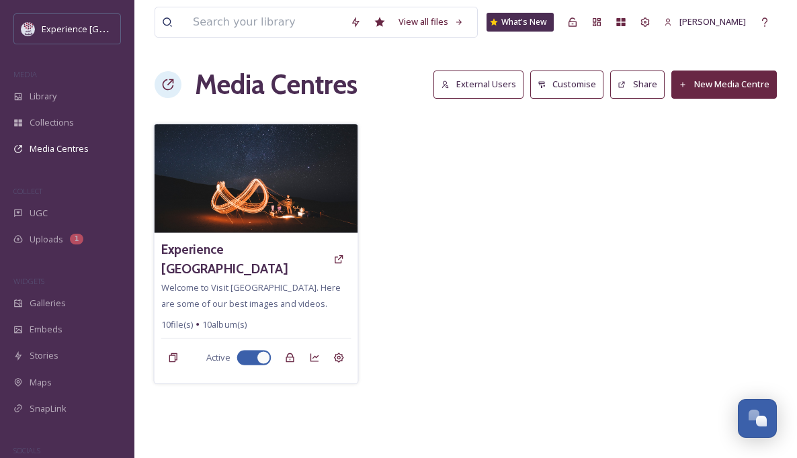
click at [244, 189] on img at bounding box center [257, 178] width 204 height 109
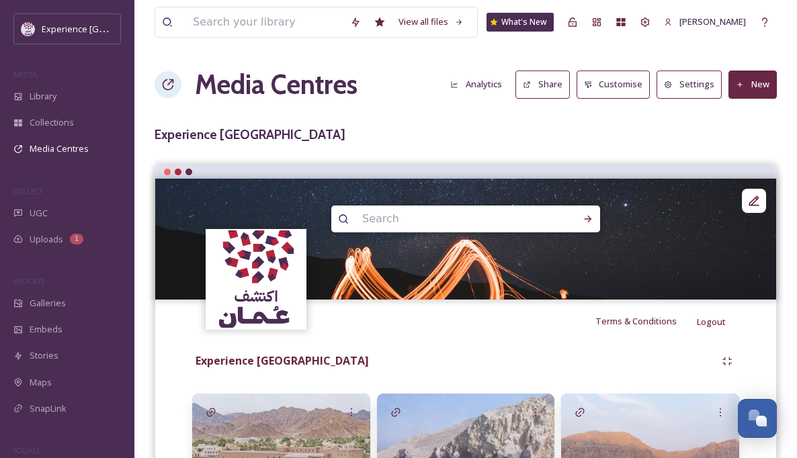
click at [489, 82] on button "Analytics" at bounding box center [475, 84] width 65 height 26
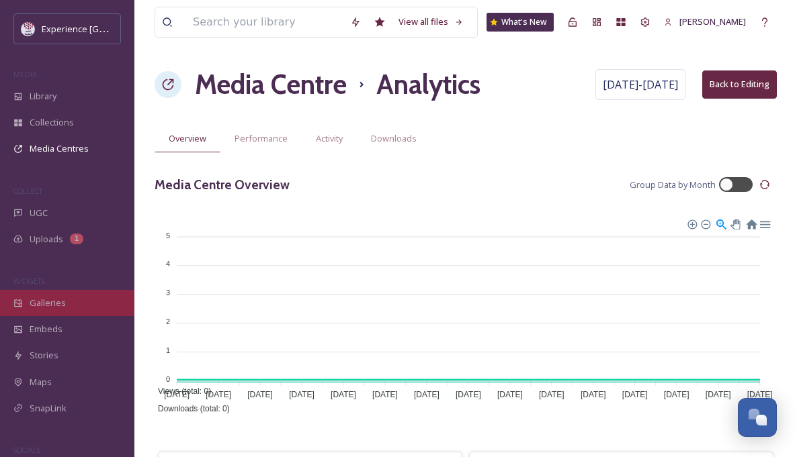
click at [60, 299] on span "Galleries" at bounding box center [48, 303] width 36 height 13
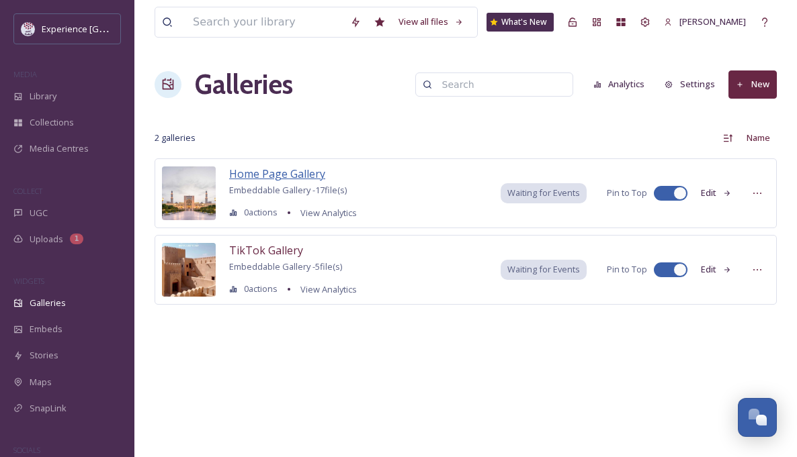
click at [272, 173] on span "Home Page Gallery" at bounding box center [277, 174] width 96 height 15
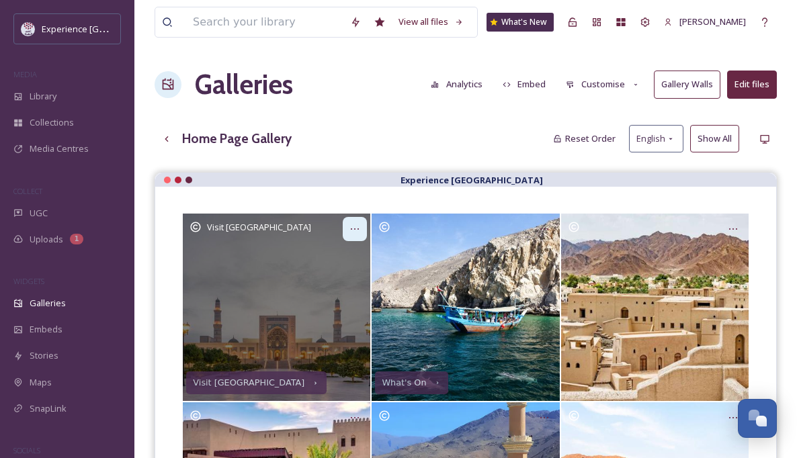
click at [352, 228] on icon "Opens media popup. Media description: SOHAR.jpg." at bounding box center [355, 228] width 8 height 1
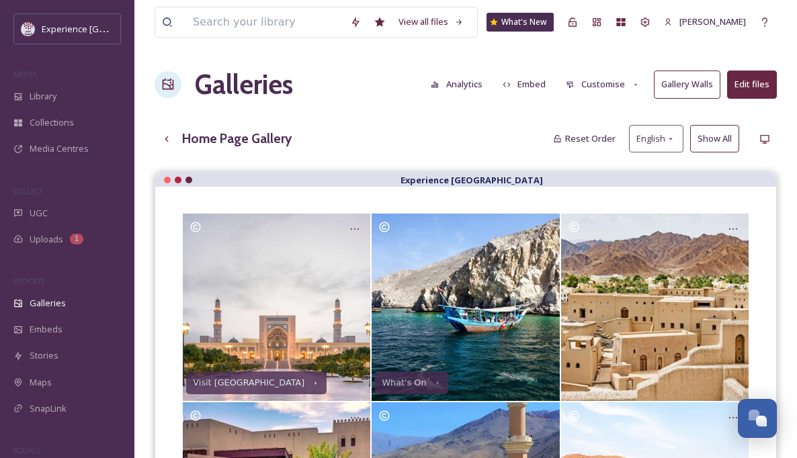
click at [530, 87] on button "Embed" at bounding box center [524, 84] width 57 height 26
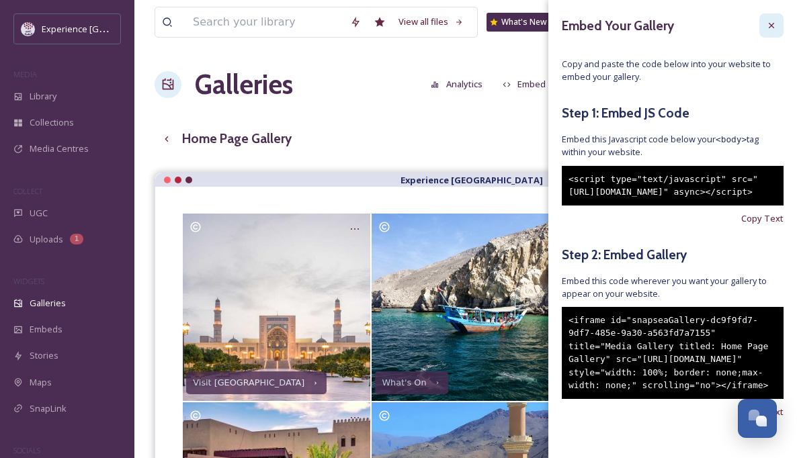
click at [686, 23] on icon at bounding box center [770, 25] width 5 height 5
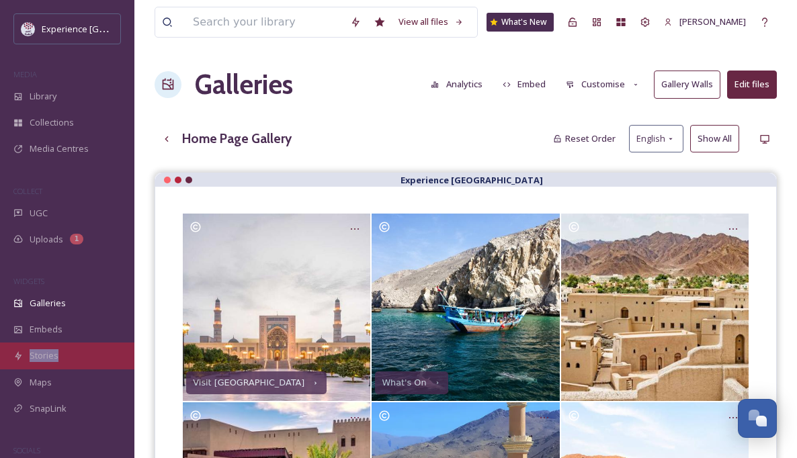
click at [47, 351] on span "Stories" at bounding box center [44, 355] width 29 height 13
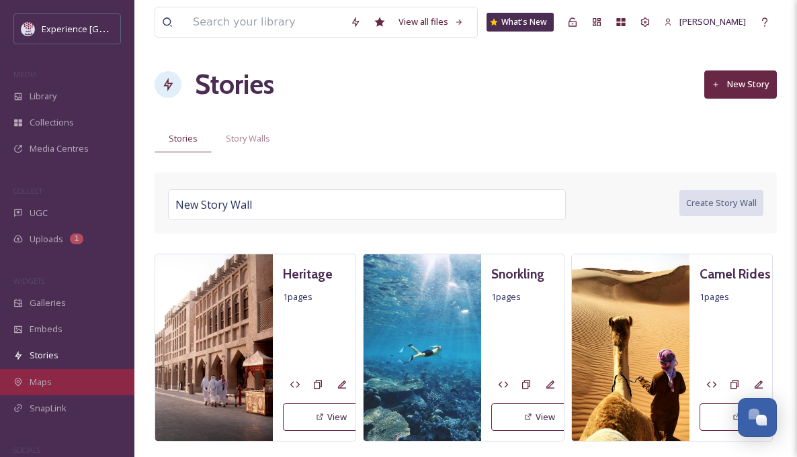
click at [37, 382] on span "Maps" at bounding box center [41, 382] width 22 height 13
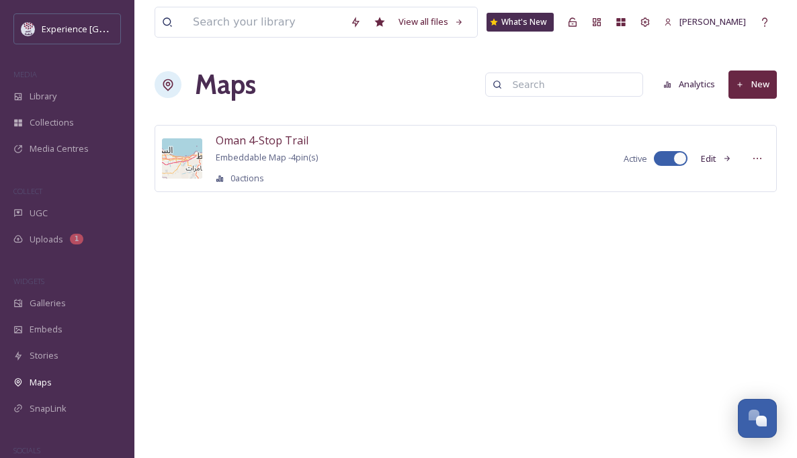
click at [686, 315] on div "View all files What's New [PERSON_NAME] Maps Analytics New Oman 4-Stop Trail Em…" at bounding box center [465, 229] width 662 height 458
click at [295, 140] on span "Oman 4-Stop Trail" at bounding box center [262, 140] width 93 height 15
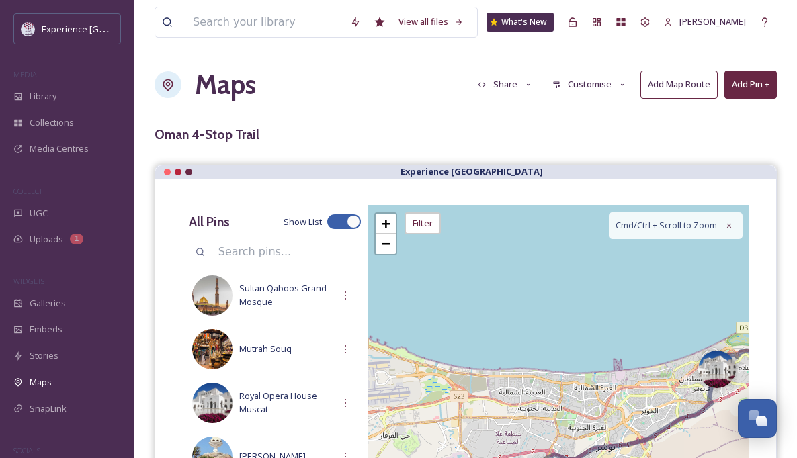
click at [686, 90] on button "Add Pin +" at bounding box center [750, 85] width 52 height 28
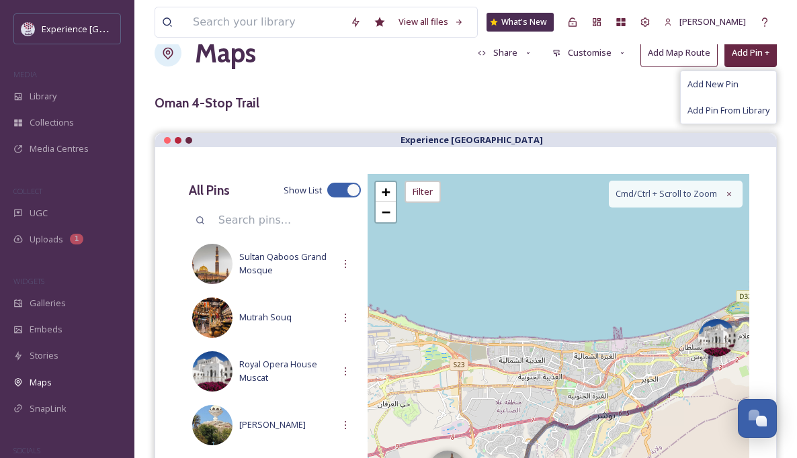
scroll to position [27, 0]
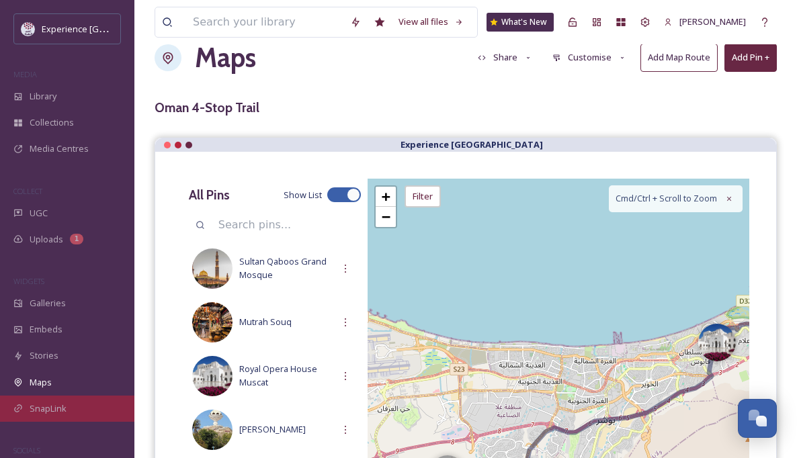
click at [89, 408] on div "SnapLink" at bounding box center [67, 409] width 134 height 26
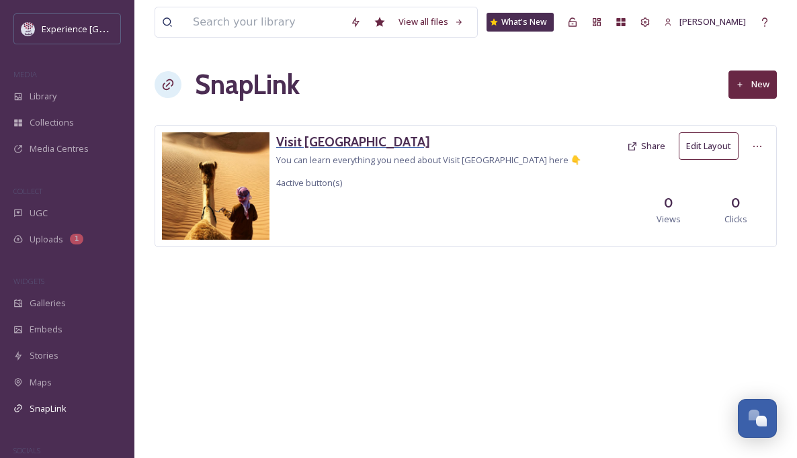
click at [322, 138] on h3 "Visit [GEOGRAPHIC_DATA]" at bounding box center [428, 141] width 305 height 19
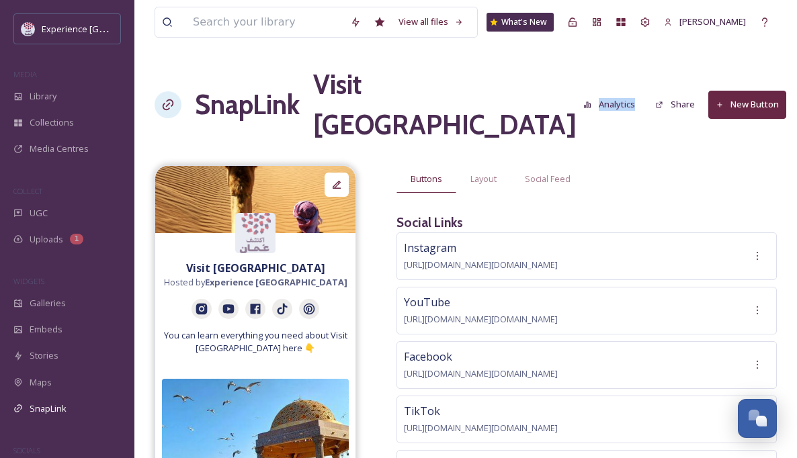
click at [576, 91] on button "Analytics" at bounding box center [608, 104] width 65 height 26
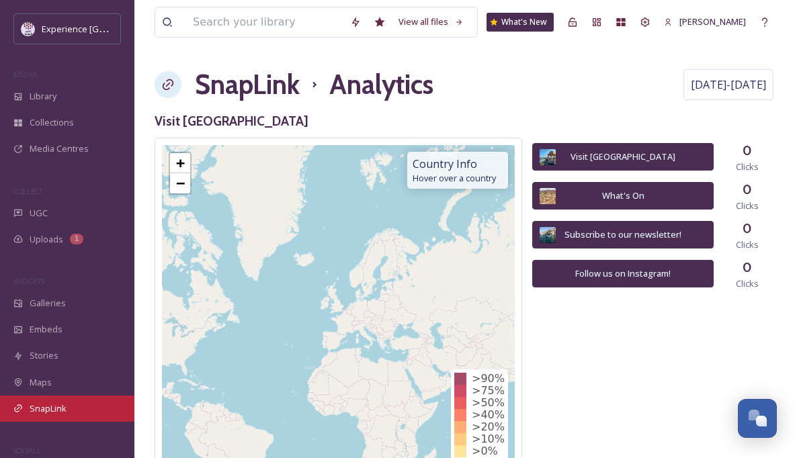
click at [48, 410] on span "SnapLink" at bounding box center [48, 408] width 37 height 13
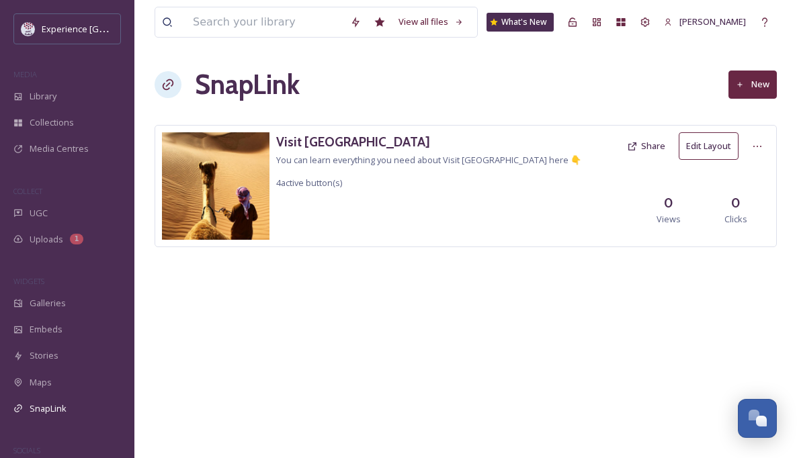
click at [649, 148] on button "Share" at bounding box center [646, 146] width 52 height 26
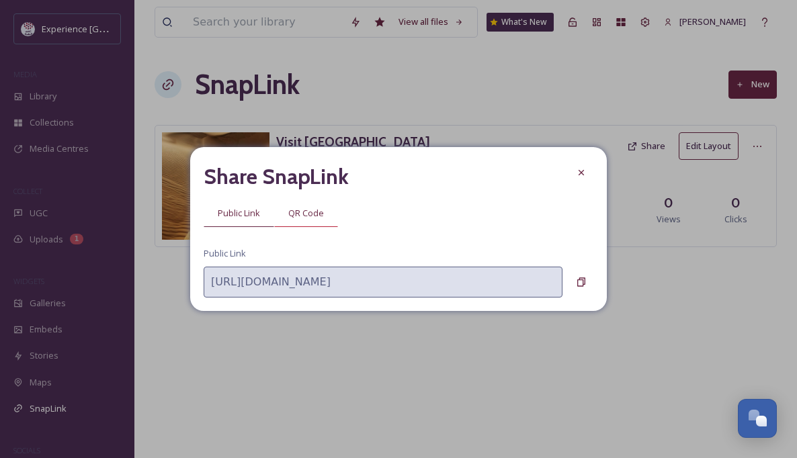
click at [309, 221] on div "QR Code" at bounding box center [306, 214] width 64 height 28
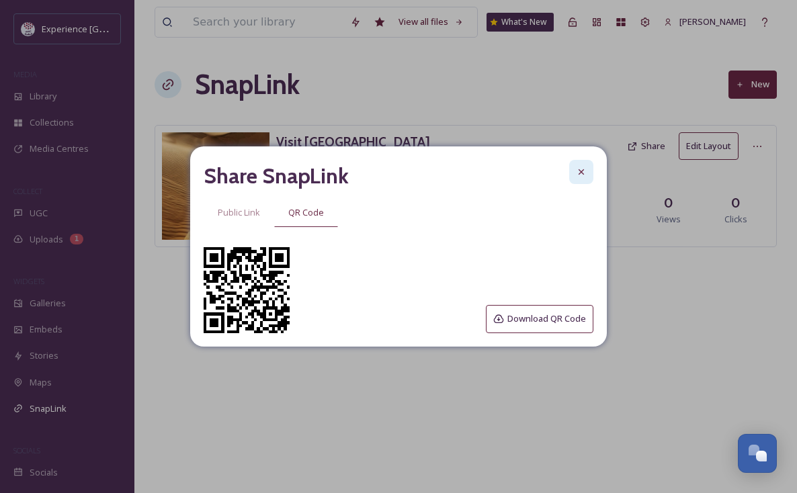
click at [583, 168] on icon at bounding box center [581, 172] width 11 height 11
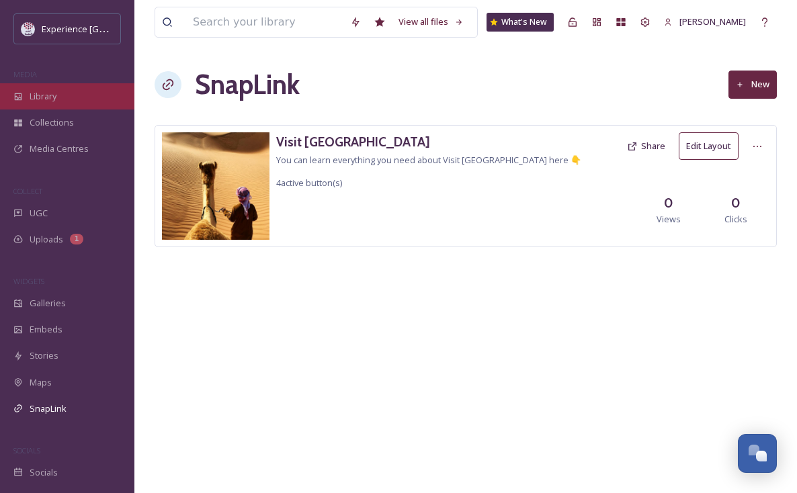
click at [72, 90] on div "Library" at bounding box center [67, 96] width 134 height 26
